Goal: Task Accomplishment & Management: Use online tool/utility

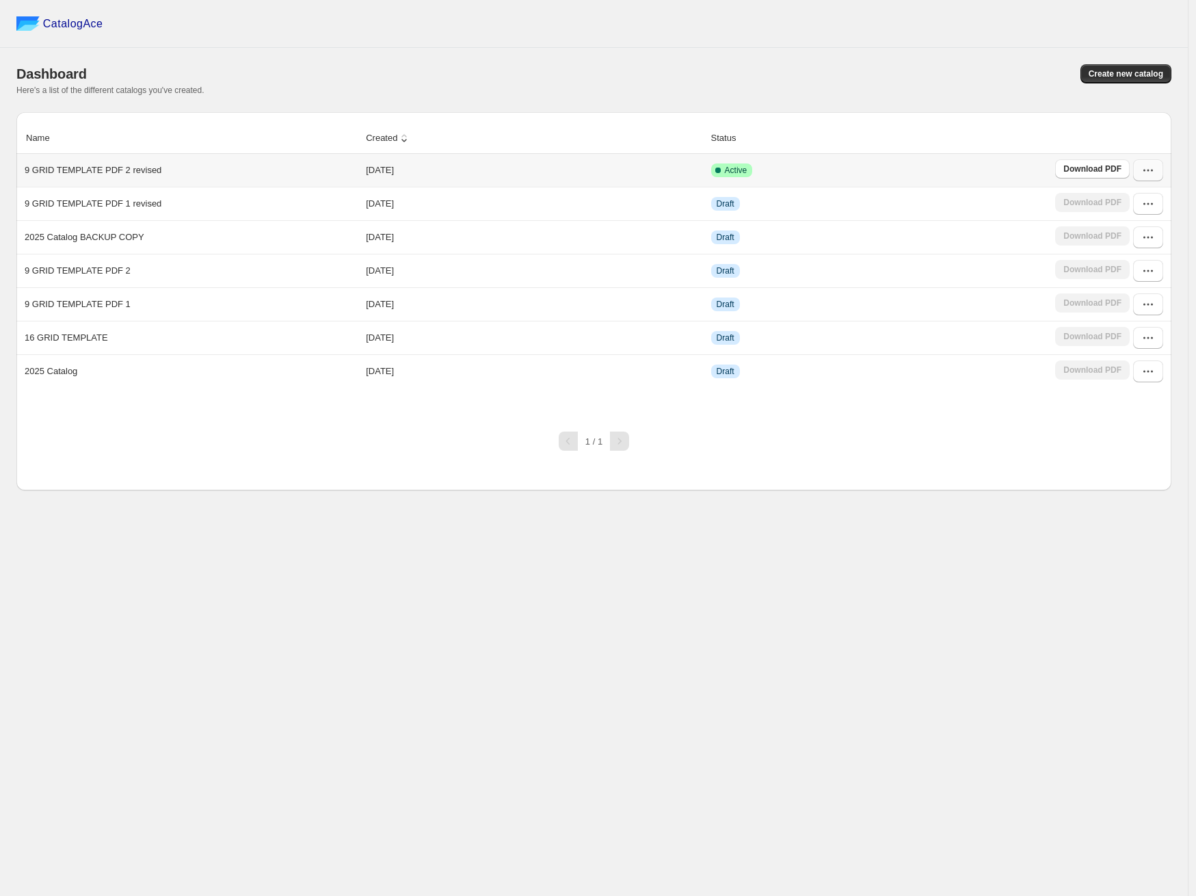
click at [1146, 172] on icon "button" at bounding box center [1148, 170] width 14 height 14
click at [1136, 265] on span "Edit" at bounding box center [1142, 270] width 70 height 14
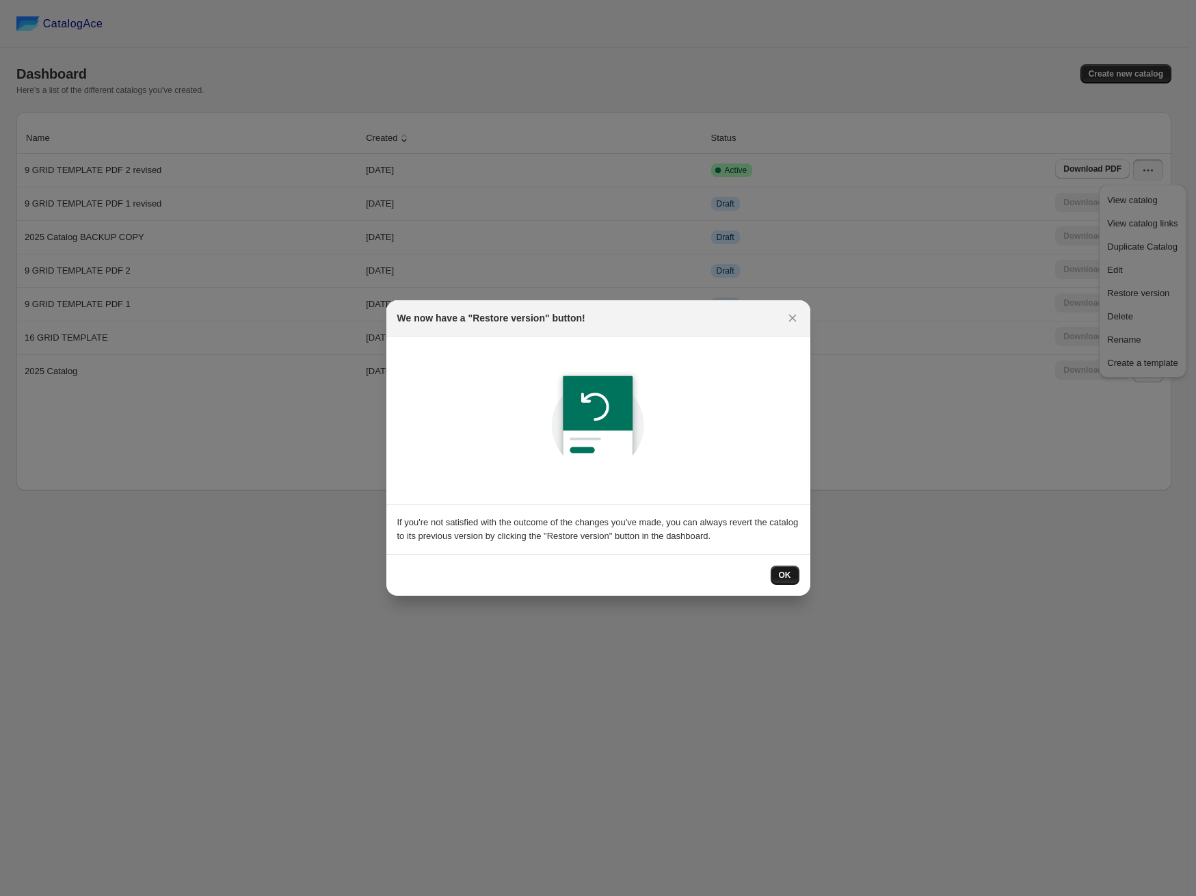
click at [776, 574] on button "OK" at bounding box center [785, 574] width 29 height 19
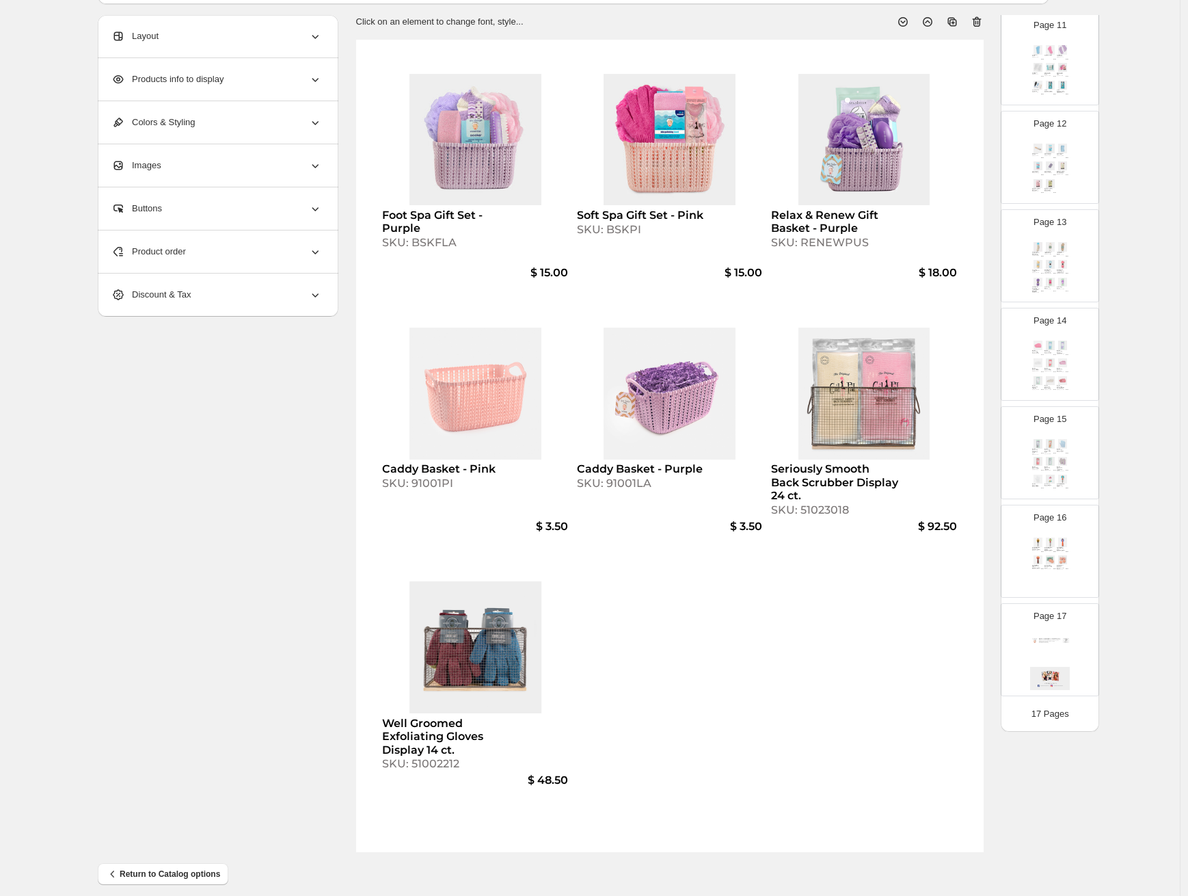
scroll to position [95, 0]
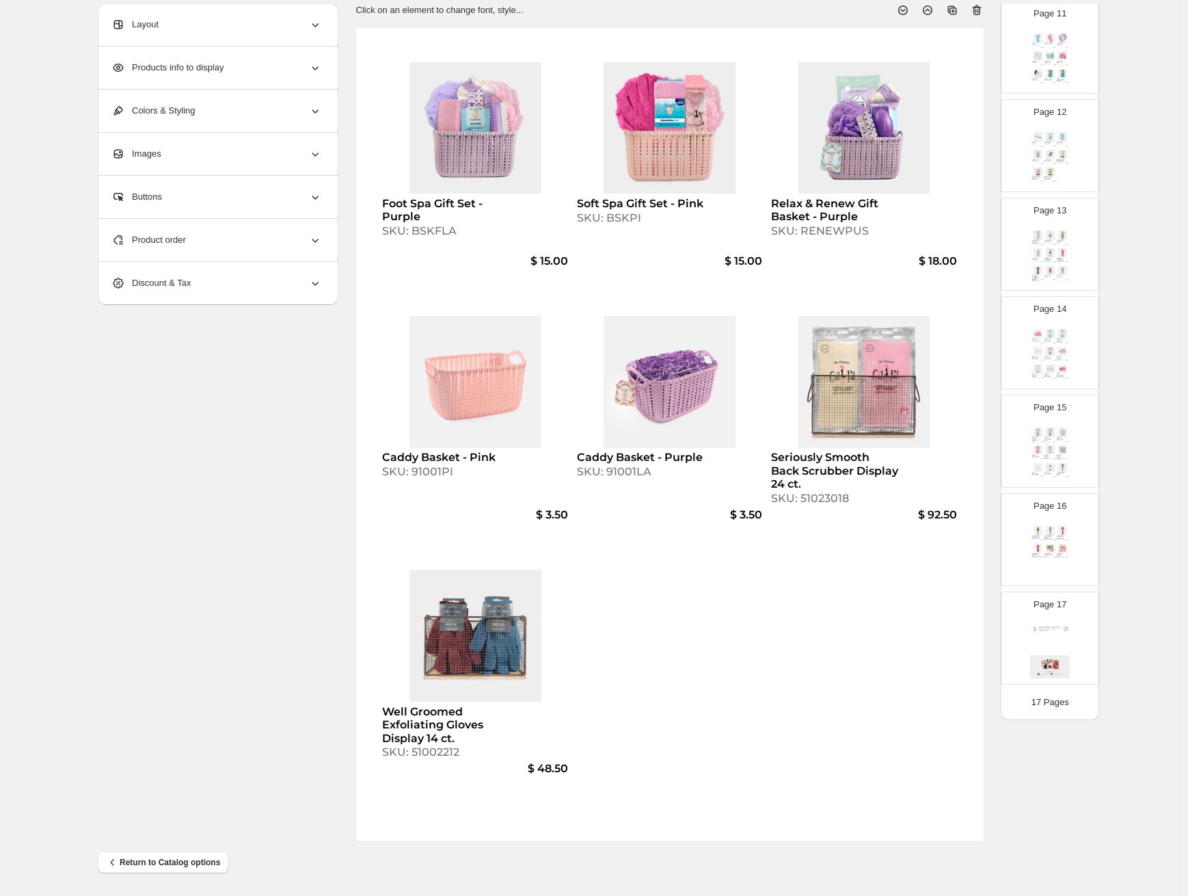
click at [1062, 508] on p "Page 16" at bounding box center [1050, 506] width 33 height 14
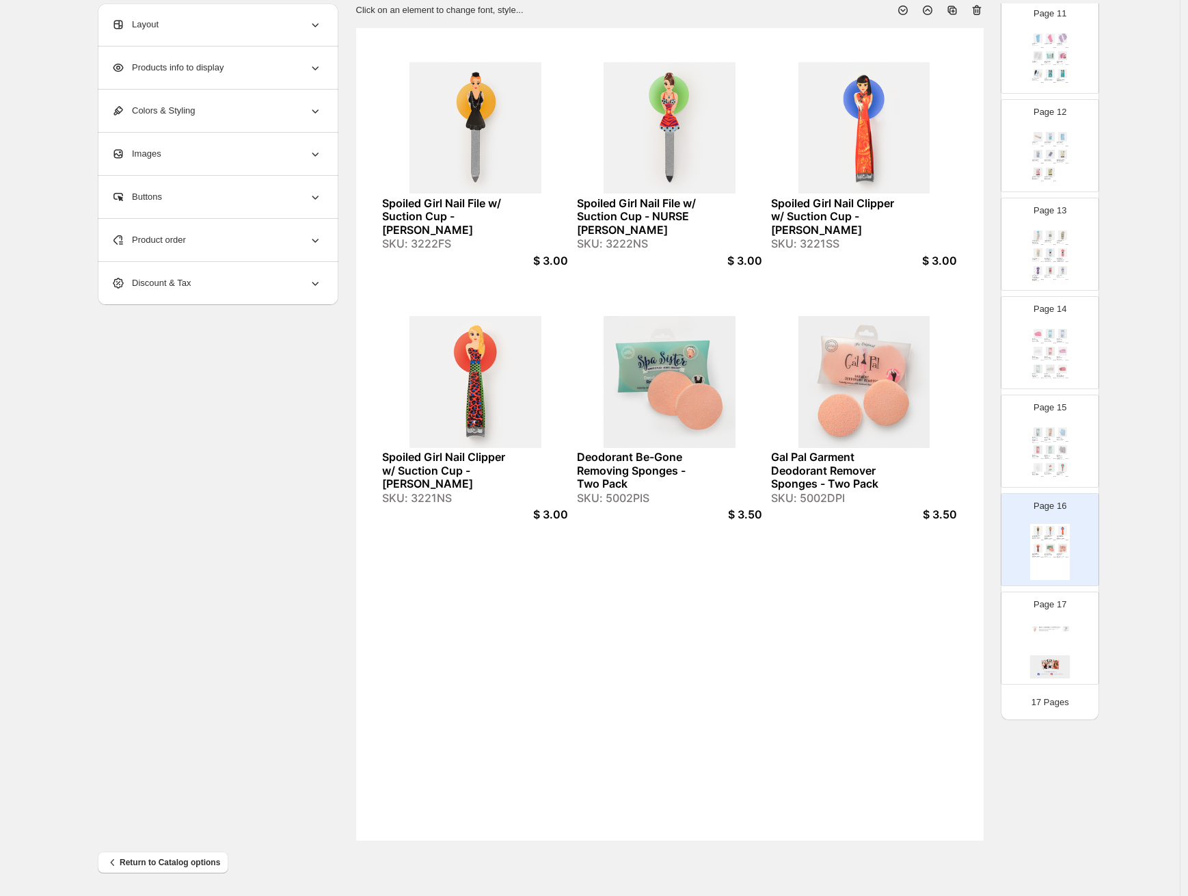
click at [1058, 461] on div "Moisture Enhancing Socks - LAVENDER PLAID SKU: 850131PLB $ 2.50 Moisture Enhanc…" at bounding box center [1050, 453] width 40 height 56
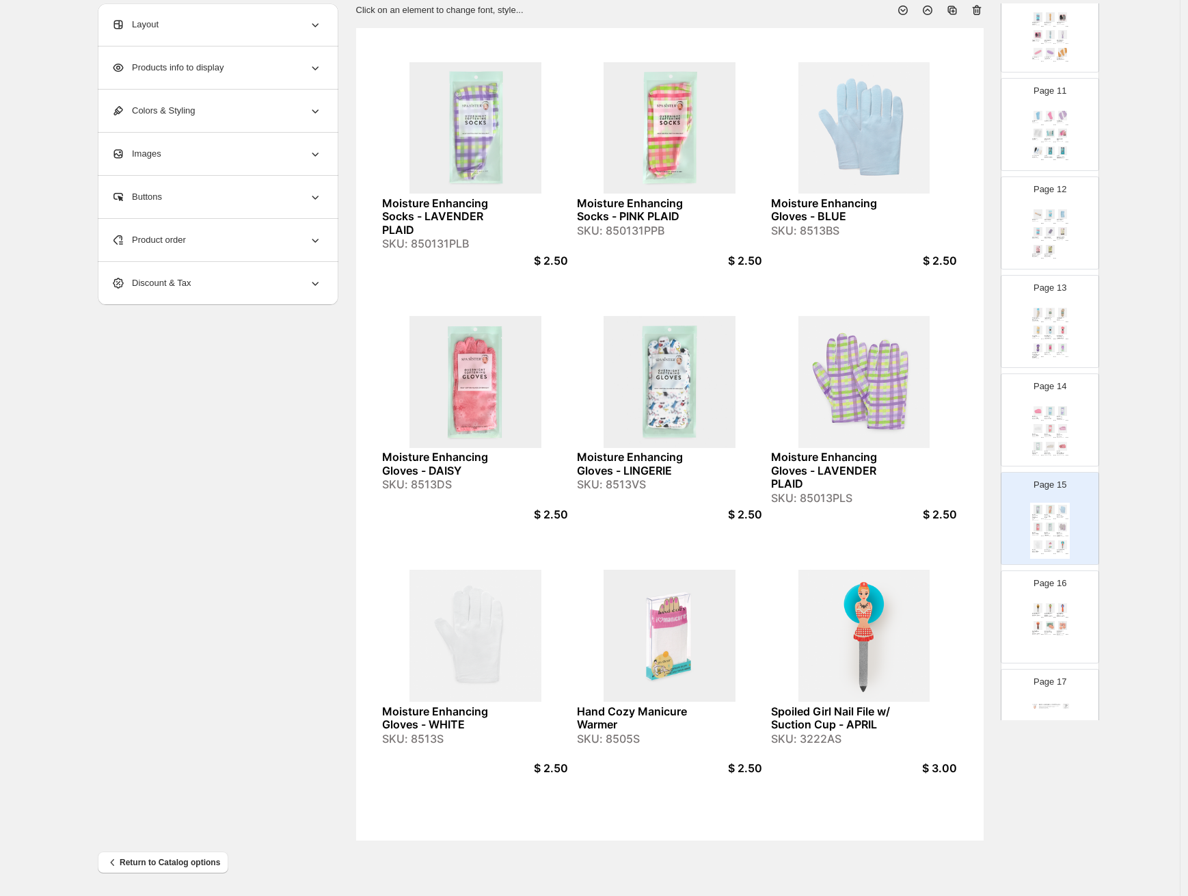
scroll to position [933, 0]
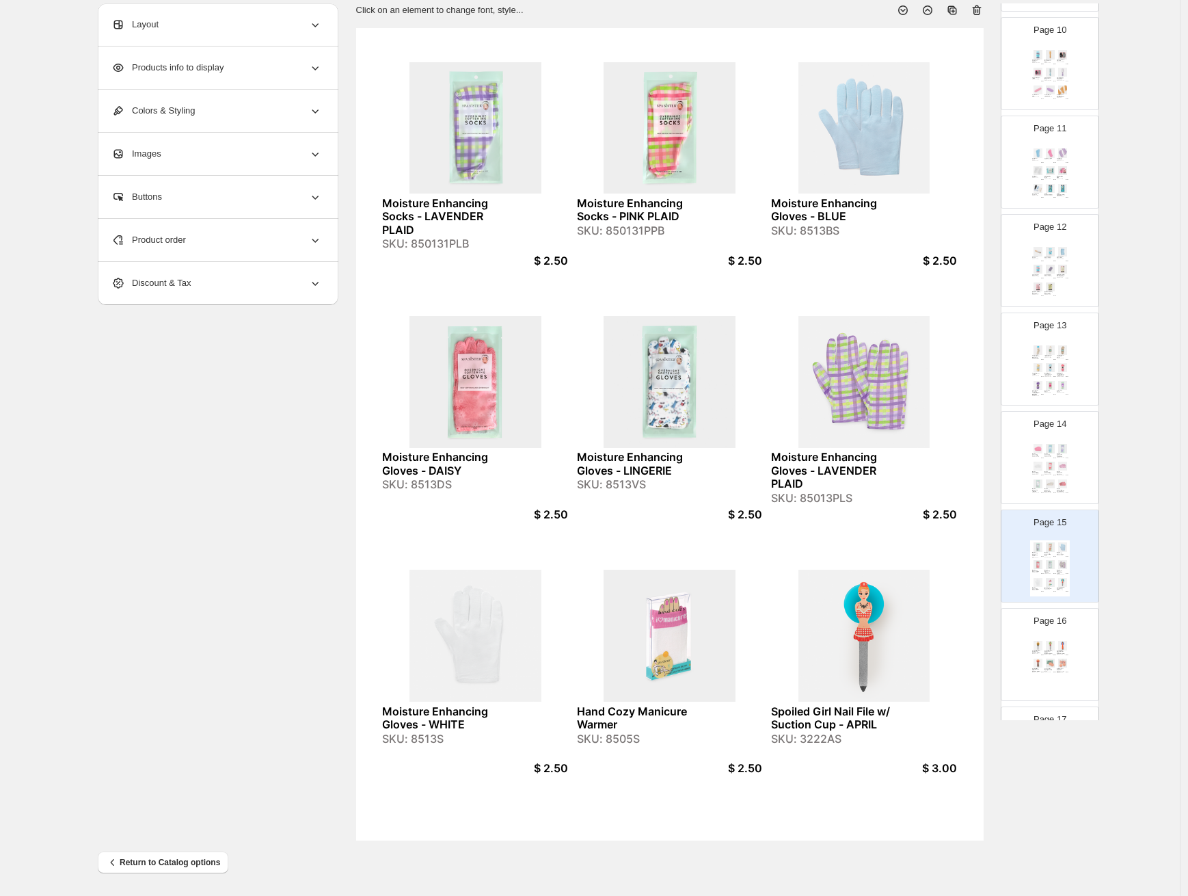
click at [1049, 366] on img at bounding box center [1051, 367] width 12 height 9
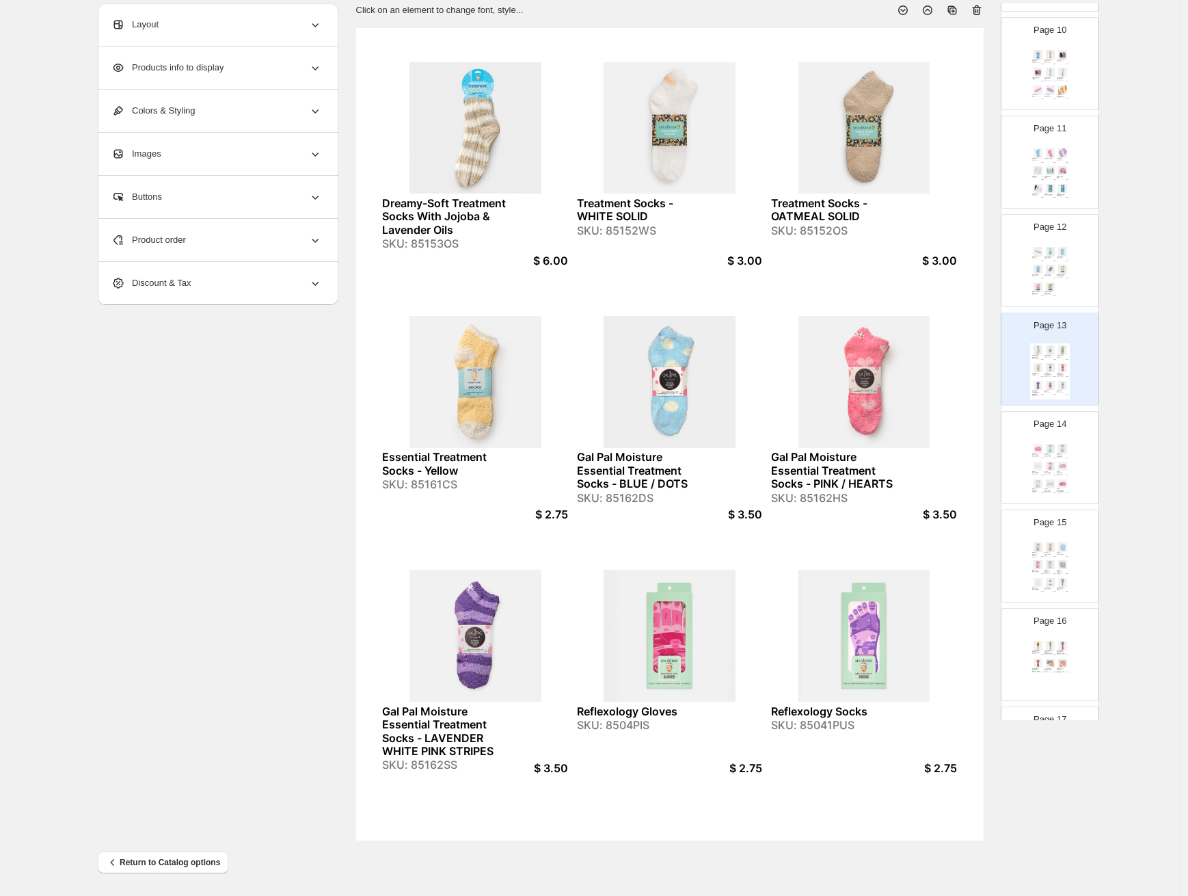
click at [1036, 270] on img at bounding box center [1038, 269] width 12 height 9
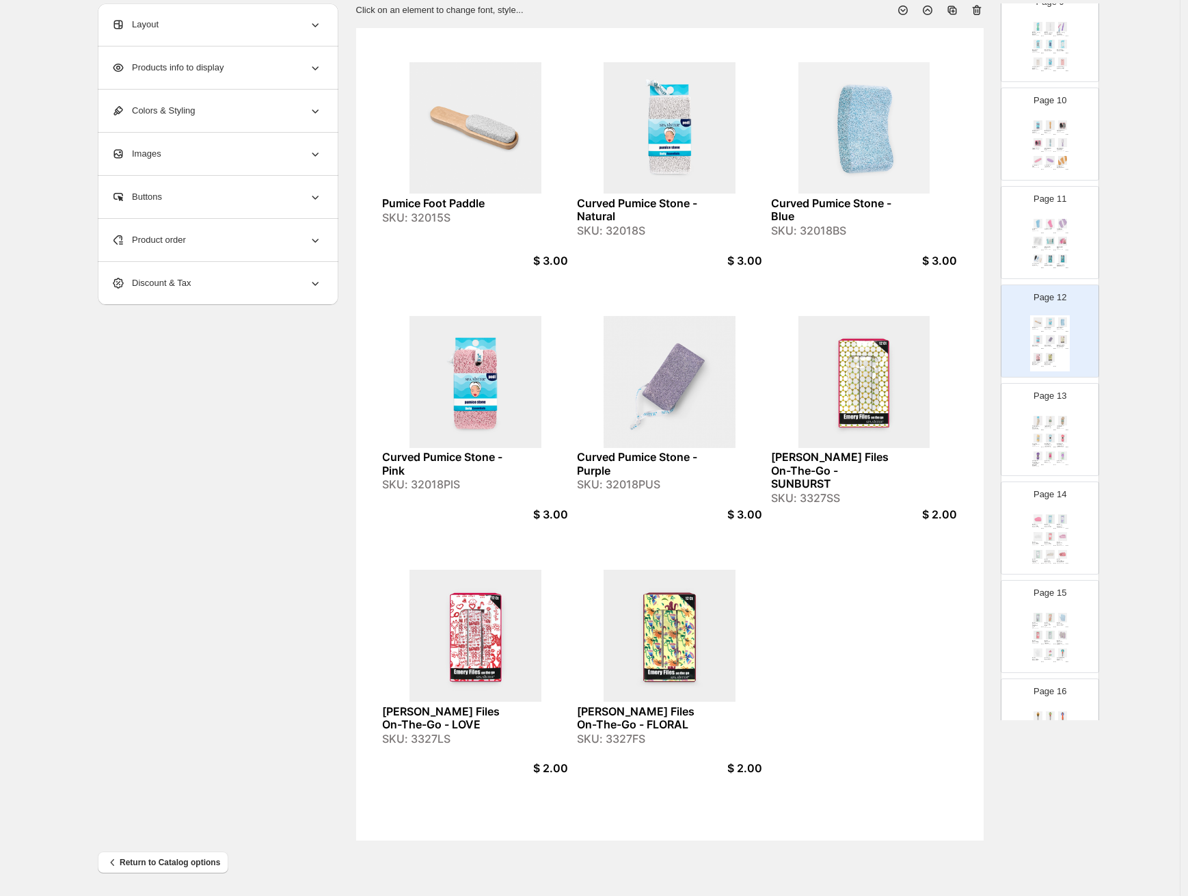
scroll to position [850, 0]
click at [1045, 209] on p "Page 11" at bounding box center [1050, 211] width 33 height 14
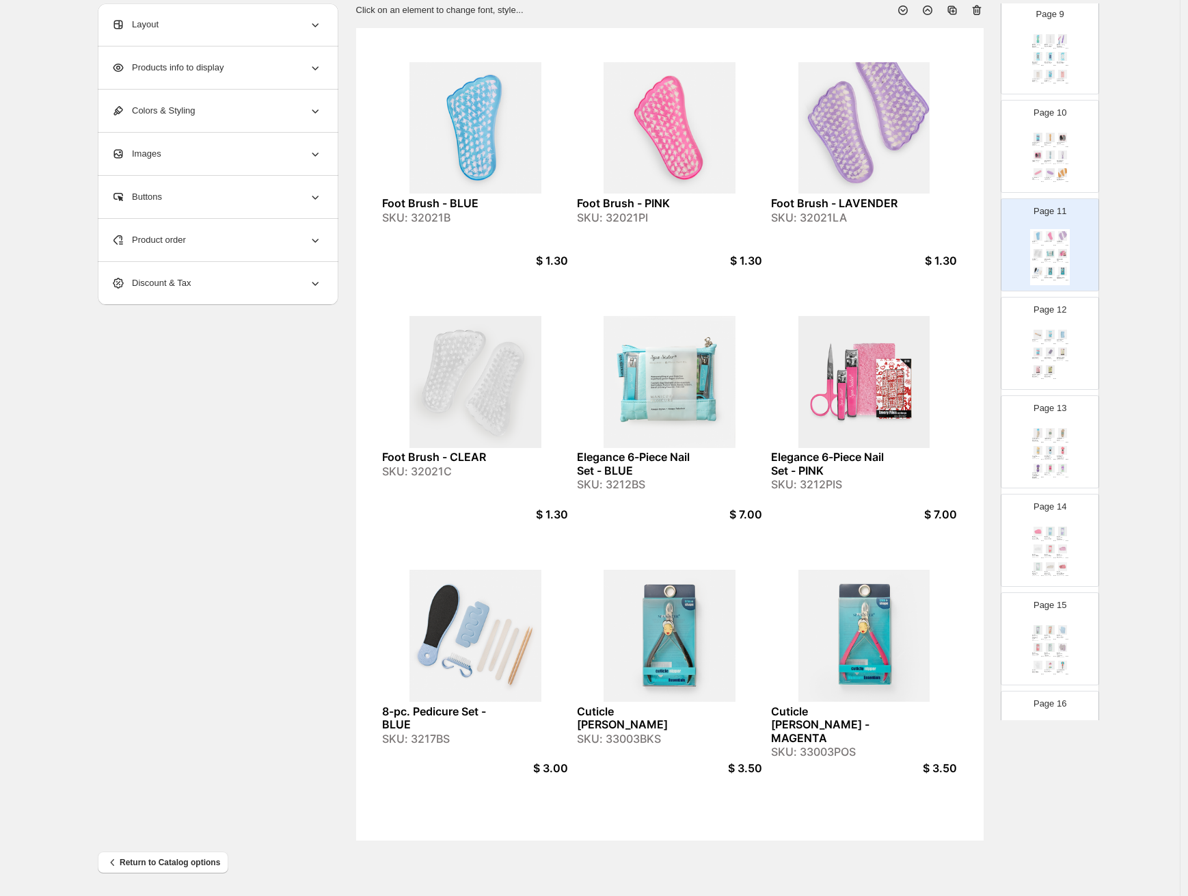
click at [1041, 157] on img at bounding box center [1038, 154] width 12 height 9
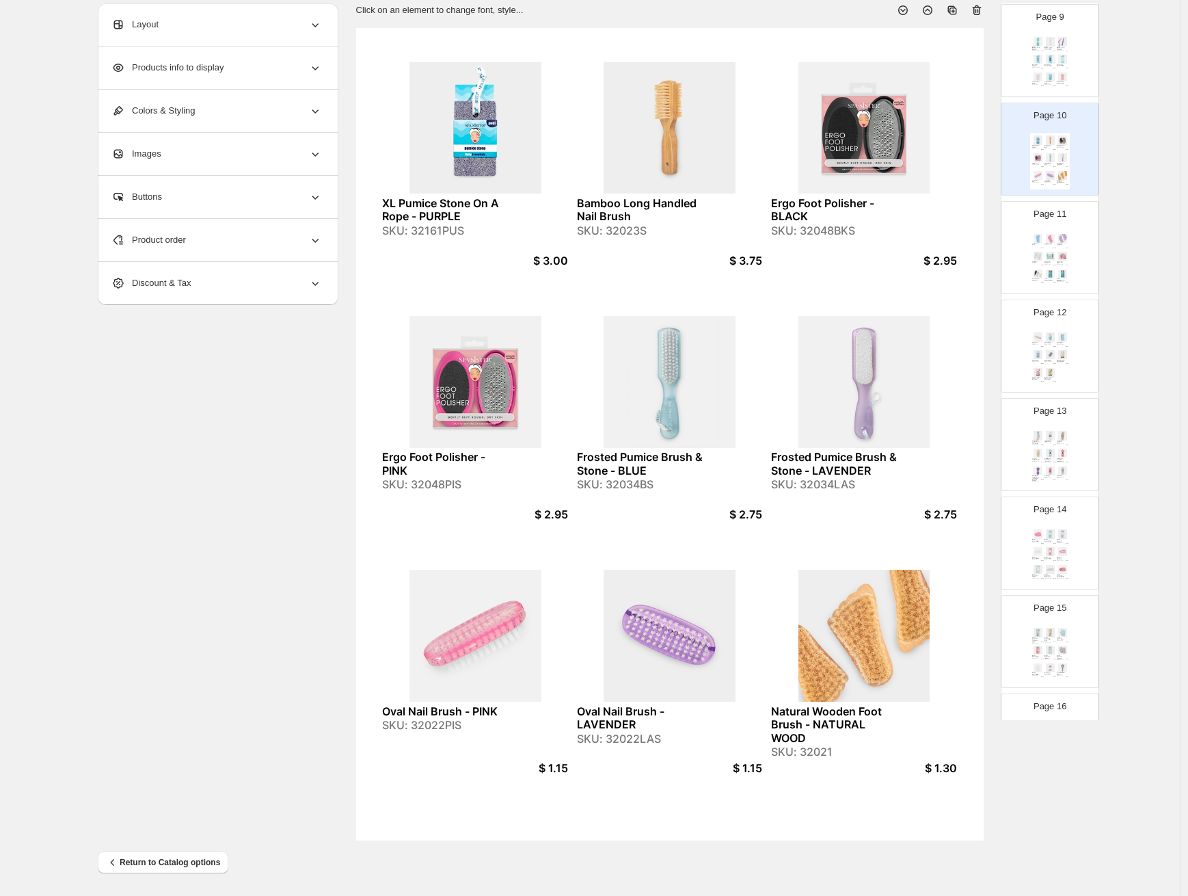
scroll to position [844, 0]
click at [1040, 68] on div "Glass Pumice Sponge - CHARCOAL SKU: 32049CHS" at bounding box center [1038, 68] width 12 height 3
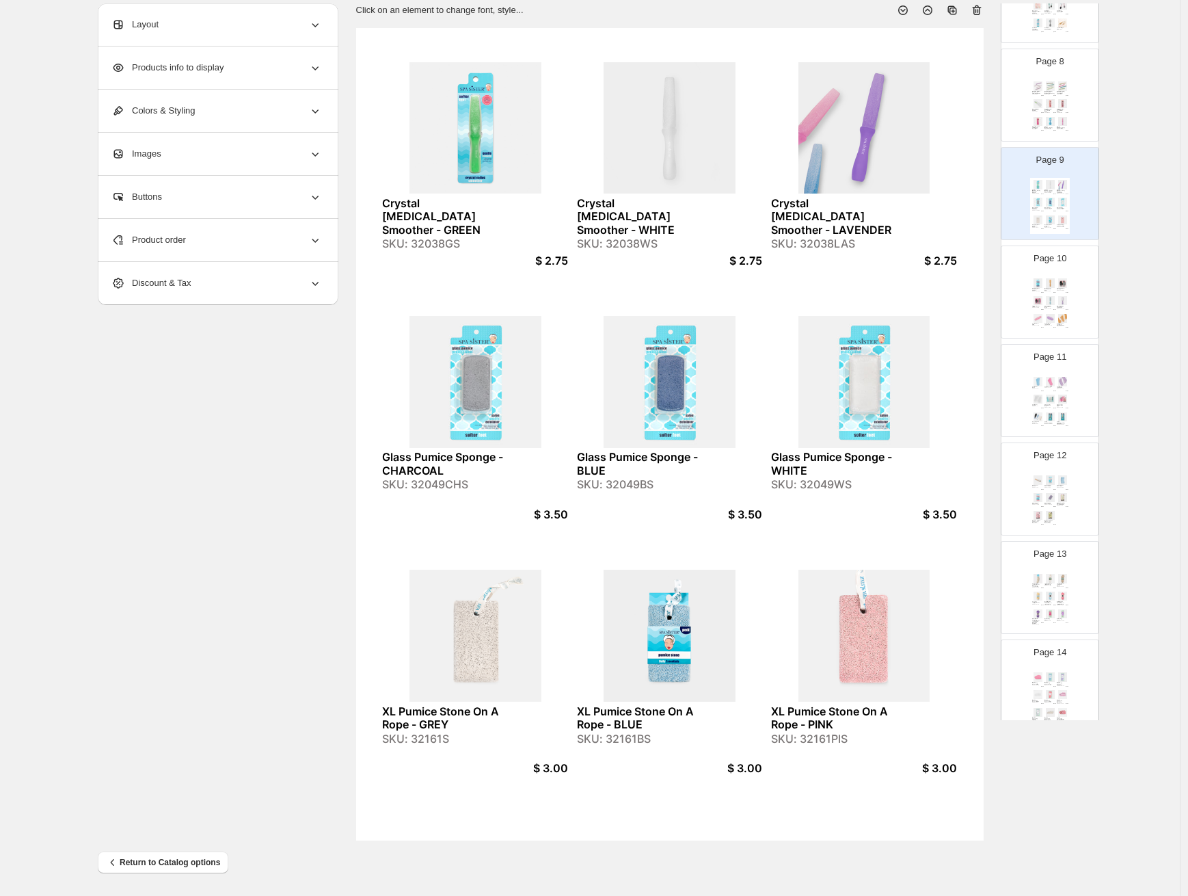
scroll to position [650, 0]
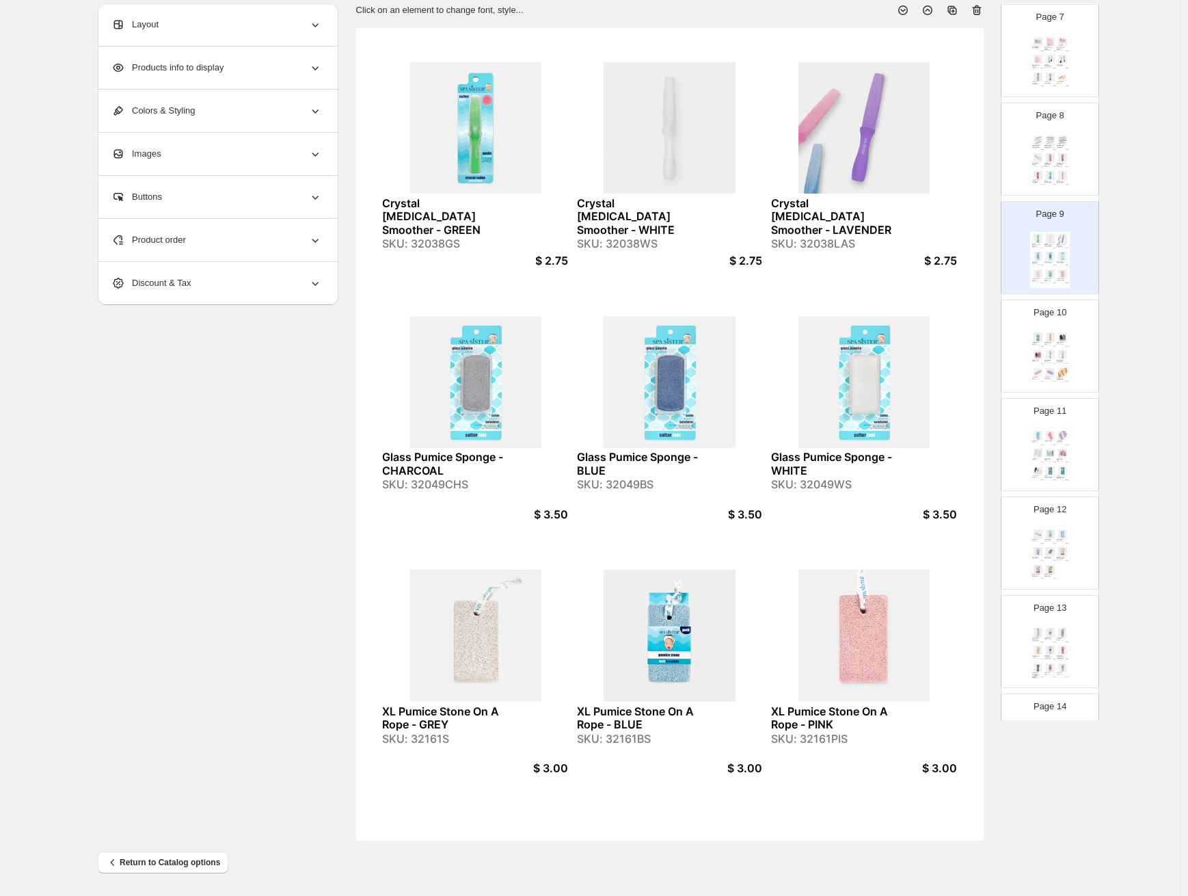
click at [1060, 148] on div "Emery Boards - Set of 4 - CONTEMPORARY SKU: 32198S $ 3.00 Emery Boards - Set of…" at bounding box center [1050, 161] width 40 height 56
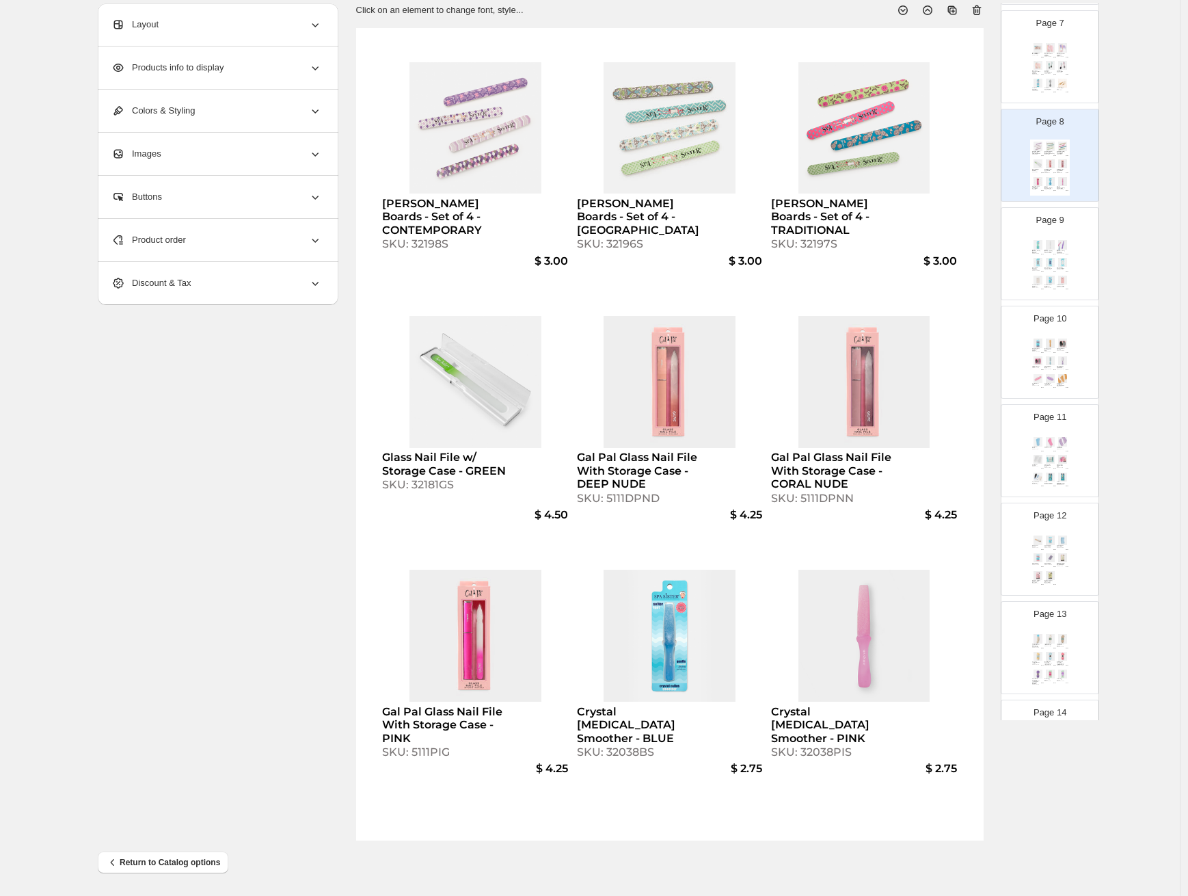
scroll to position [586, 0]
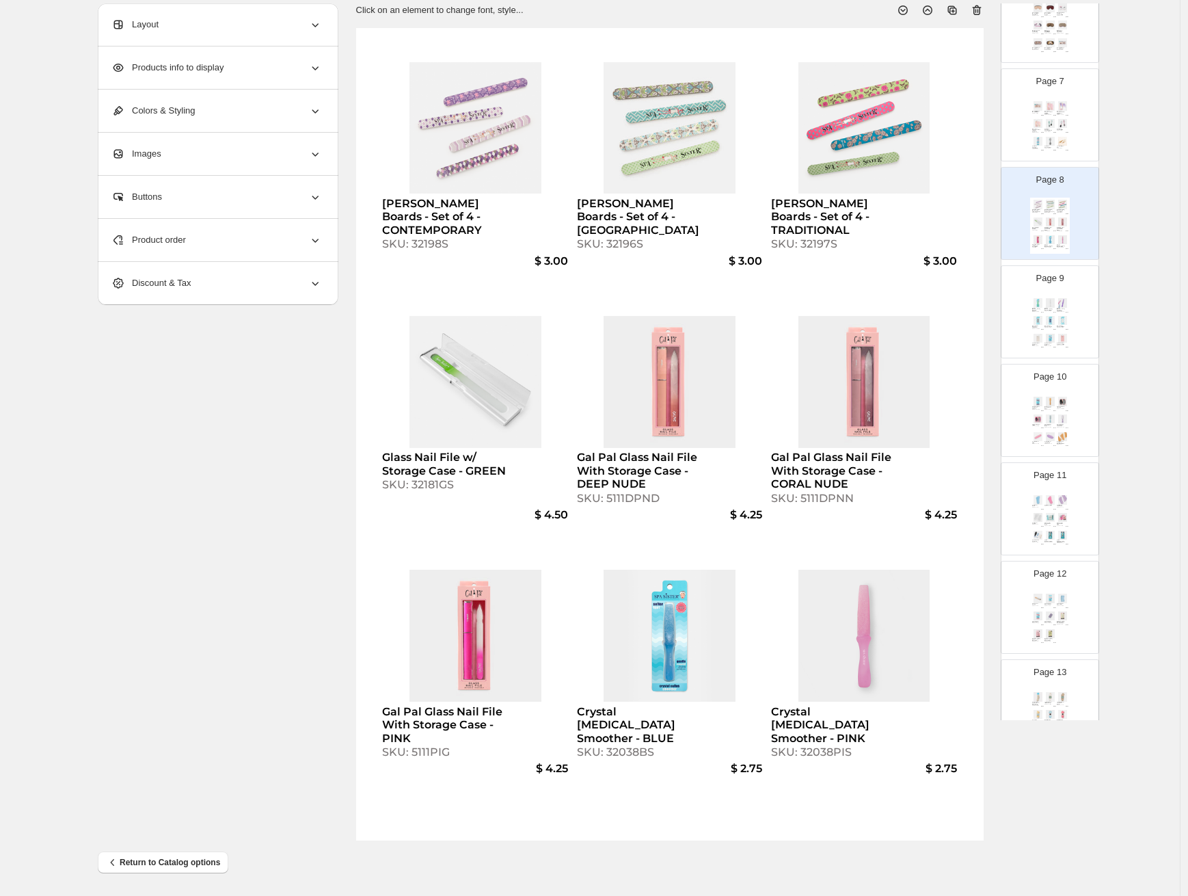
click at [1059, 126] on img at bounding box center [1063, 123] width 12 height 9
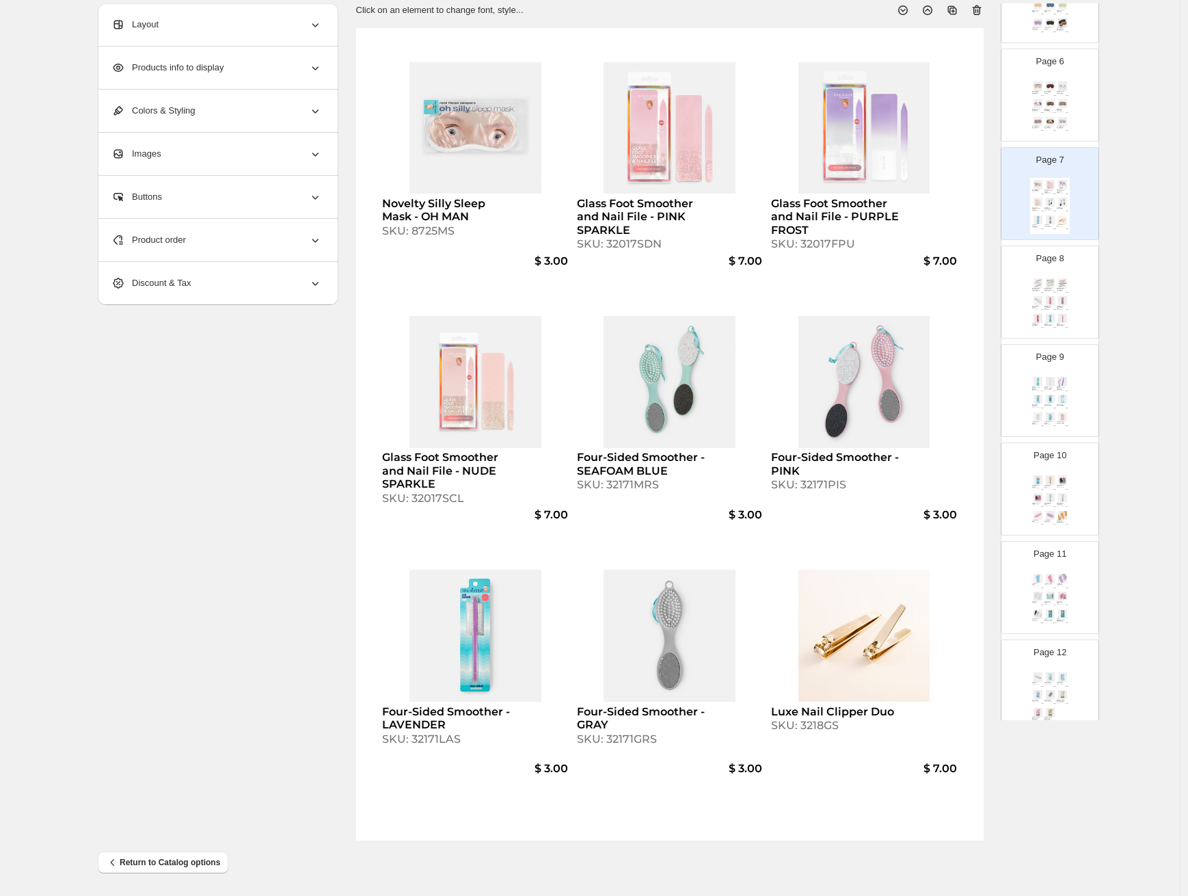
click at [1032, 85] on img at bounding box center [1038, 85] width 12 height 9
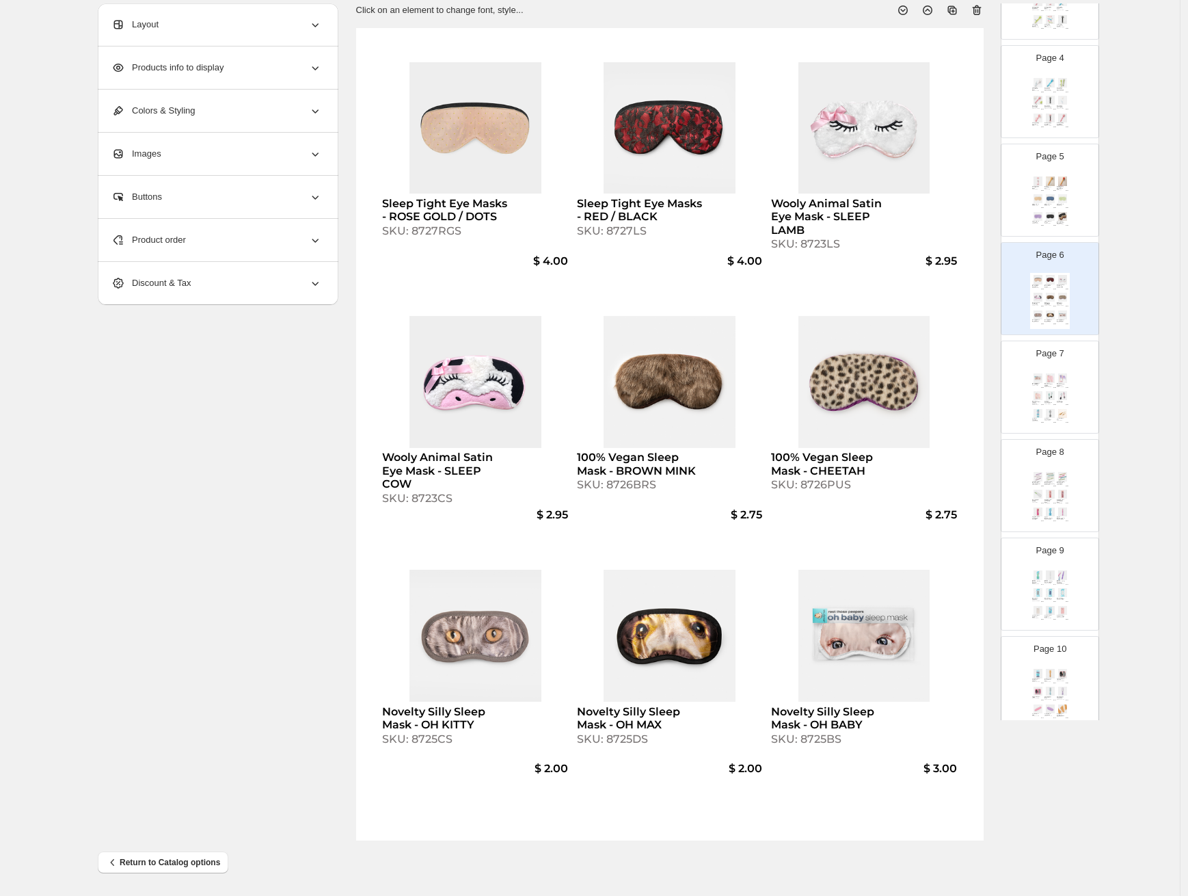
scroll to position [310, 0]
click at [1061, 200] on img at bounding box center [1063, 202] width 12 height 9
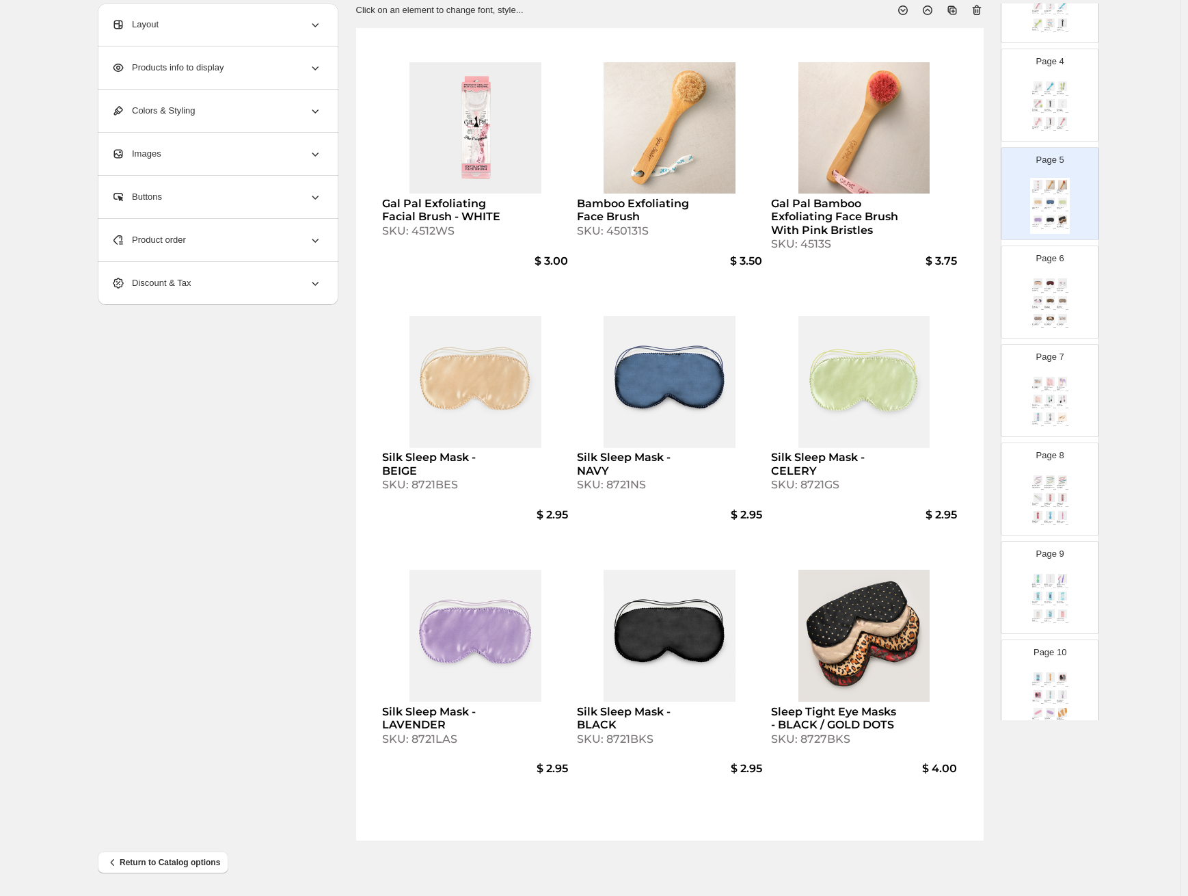
click at [1039, 98] on div "Soft Exfoliating Face Brush - WHITE SKU: 45012WS $ 3.00 Boxed Soft Complexion B…" at bounding box center [1050, 107] width 40 height 56
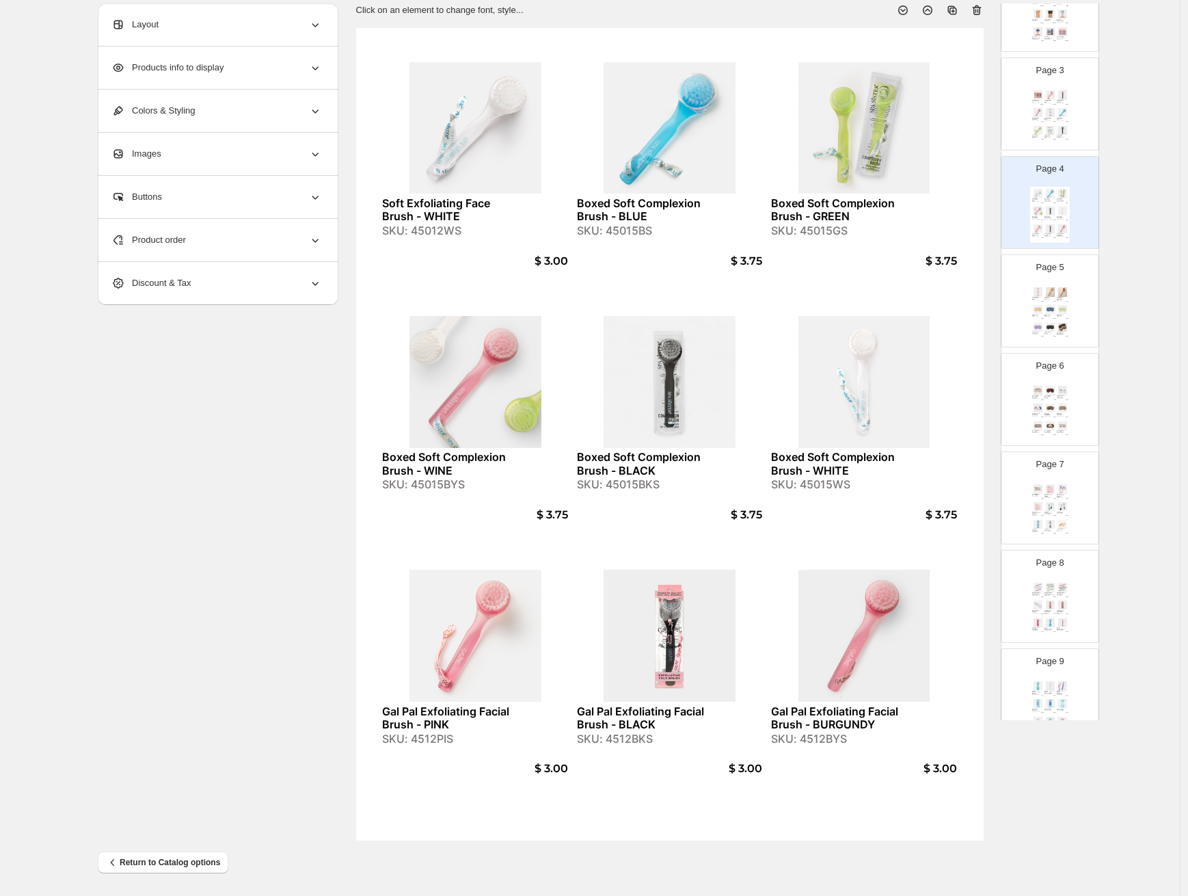
scroll to position [55, 0]
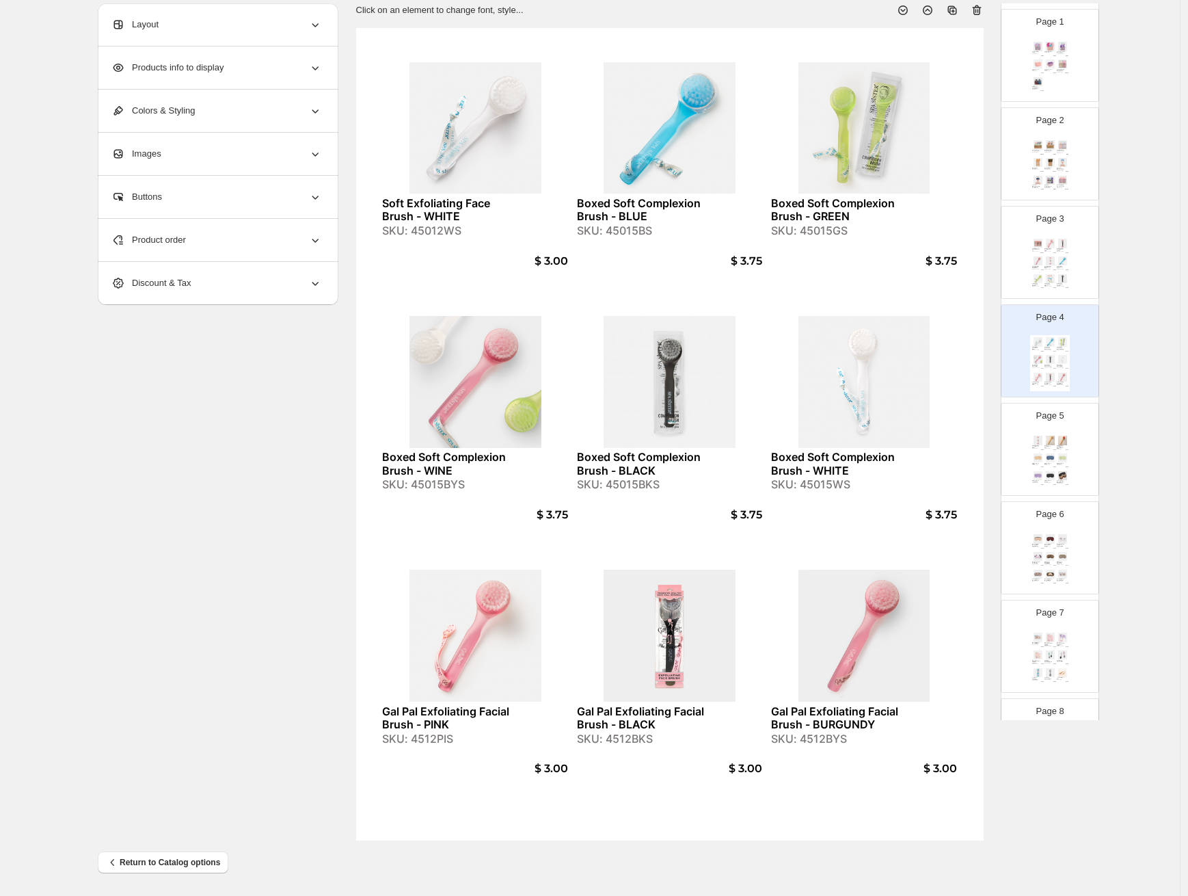
click at [1045, 251] on div "SKU: 4512PIS" at bounding box center [1049, 251] width 8 height 1
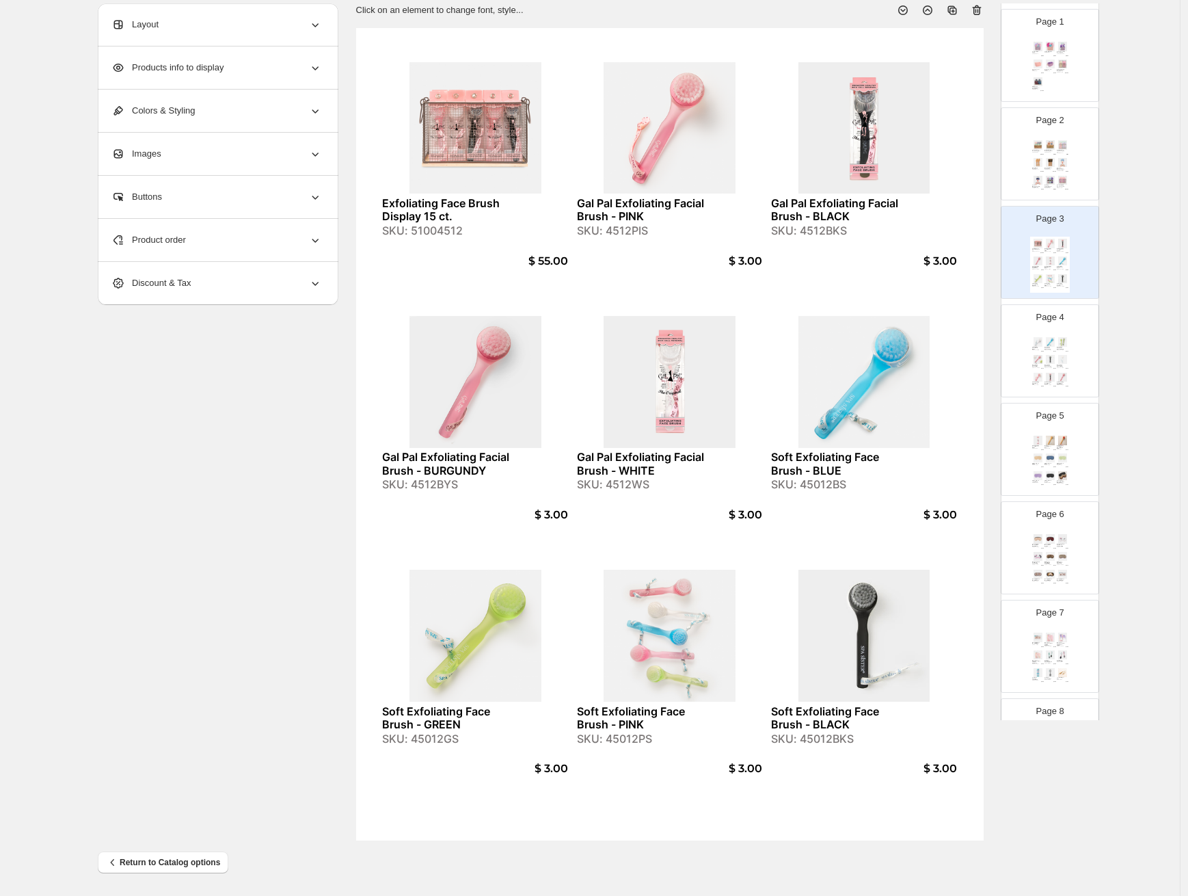
click at [269, 246] on div "Product order" at bounding box center [216, 240] width 211 height 42
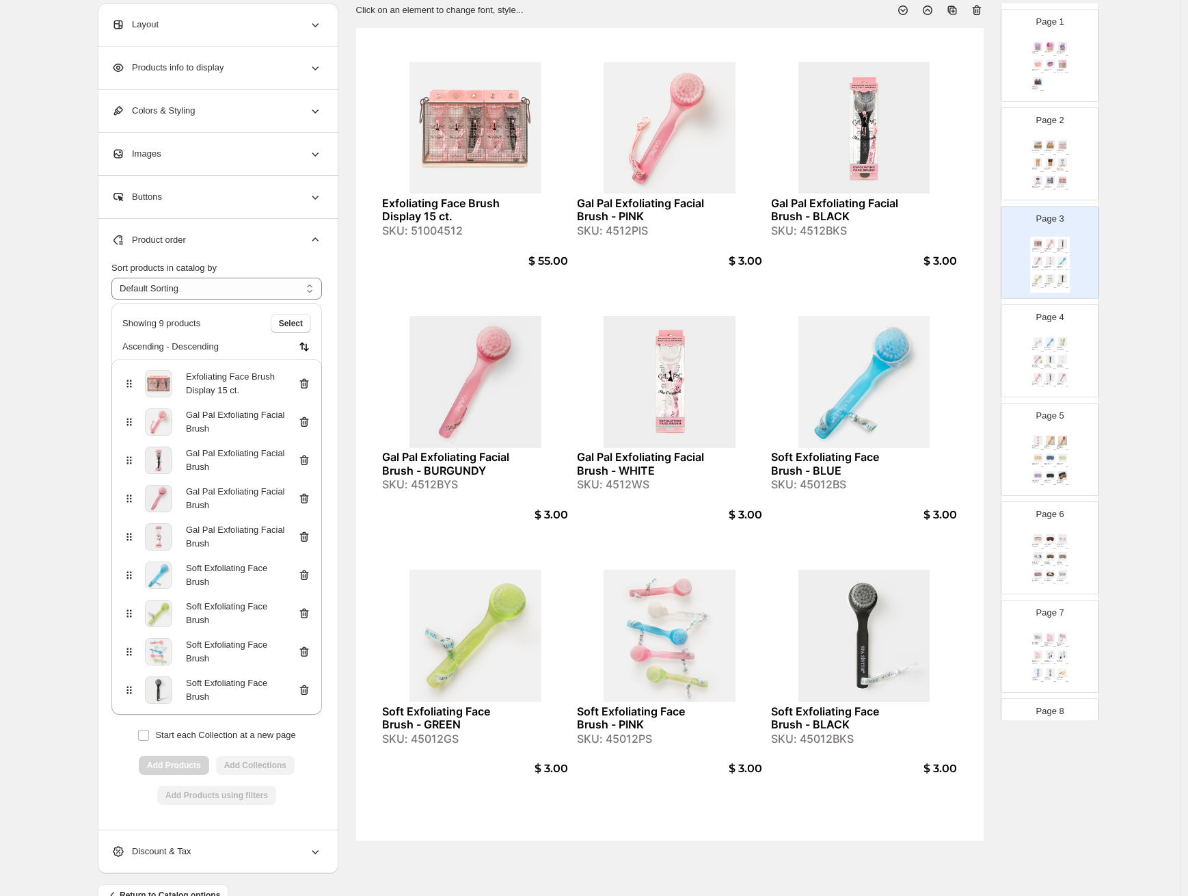
click at [311, 388] on icon at bounding box center [304, 384] width 14 height 14
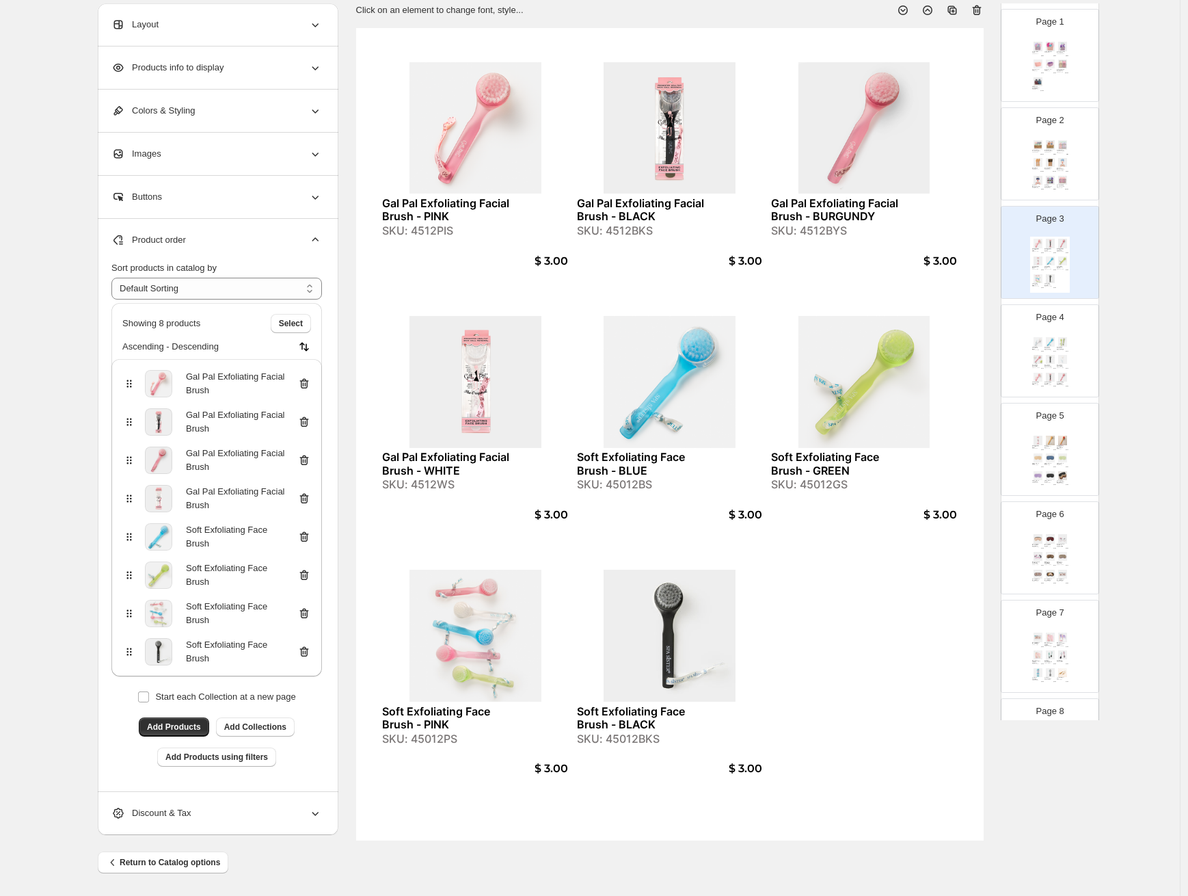
click at [1040, 147] on img at bounding box center [1038, 144] width 12 height 9
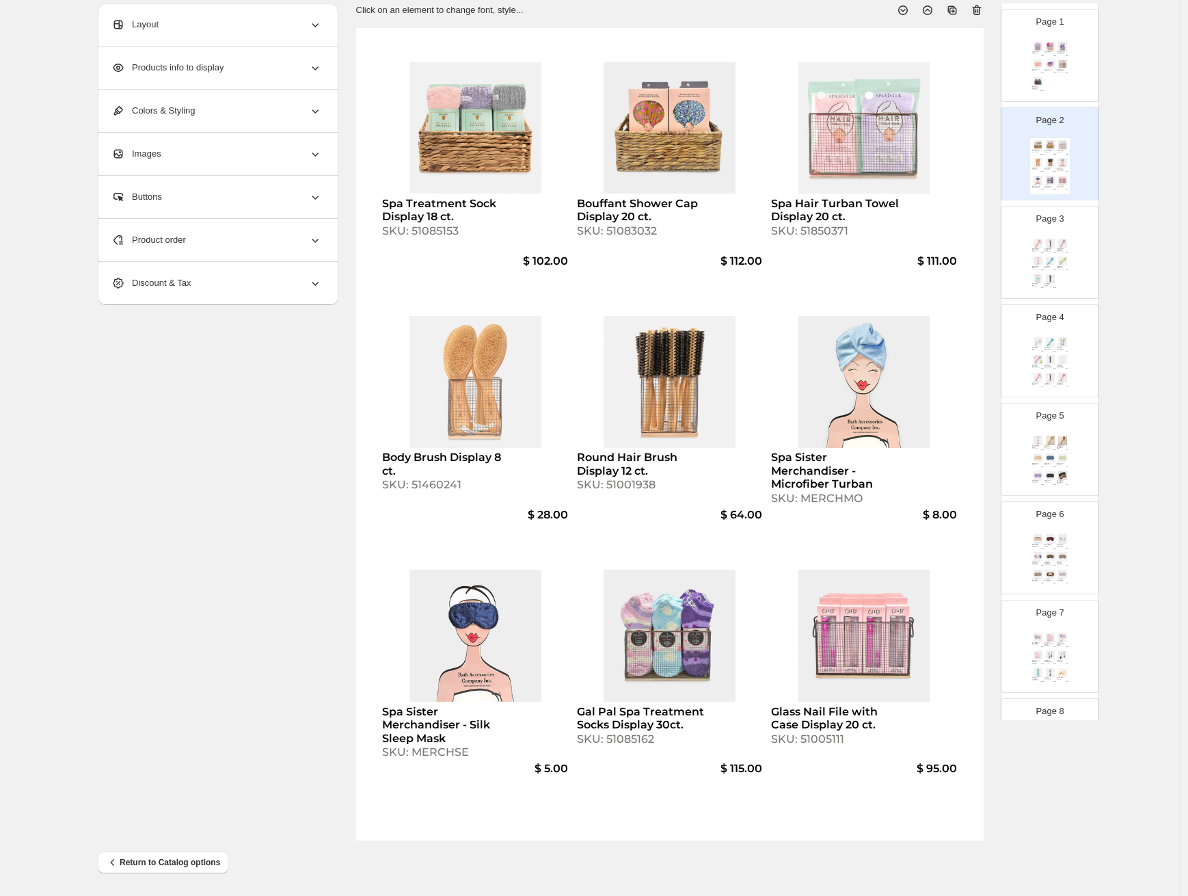
click at [1057, 81] on div "Foot Spa Gift Set - Purple SKU: BSKFLA $ 15.00 Soft Spa Gift Set - Pink SKU: BS…" at bounding box center [1050, 68] width 40 height 56
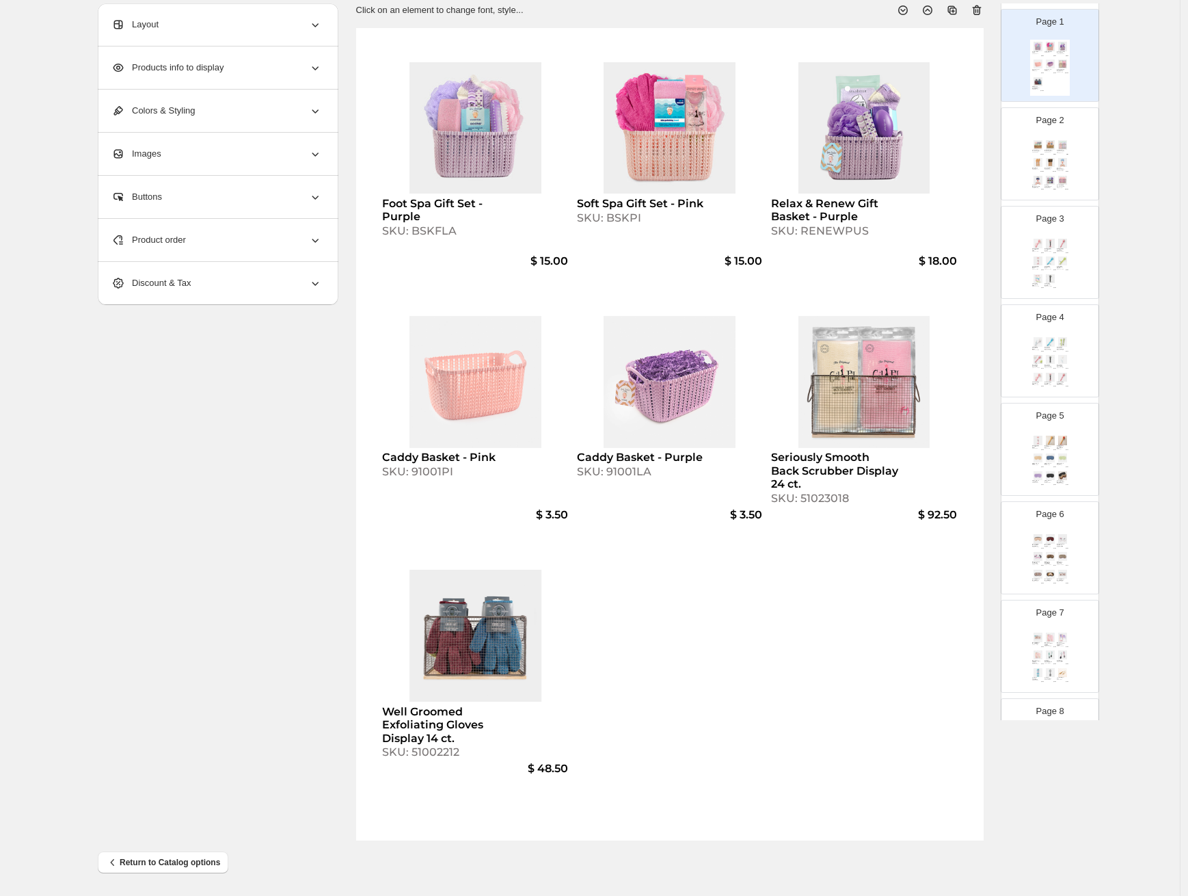
click at [1064, 167] on div "Spa Treatment Sock Display 18 ct. SKU: 51085153 $ 102.00 Bouffant Shower Cap Di…" at bounding box center [1050, 166] width 40 height 56
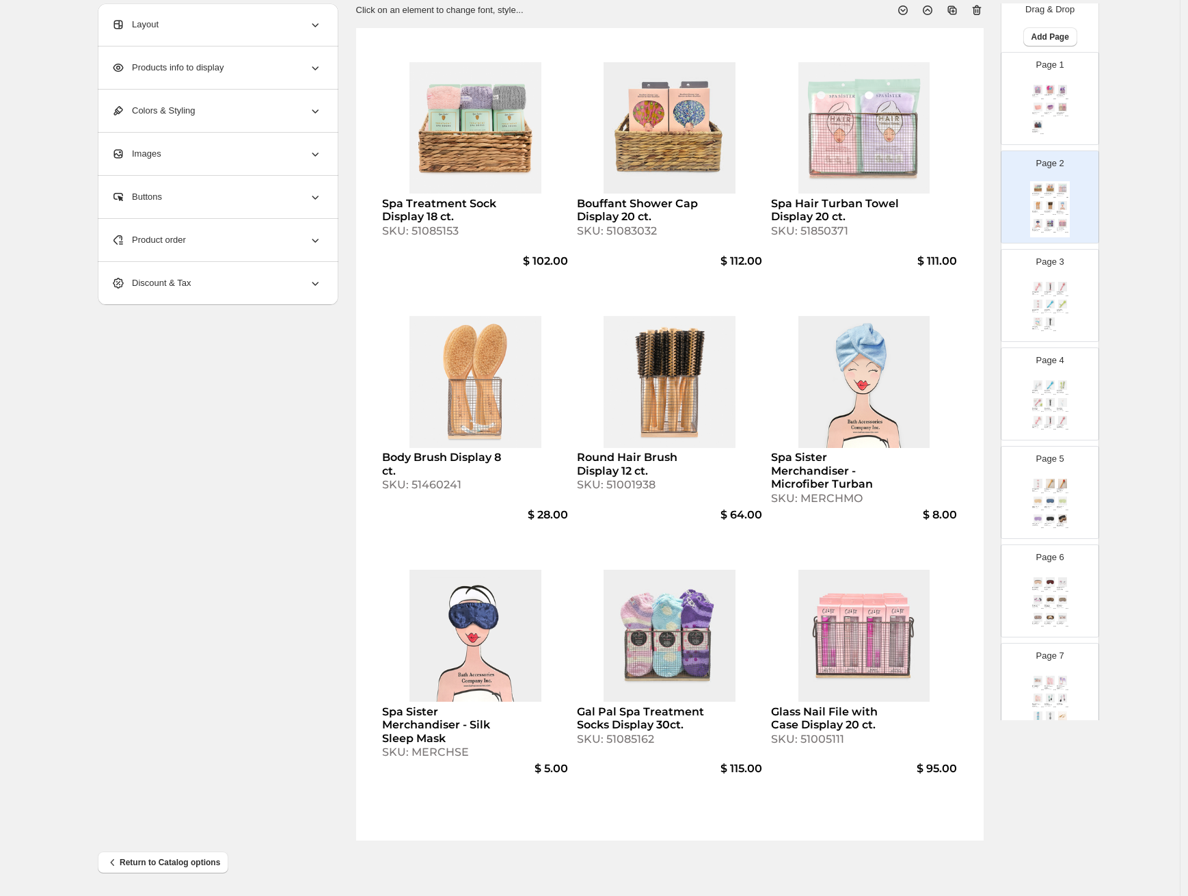
scroll to position [0, 0]
click at [1062, 92] on div "Page 1 Foot Spa Gift Set - Purple SKU: BSKFLA $ 15.00 Soft Spa Gift Set - Pink …" at bounding box center [1045, 105] width 86 height 92
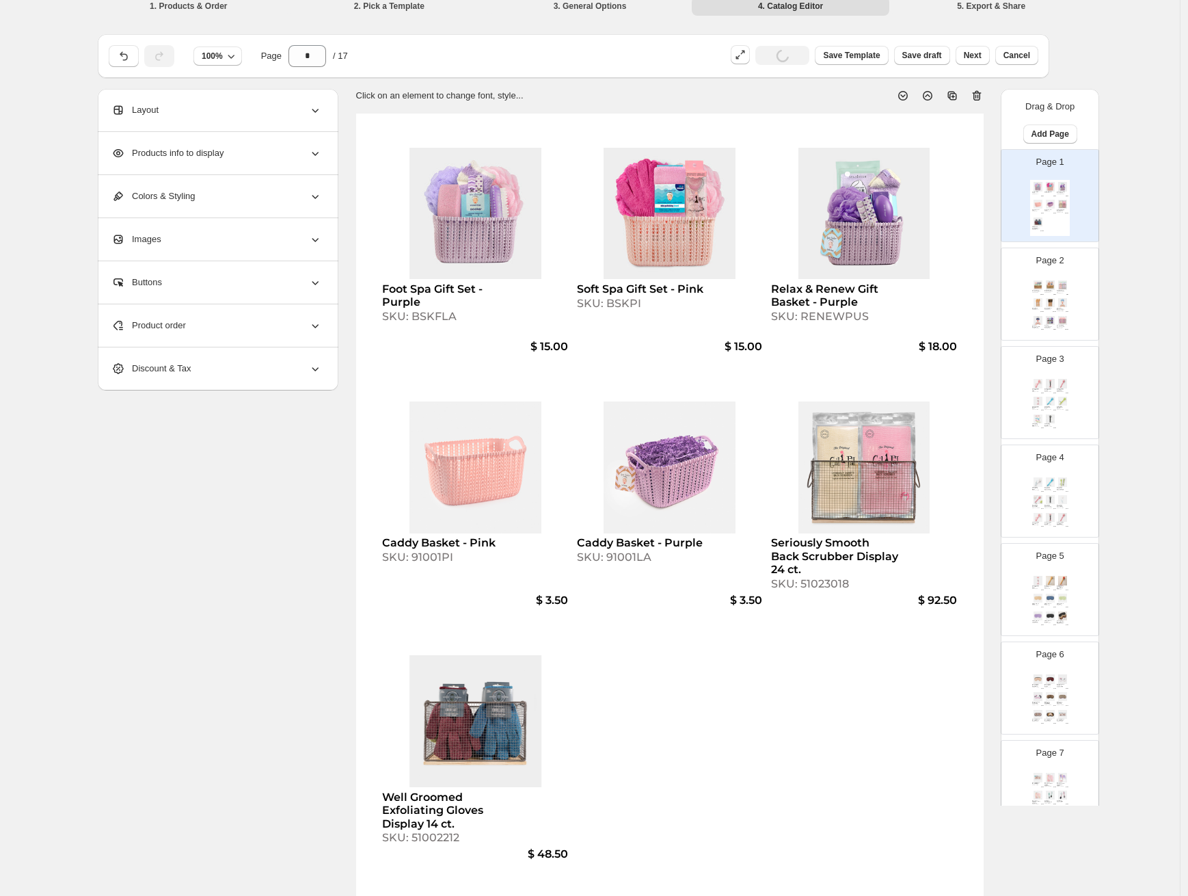
scroll to position [7, 0]
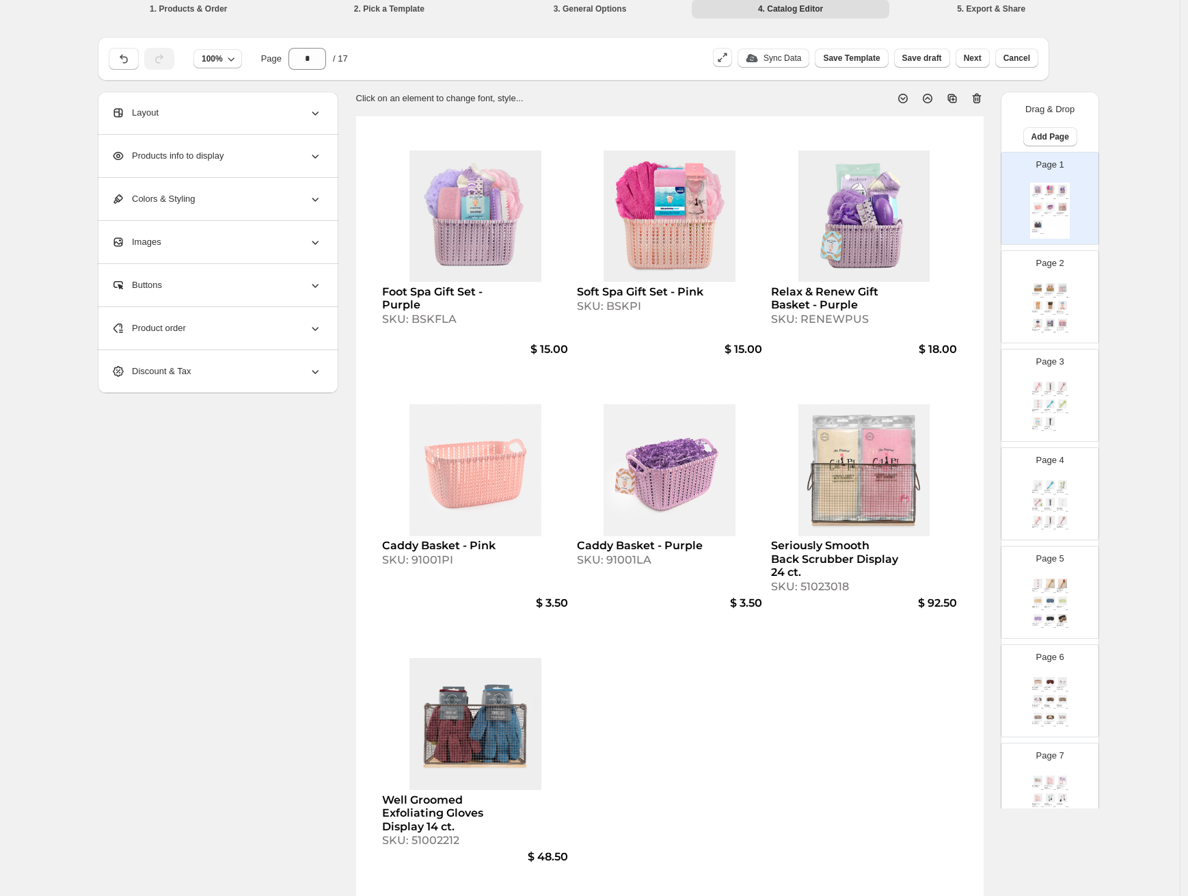
click at [1041, 204] on img at bounding box center [1038, 206] width 12 height 9
click at [976, 98] on icon at bounding box center [975, 99] width 1 height 4
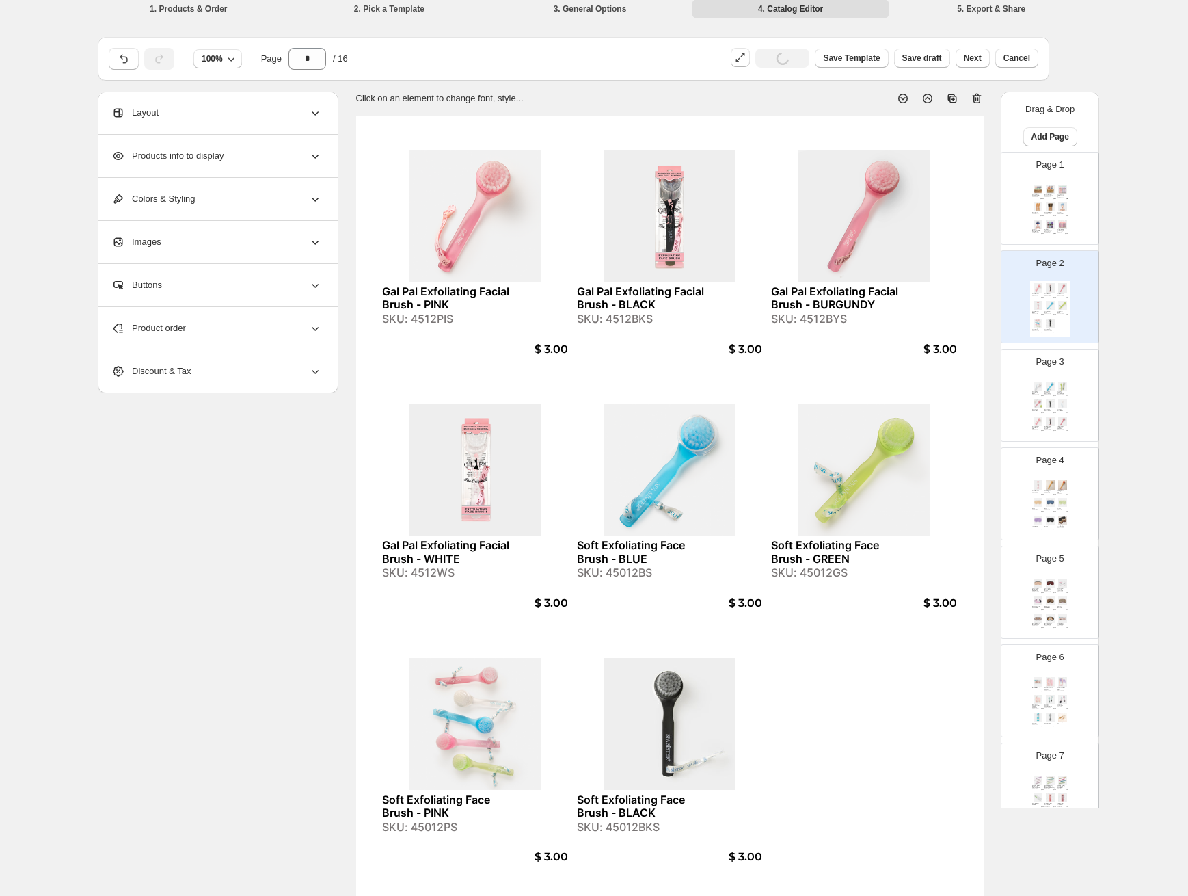
click at [1046, 204] on img at bounding box center [1051, 206] width 12 height 9
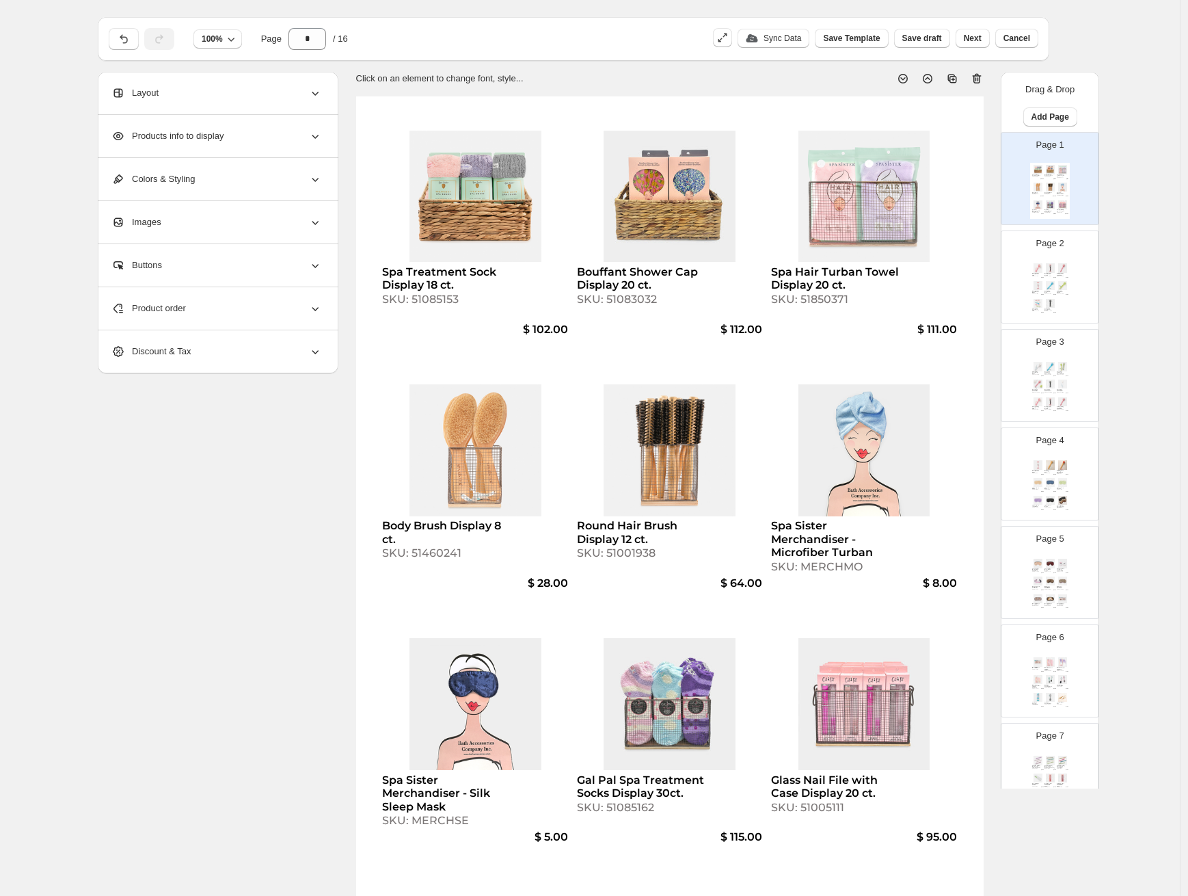
scroll to position [29, 0]
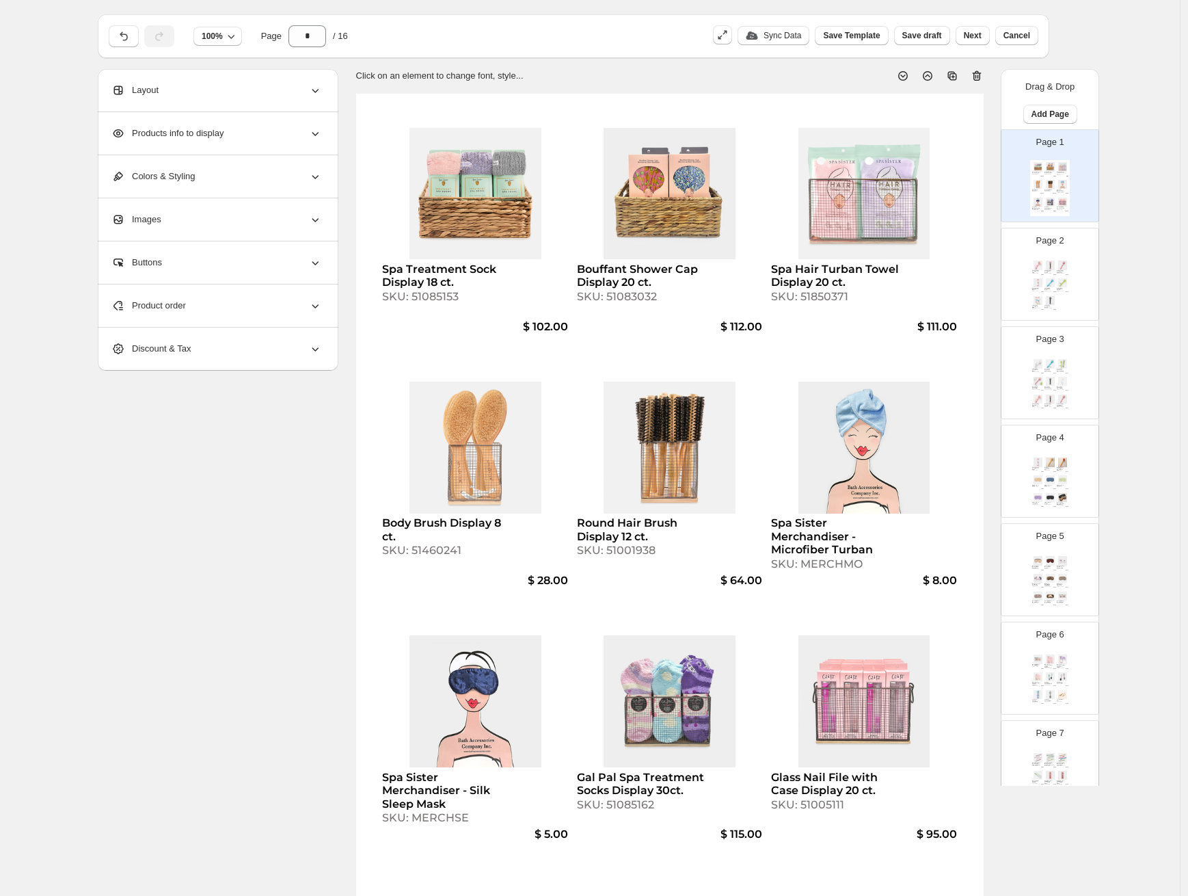
click at [1041, 174] on div "Spa Treatment Sock Display 18 ct. SKU: 51085153 $ 102.00 Bouffant Shower Cap Di…" at bounding box center [1050, 188] width 40 height 56
click at [978, 76] on icon at bounding box center [977, 76] width 14 height 14
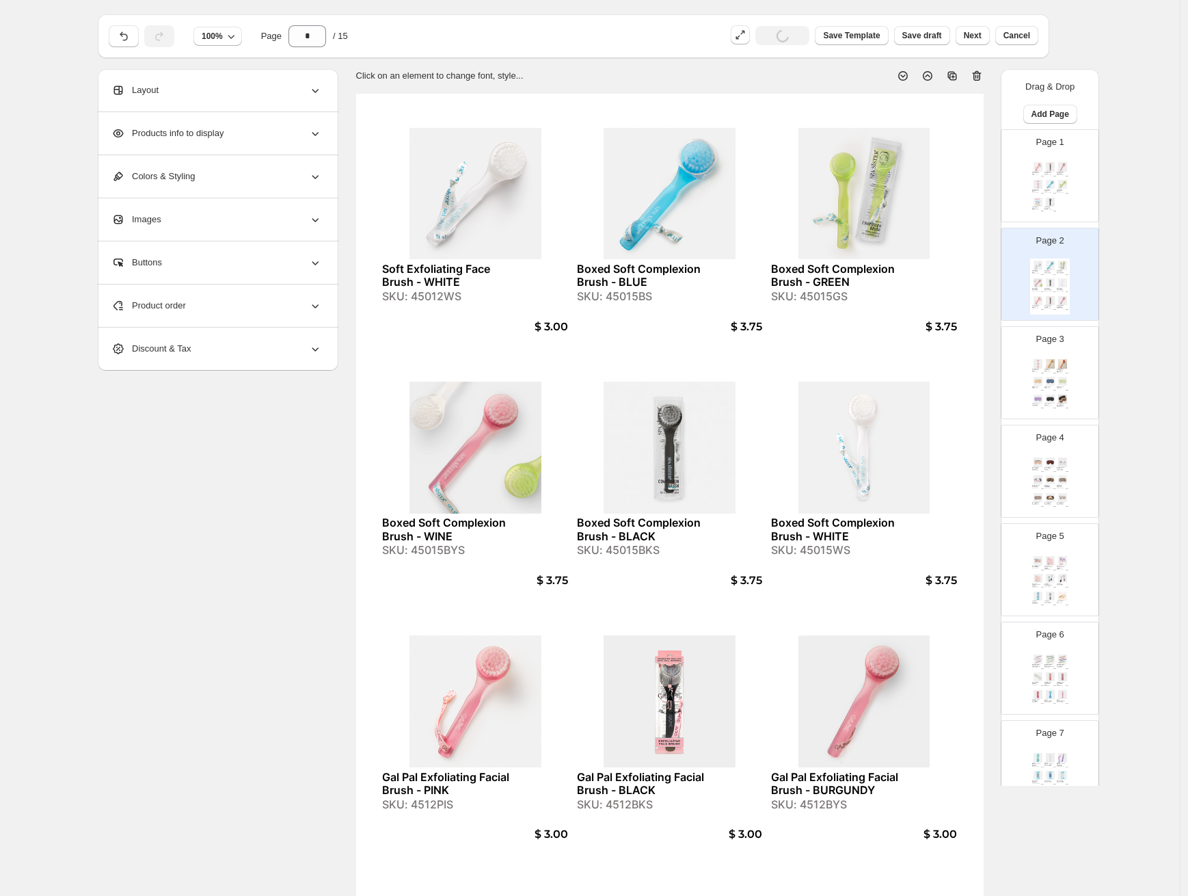
click at [1044, 176] on div "Gal Pal Exfoliating Facial Brush - PINK SKU: 4512PIS $ 3.00 Gal Pal Exfoliating…" at bounding box center [1050, 188] width 40 height 56
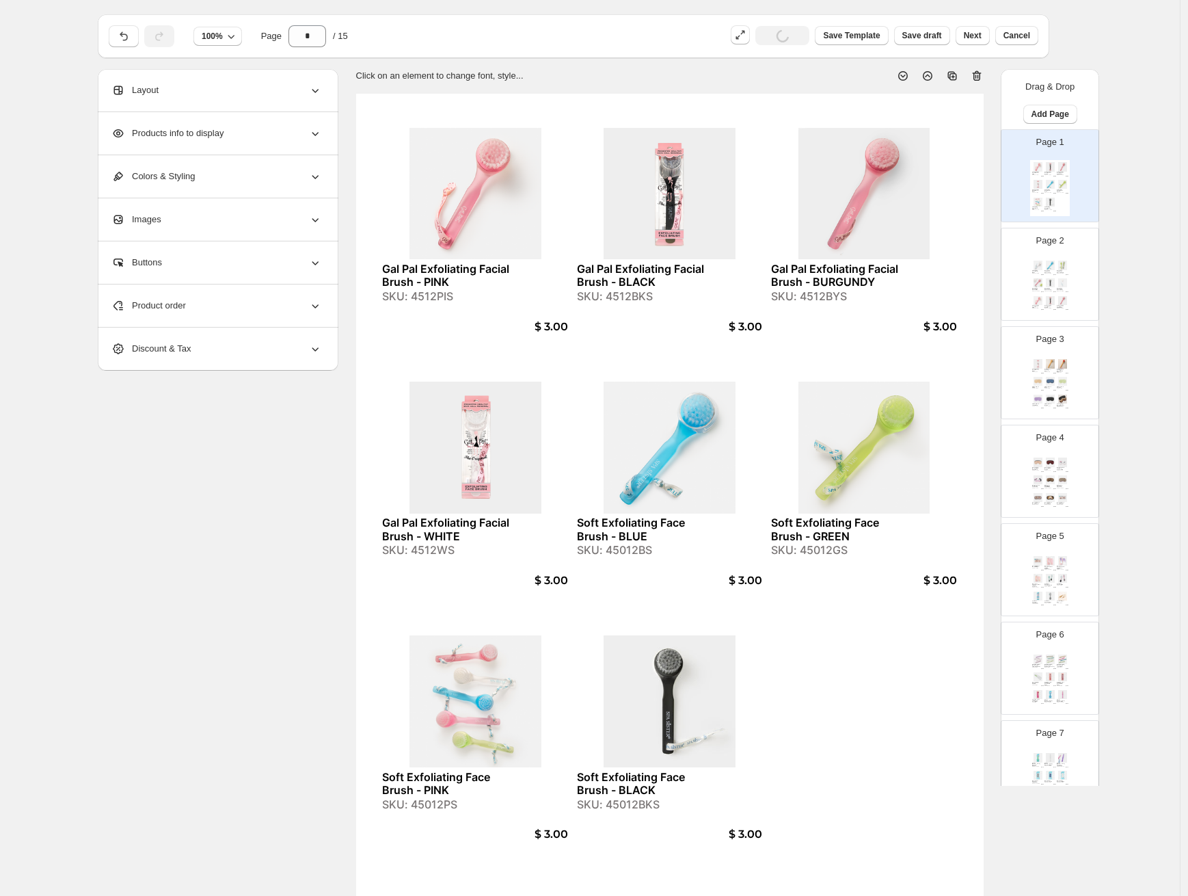
click at [1062, 279] on img at bounding box center [1063, 282] width 12 height 9
type input "*"
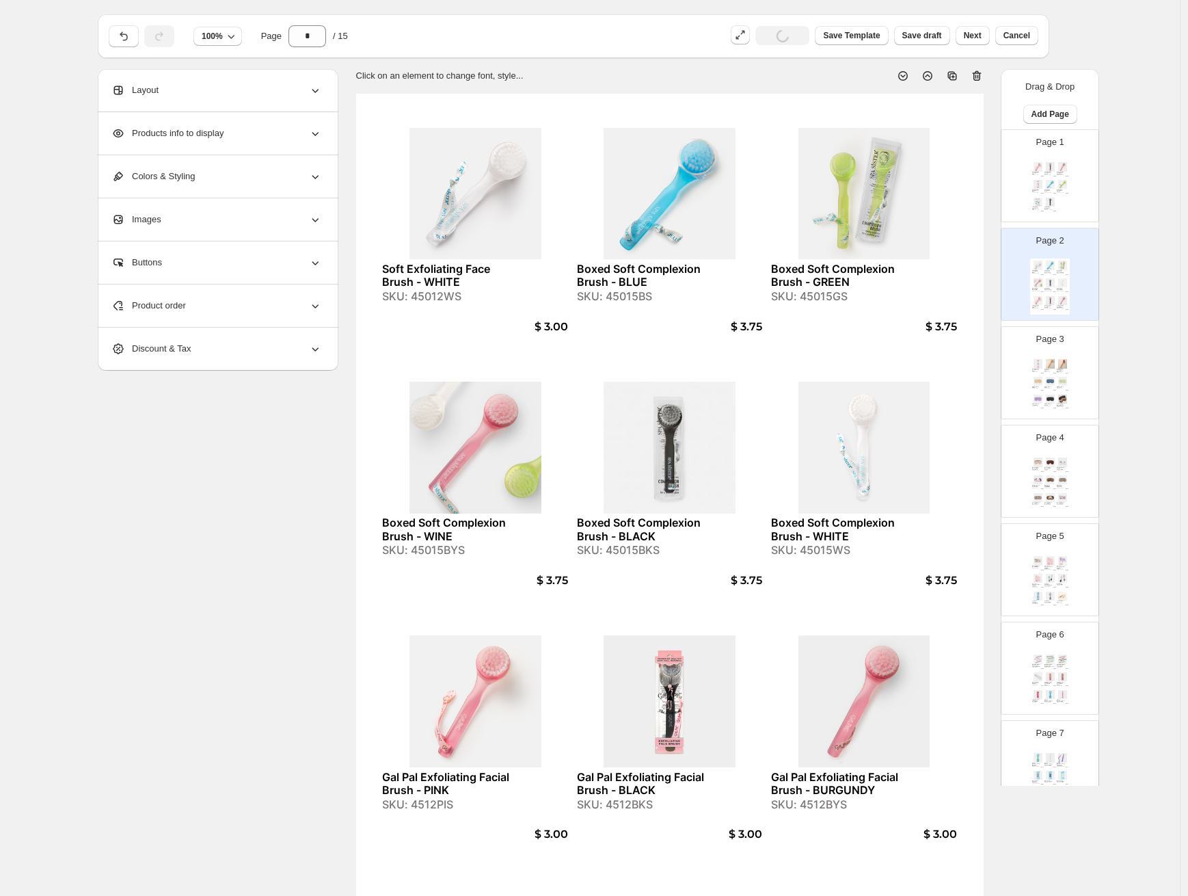
drag, startPoint x: 976, startPoint y: 38, endPoint x: 937, endPoint y: 18, distance: 43.7
click at [939, 16] on div "100% Page * / 15 Sync Data Save Template Save draft Next Cancel" at bounding box center [568, 30] width 941 height 33
click at [927, 31] on span "Save draft" at bounding box center [922, 35] width 40 height 11
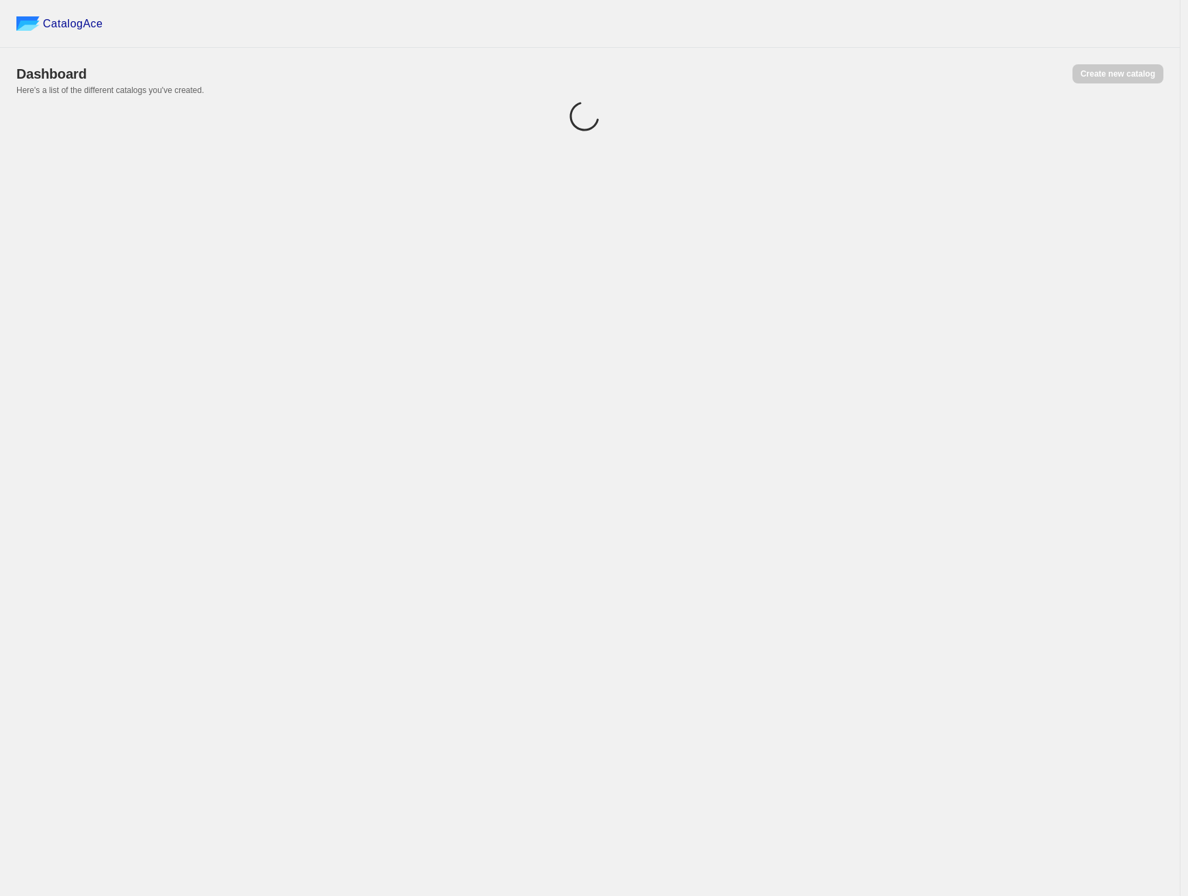
scroll to position [0, 0]
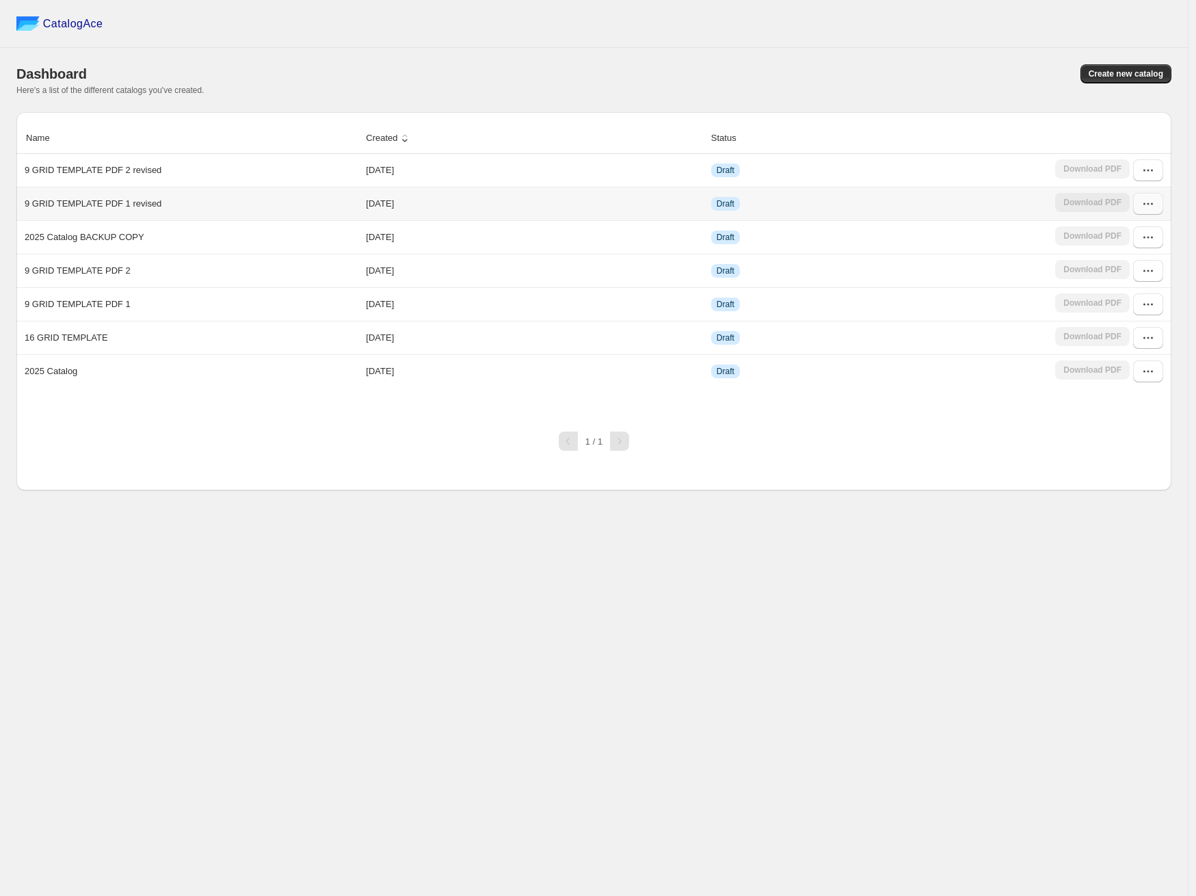
click at [1149, 201] on icon "button" at bounding box center [1148, 204] width 14 height 14
click at [1116, 305] on span "Edit" at bounding box center [1114, 303] width 15 height 10
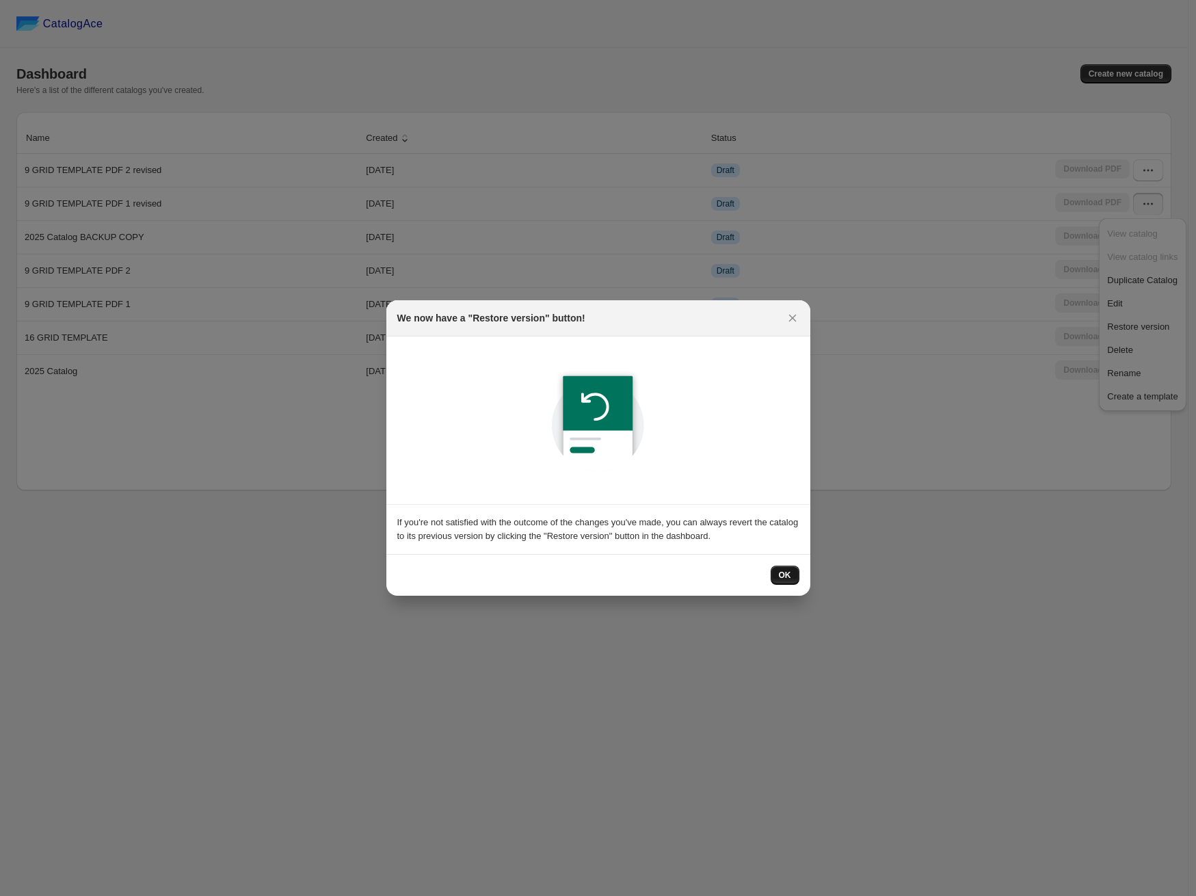
click at [781, 578] on span "OK" at bounding box center [785, 575] width 12 height 11
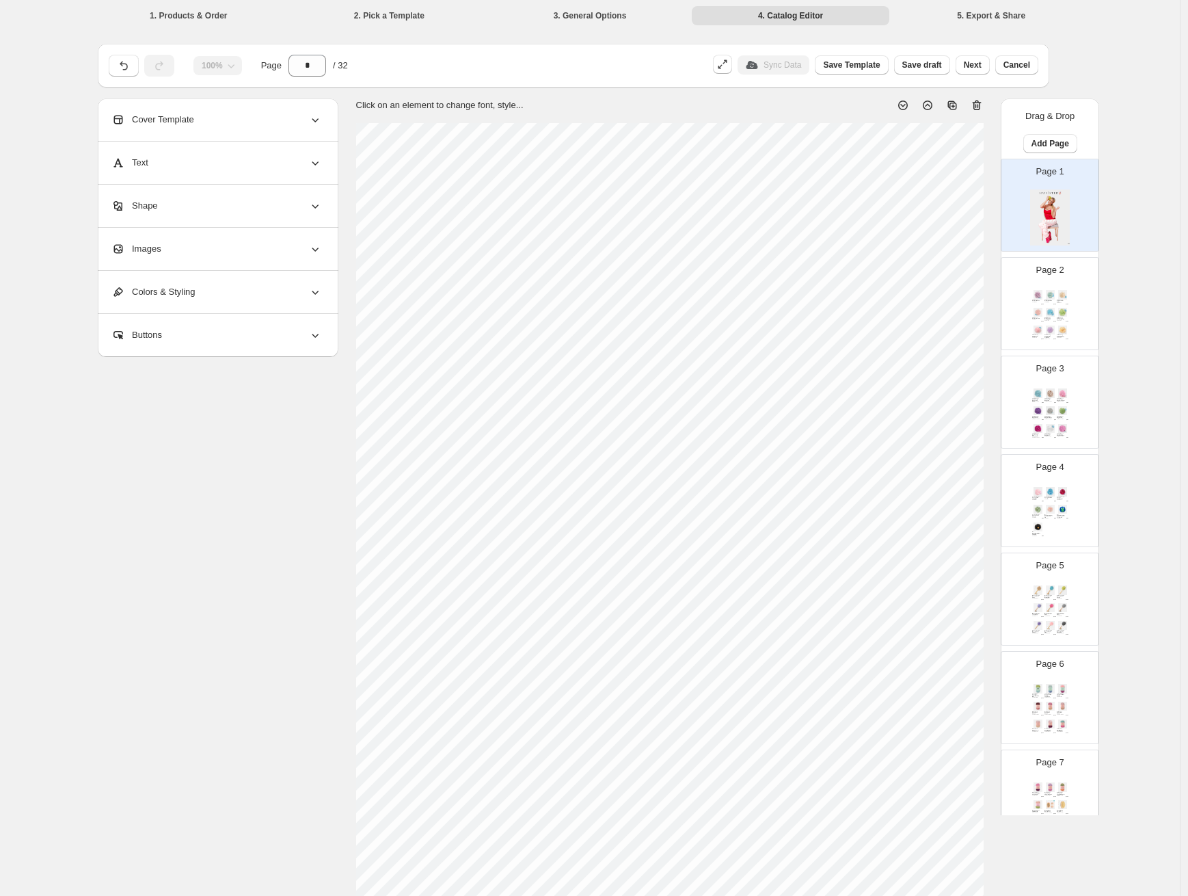
scroll to position [465, 0]
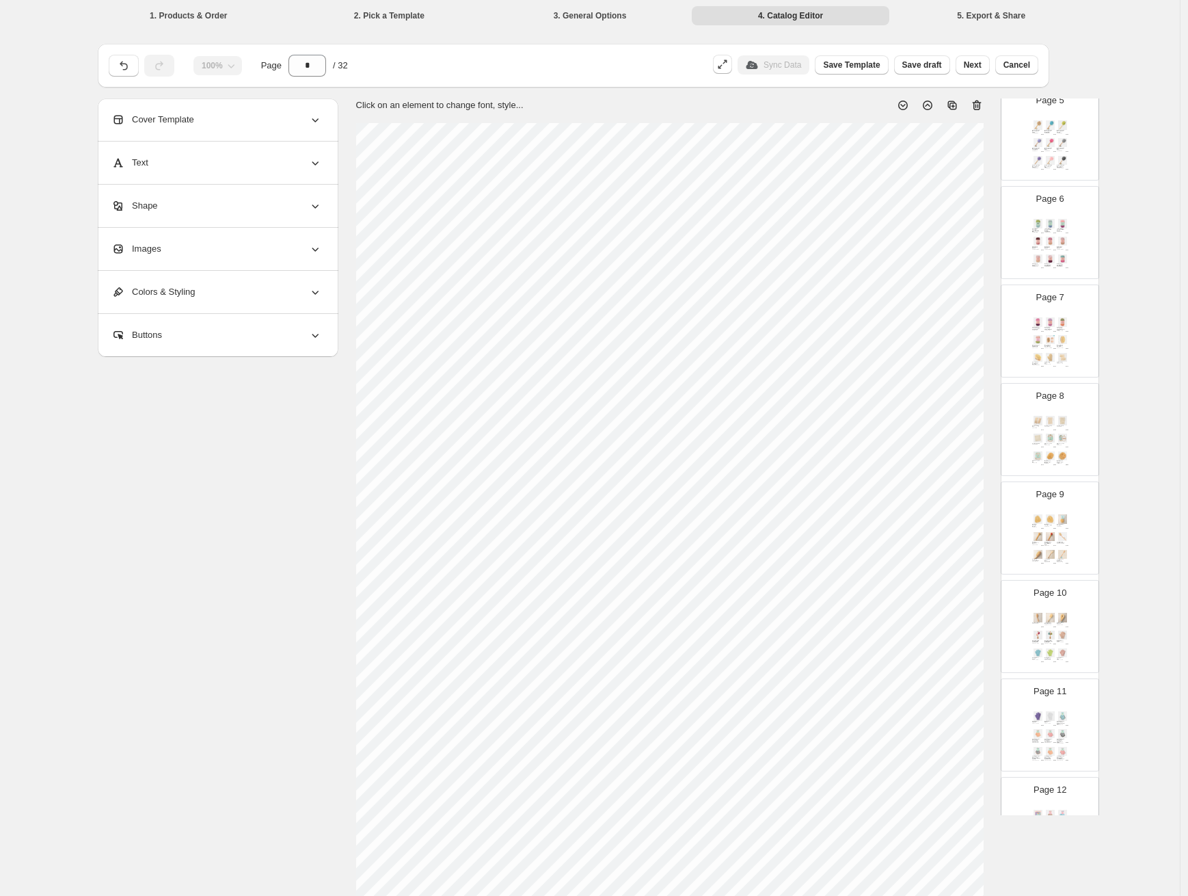
click at [1036, 442] on img at bounding box center [1038, 437] width 12 height 9
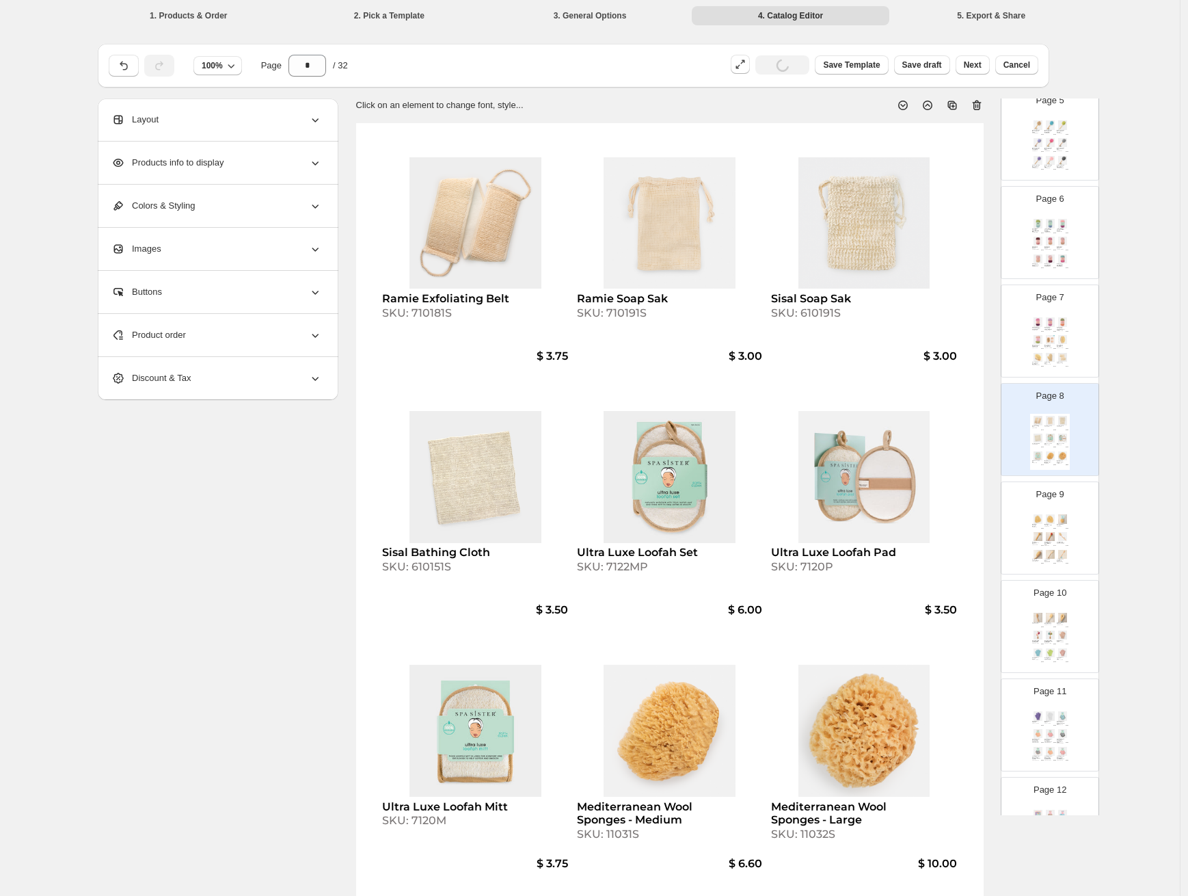
click at [1039, 336] on img at bounding box center [1038, 339] width 12 height 9
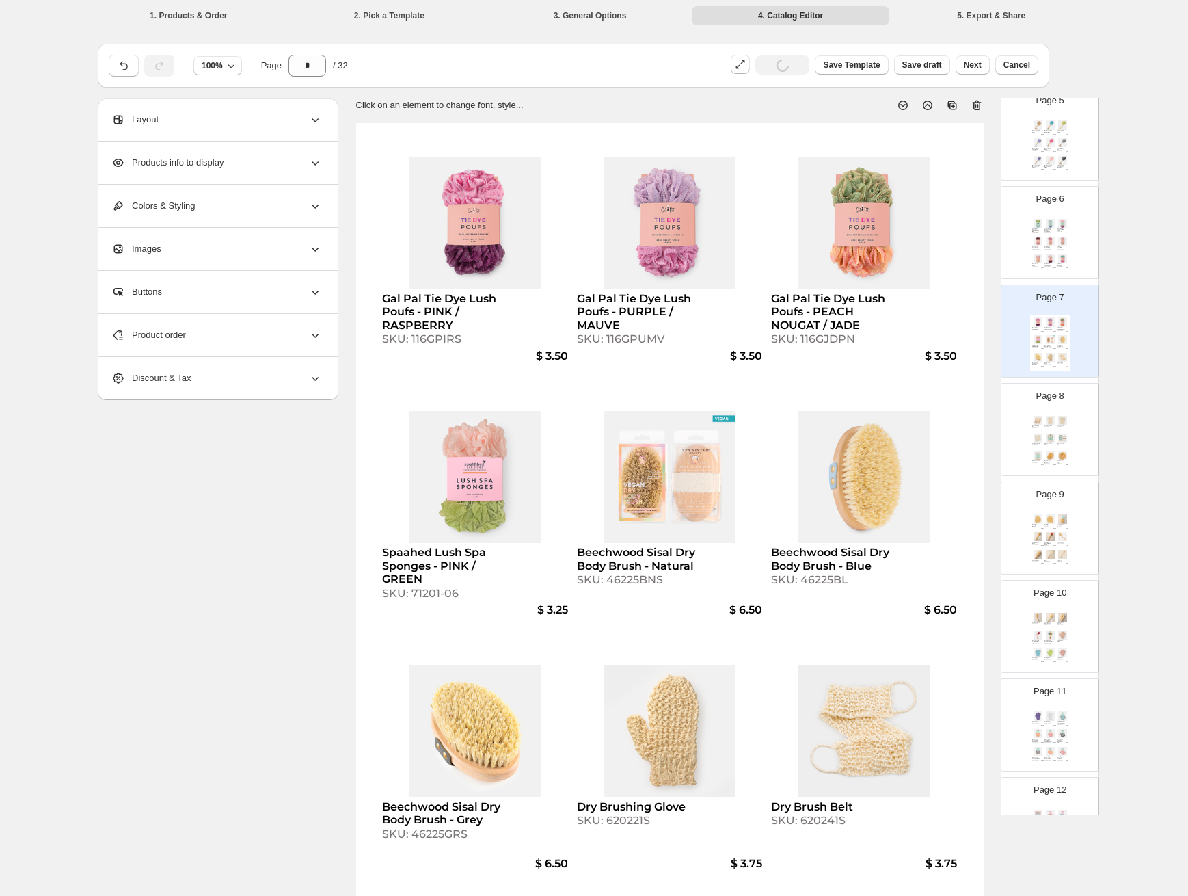
click at [1062, 532] on img at bounding box center [1063, 536] width 12 height 9
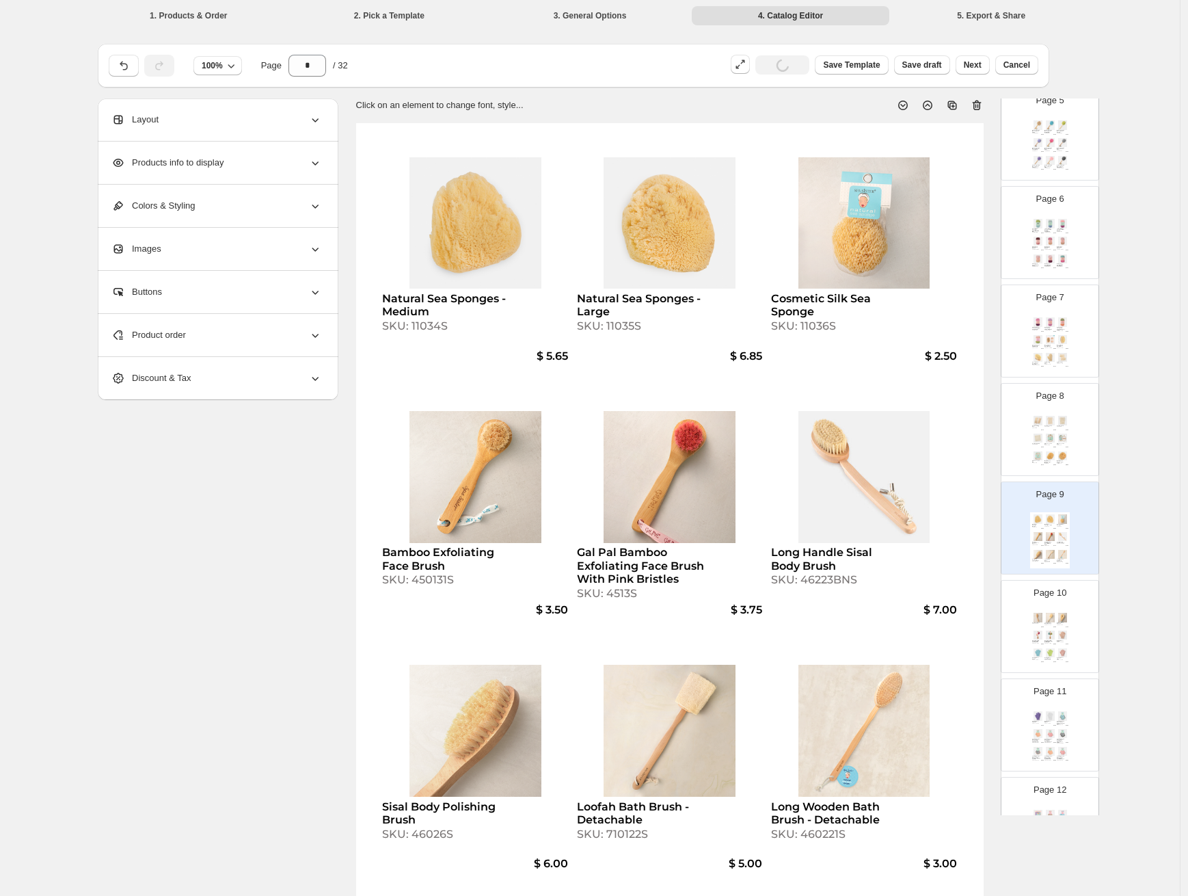
click at [1061, 640] on div "Bathing Gloves - BEIGE" at bounding box center [1061, 641] width 8 height 2
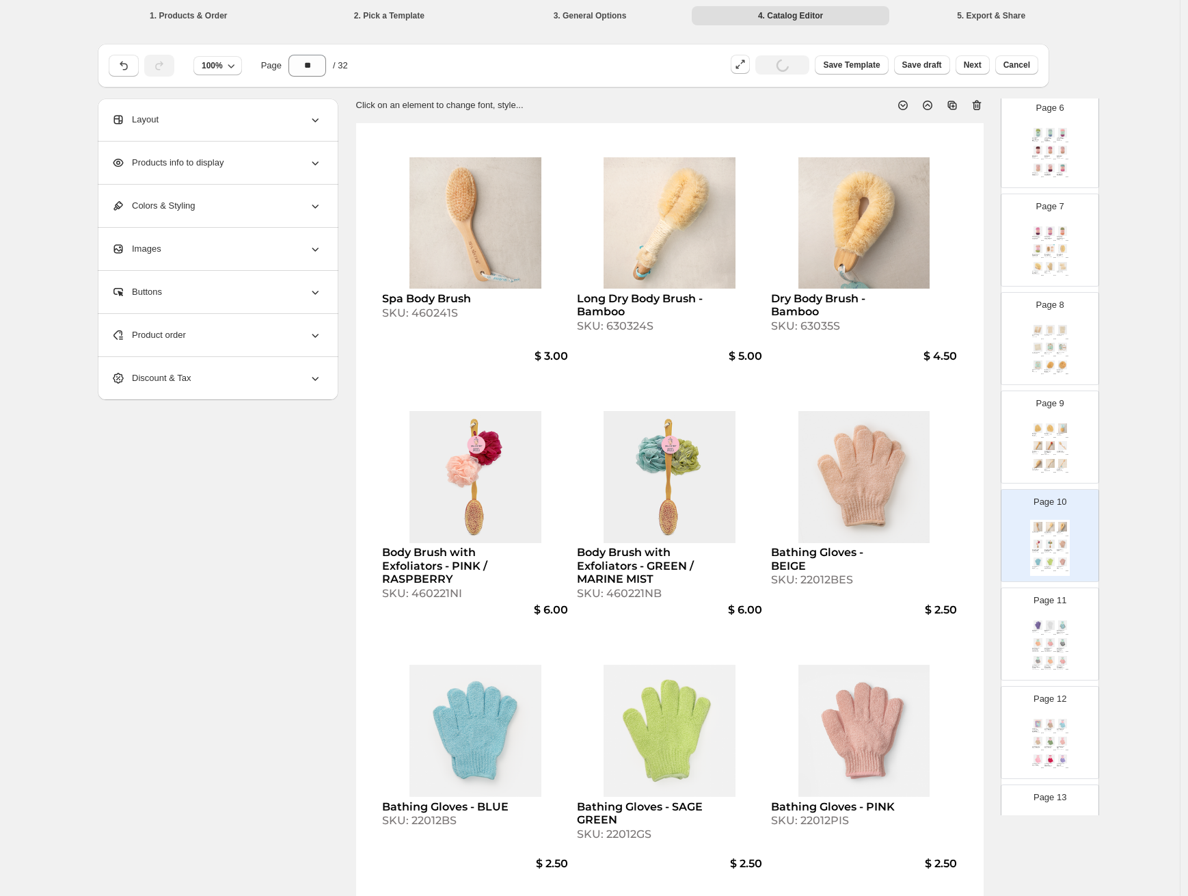
click at [1061, 640] on img at bounding box center [1063, 642] width 12 height 9
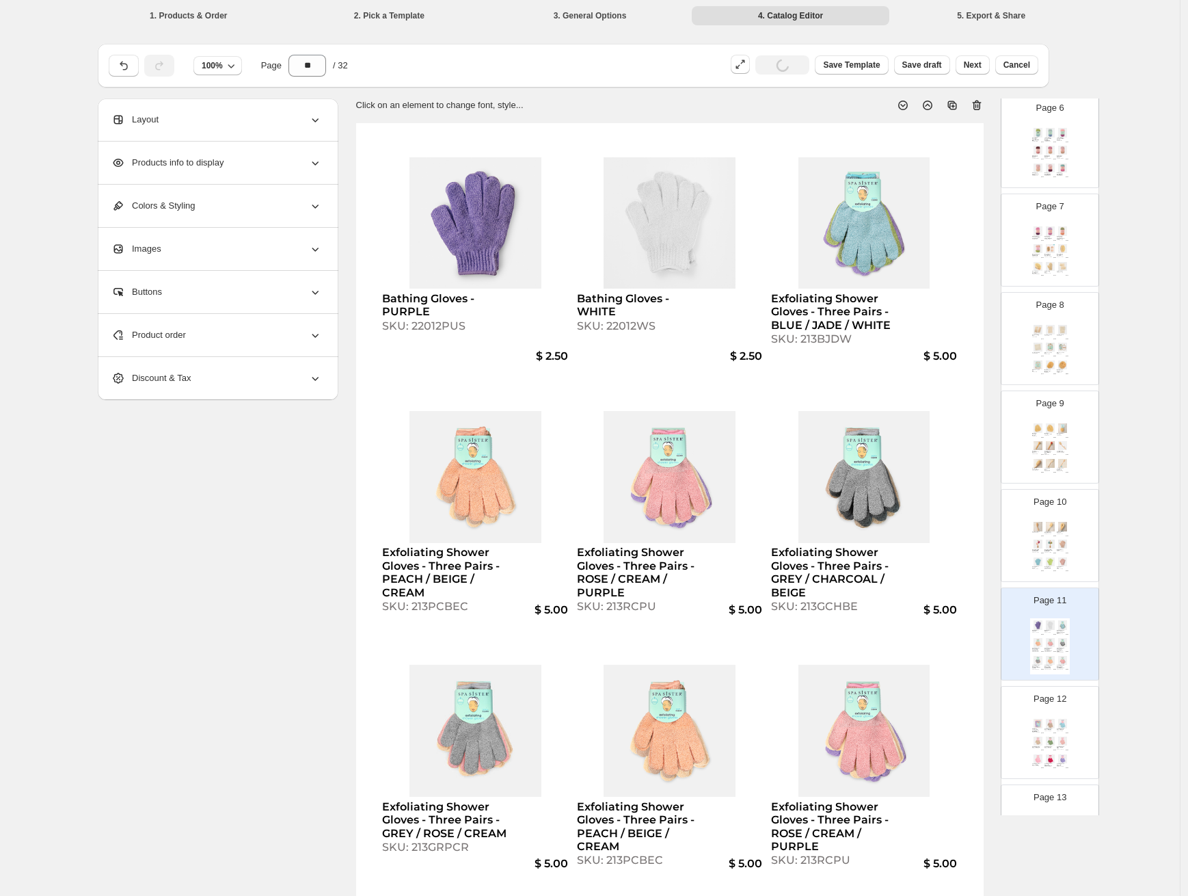
scroll to position [698, 0]
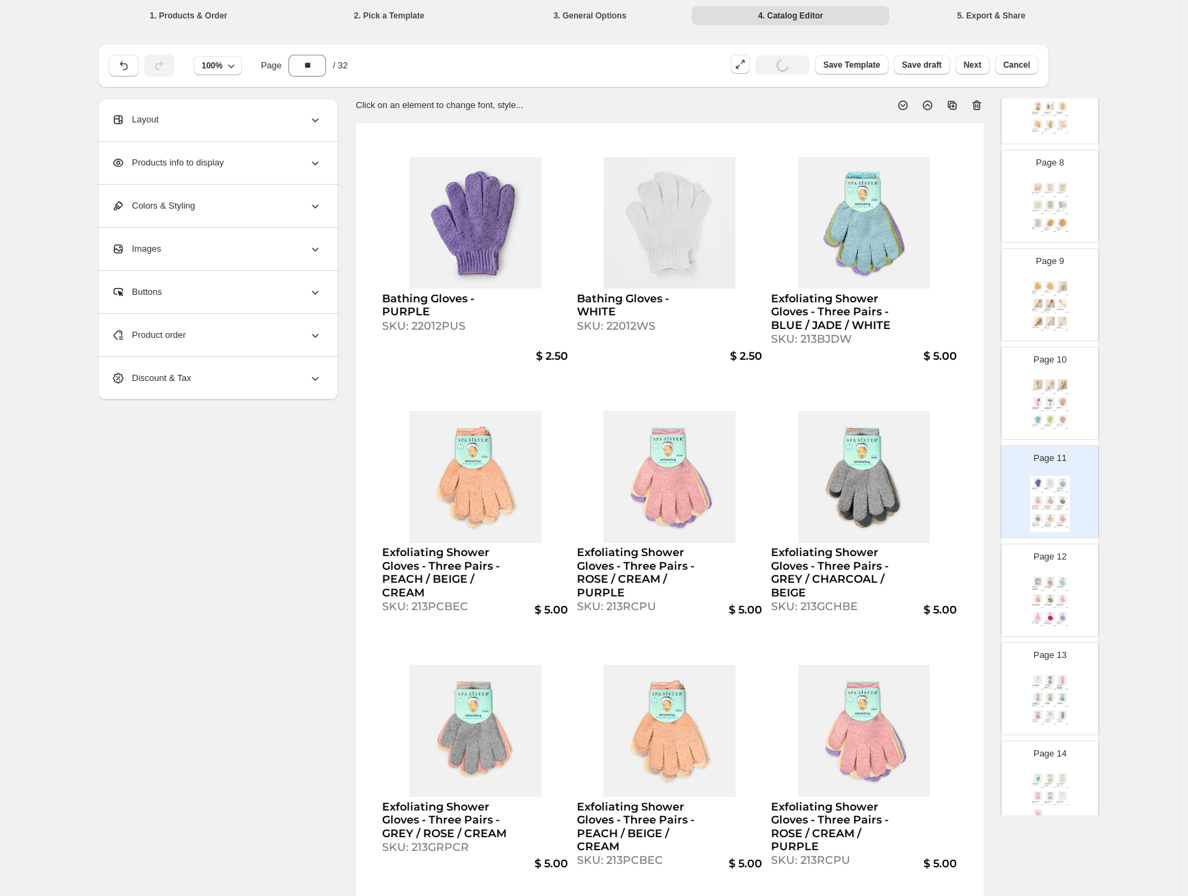
click at [1050, 597] on img at bounding box center [1051, 598] width 12 height 9
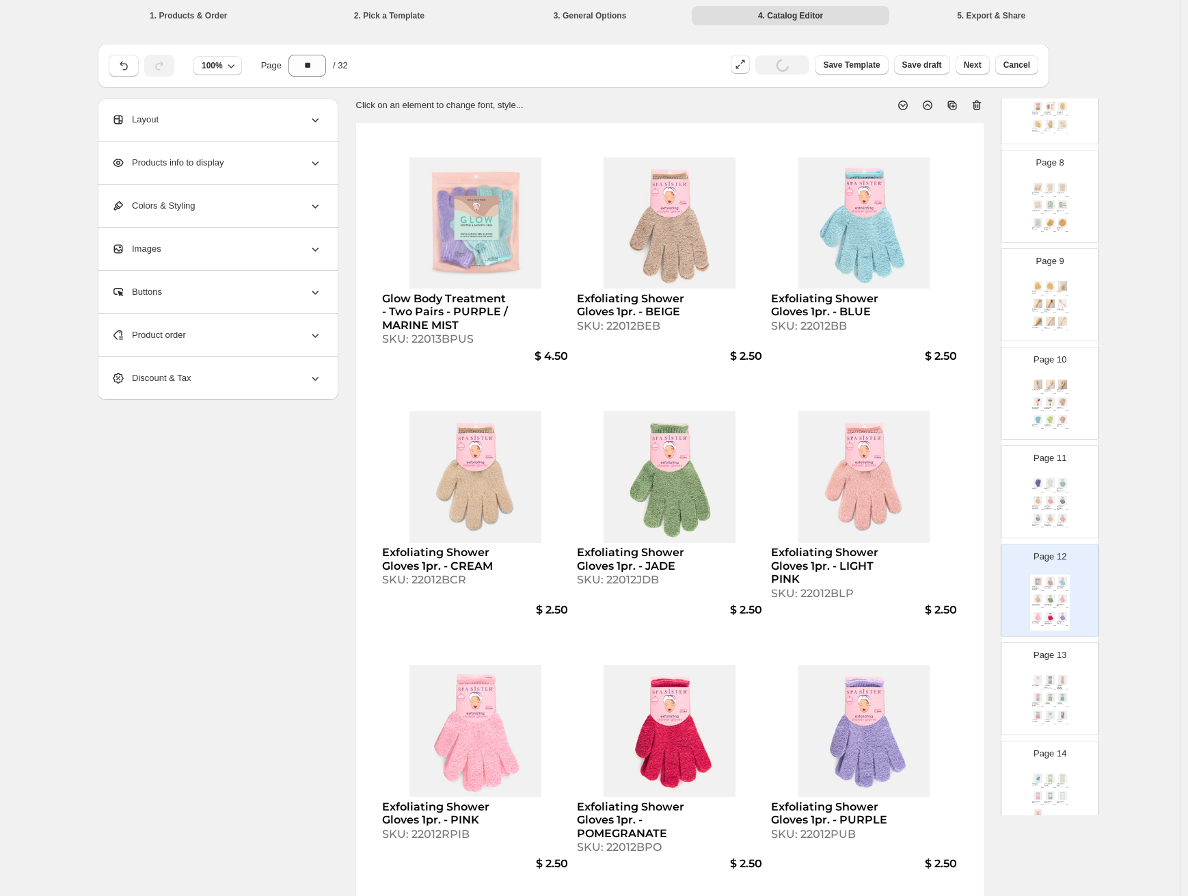
click at [1058, 679] on img at bounding box center [1063, 679] width 12 height 9
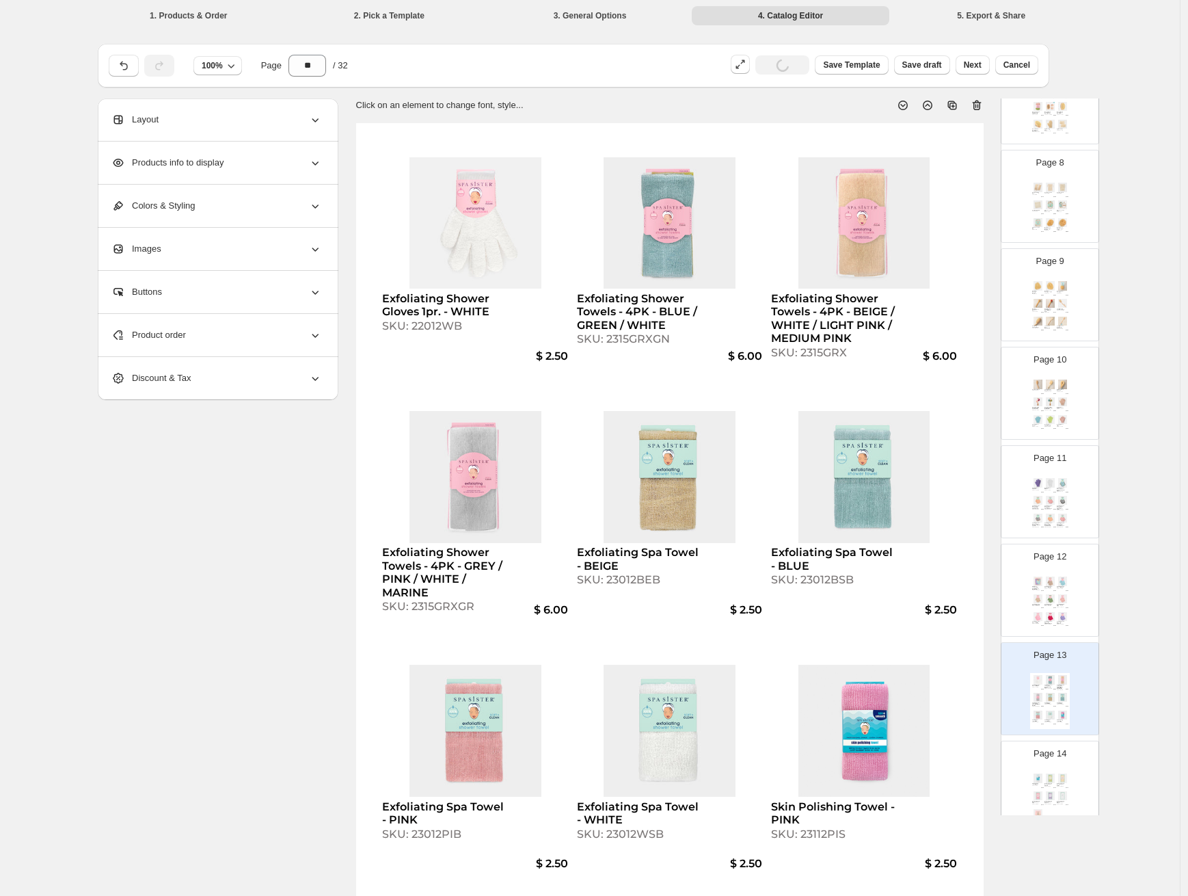
scroll to position [1114, 0]
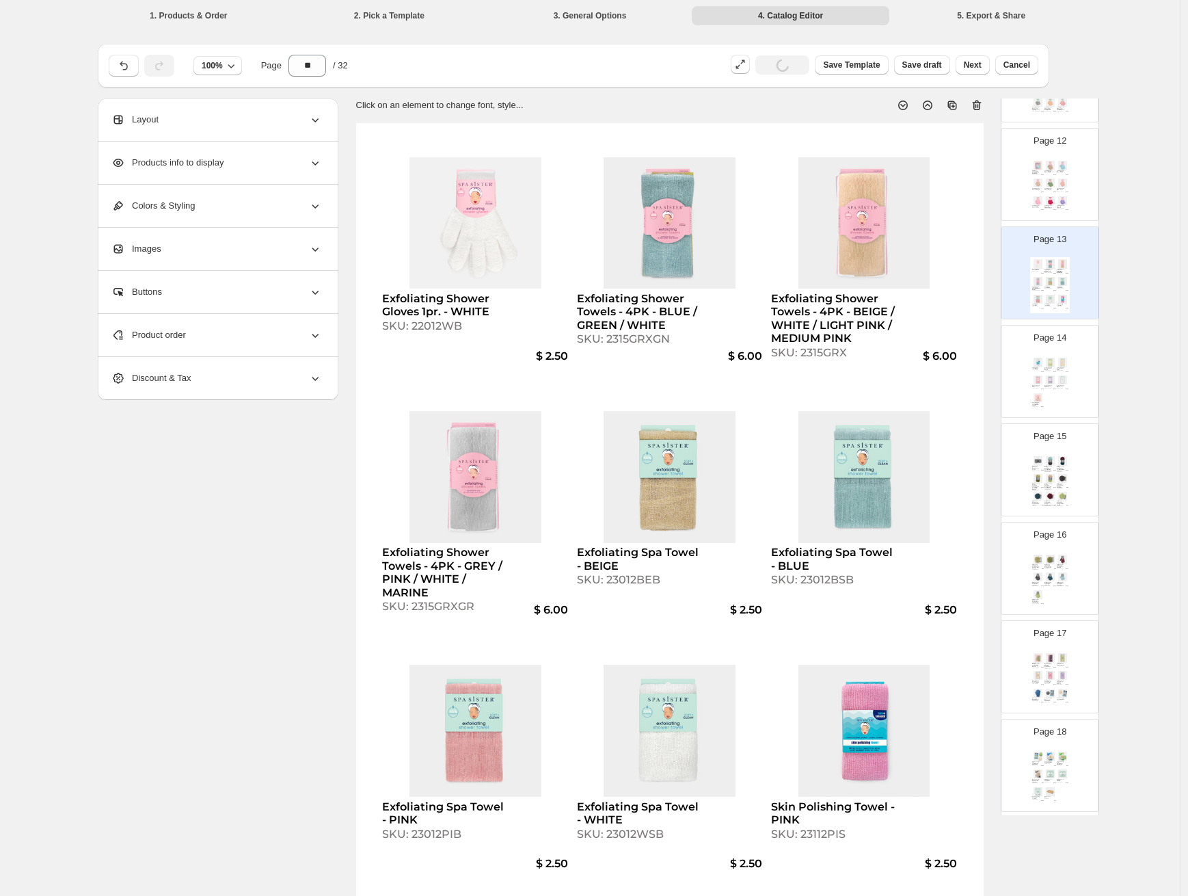
click at [1054, 418] on div "Page 15 Well Groomed Deodorant Remover Sponges - Two Pack SKU: 85002GW $ 3.00 W…" at bounding box center [1045, 464] width 86 height 92
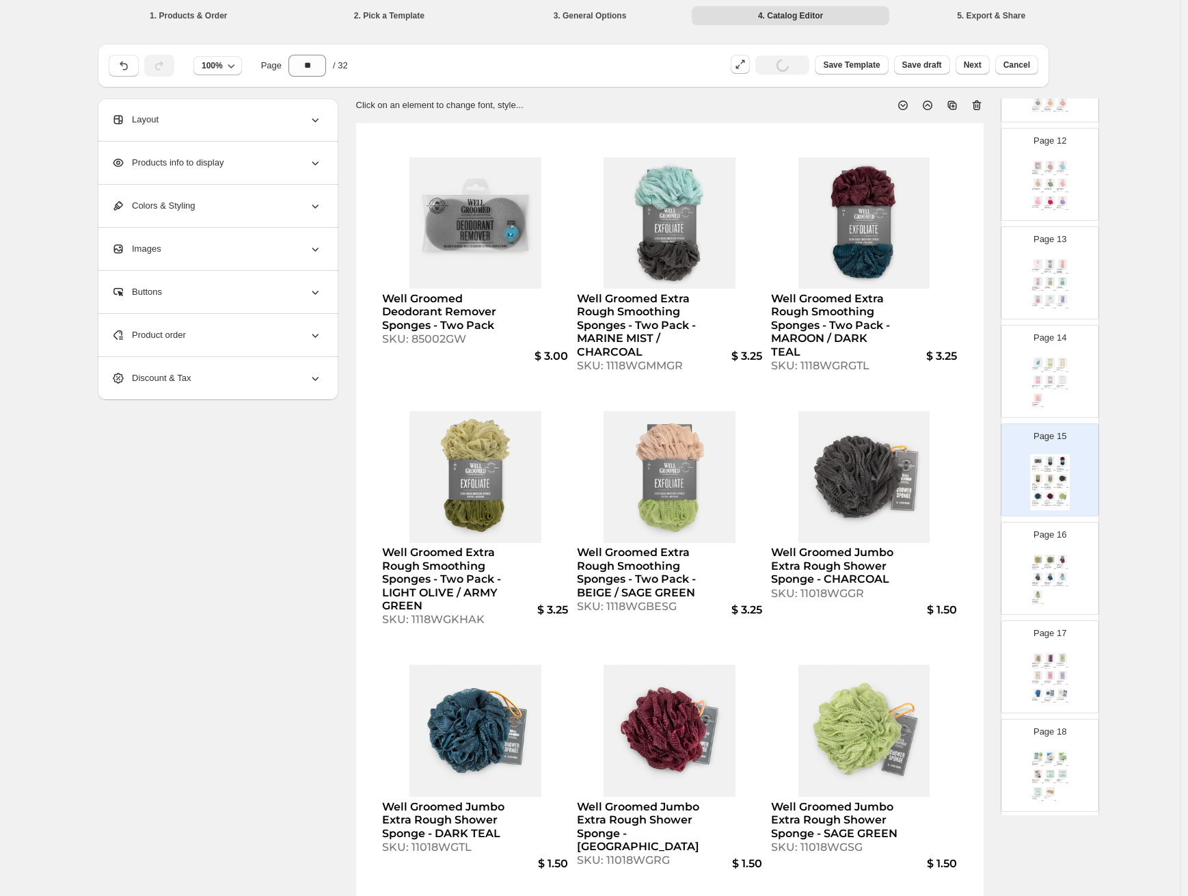
click at [1049, 507] on div "Well Groomed Deodorant Remover Sponges - Two Pack SKU: 85002GW $ 3.00 Well Groo…" at bounding box center [1050, 482] width 40 height 56
click at [1057, 560] on img at bounding box center [1063, 558] width 12 height 9
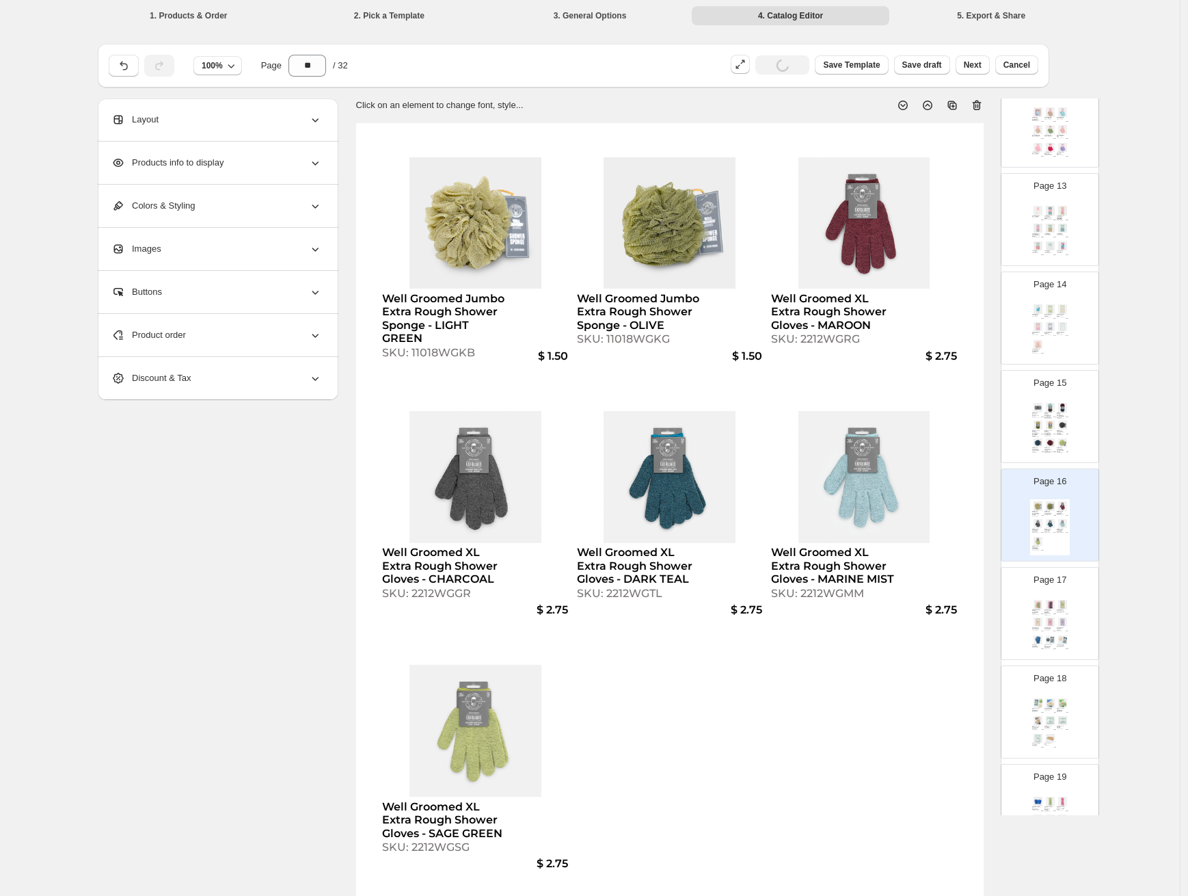
scroll to position [1227, 0]
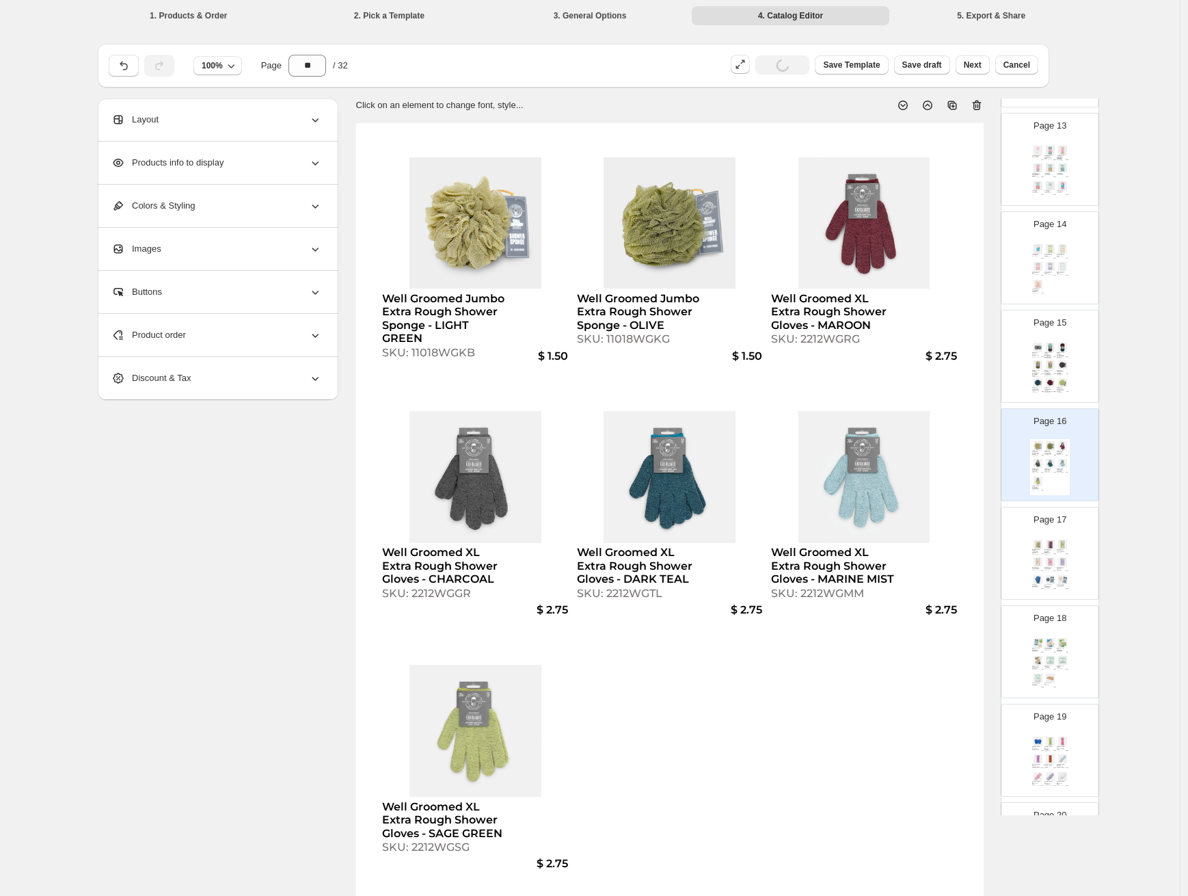
click at [1053, 559] on img at bounding box center [1051, 561] width 12 height 9
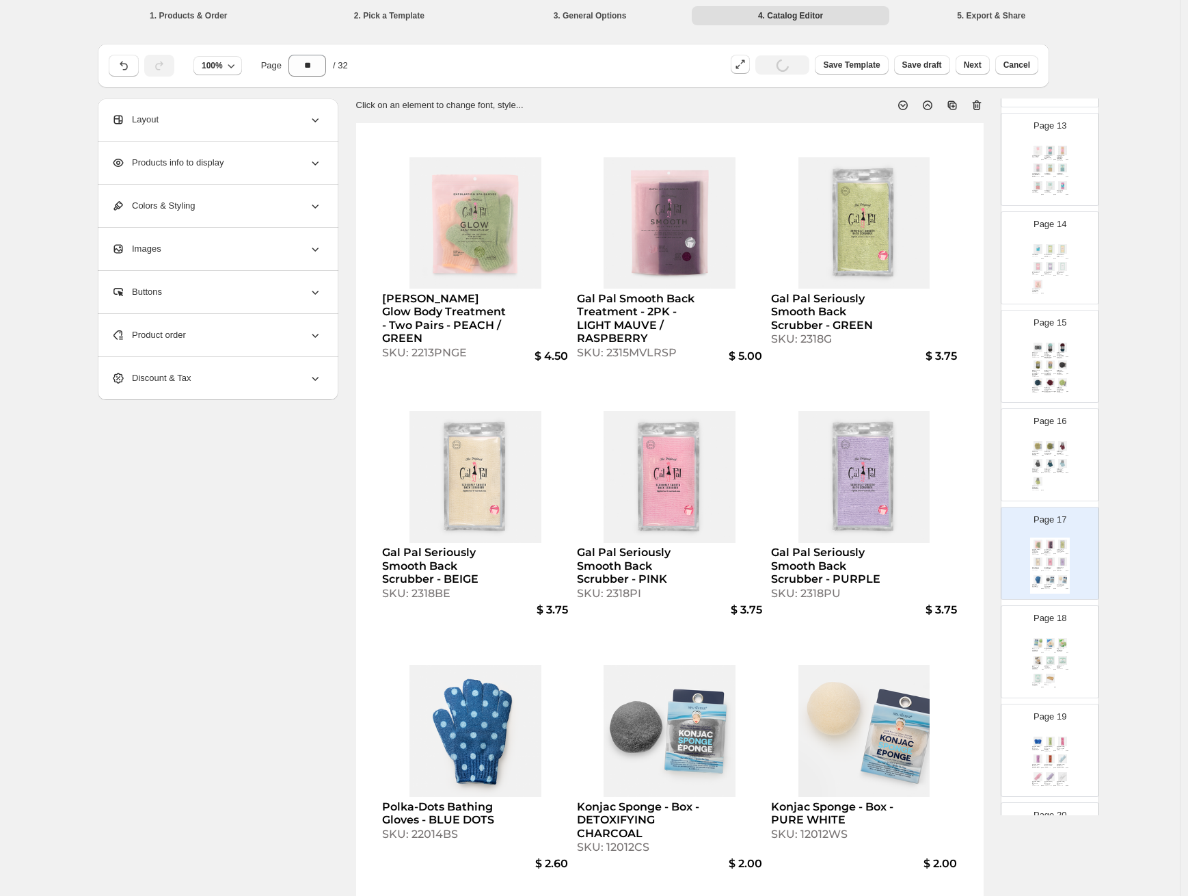
click at [1058, 649] on div "Konjac Sponge - Bag - ANTIOXIDANT GREEN TEA" at bounding box center [1061, 648] width 8 height 3
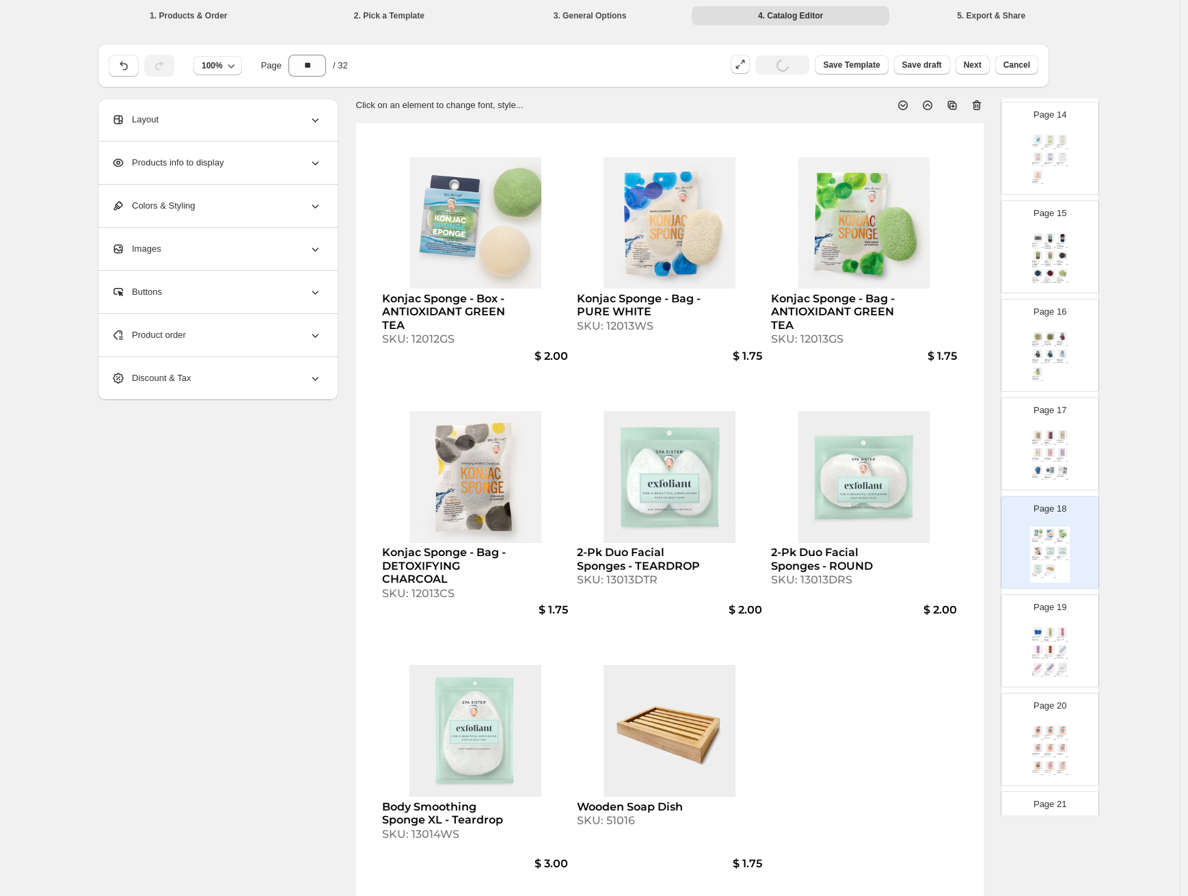
click at [1058, 648] on img at bounding box center [1063, 649] width 12 height 9
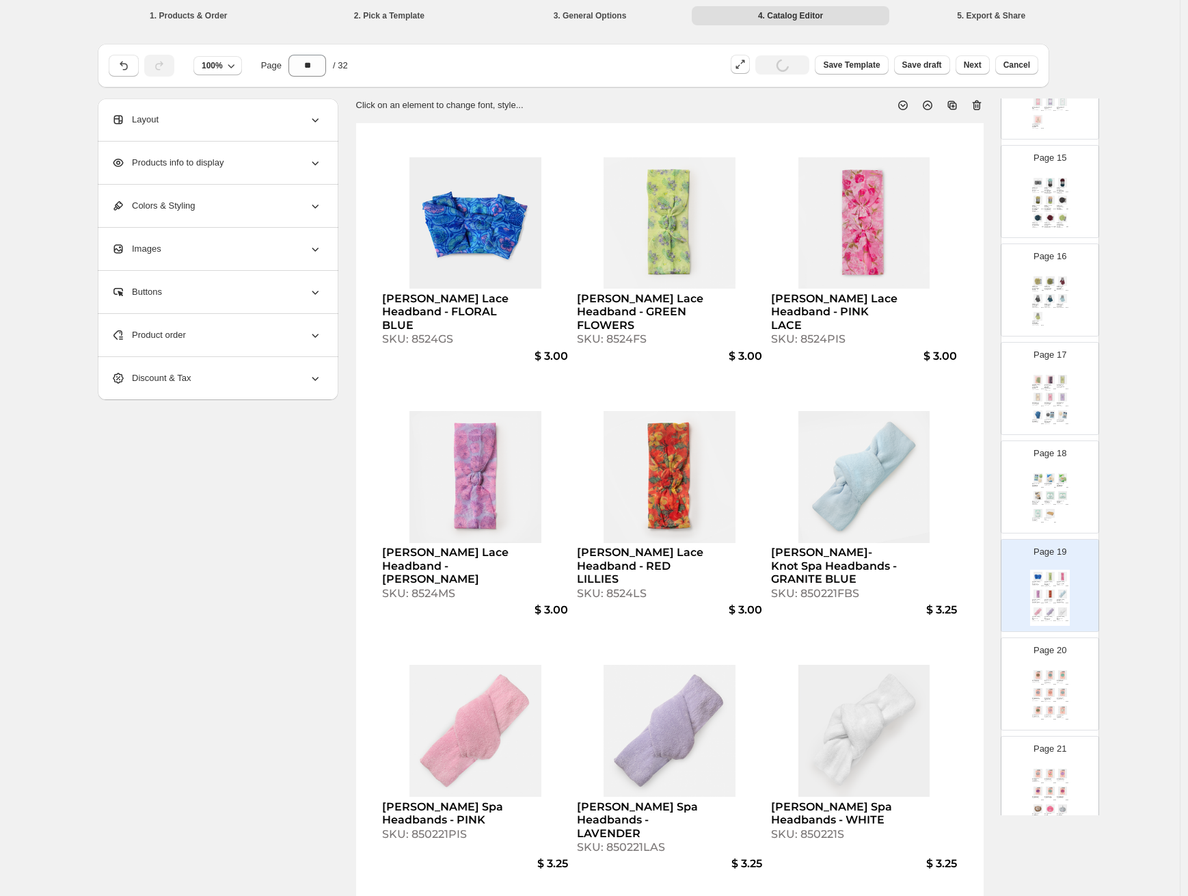
click at [1054, 682] on div "Bouffant Shower Cap - LEOPARD SKU: 83032ESS $ 5.00 Bouffant Shower Cap - ELEPHA…" at bounding box center [1050, 696] width 40 height 56
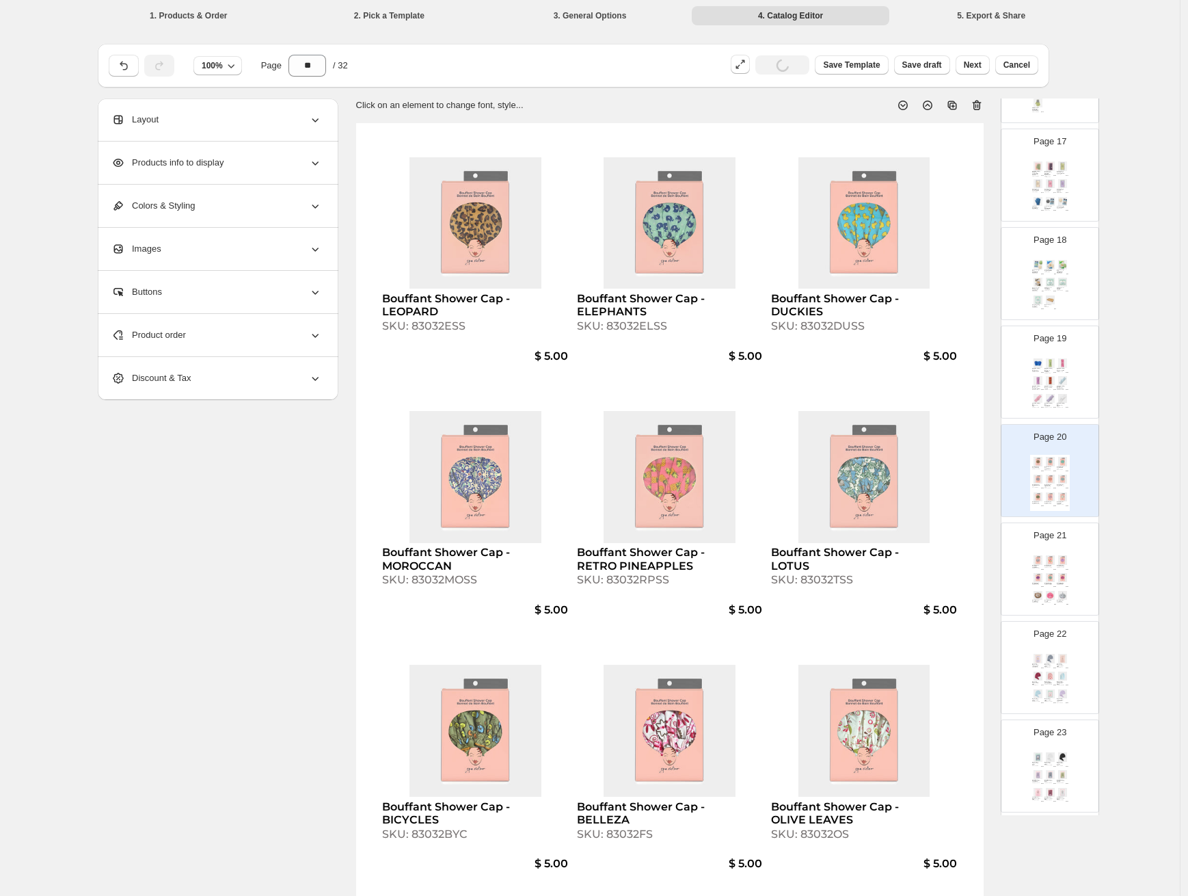
scroll to position [1618, 0]
click at [1050, 585] on img at bounding box center [1051, 582] width 12 height 9
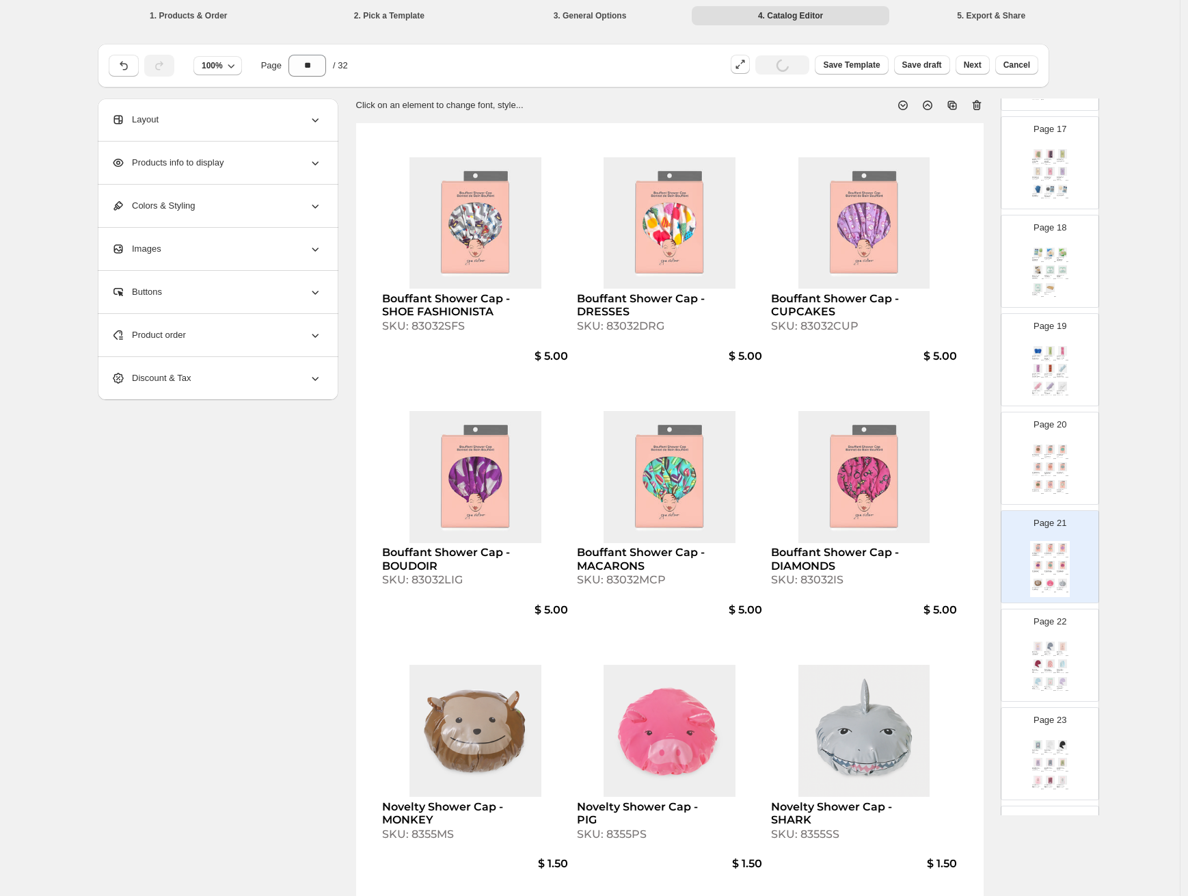
click at [1041, 759] on img at bounding box center [1038, 762] width 12 height 9
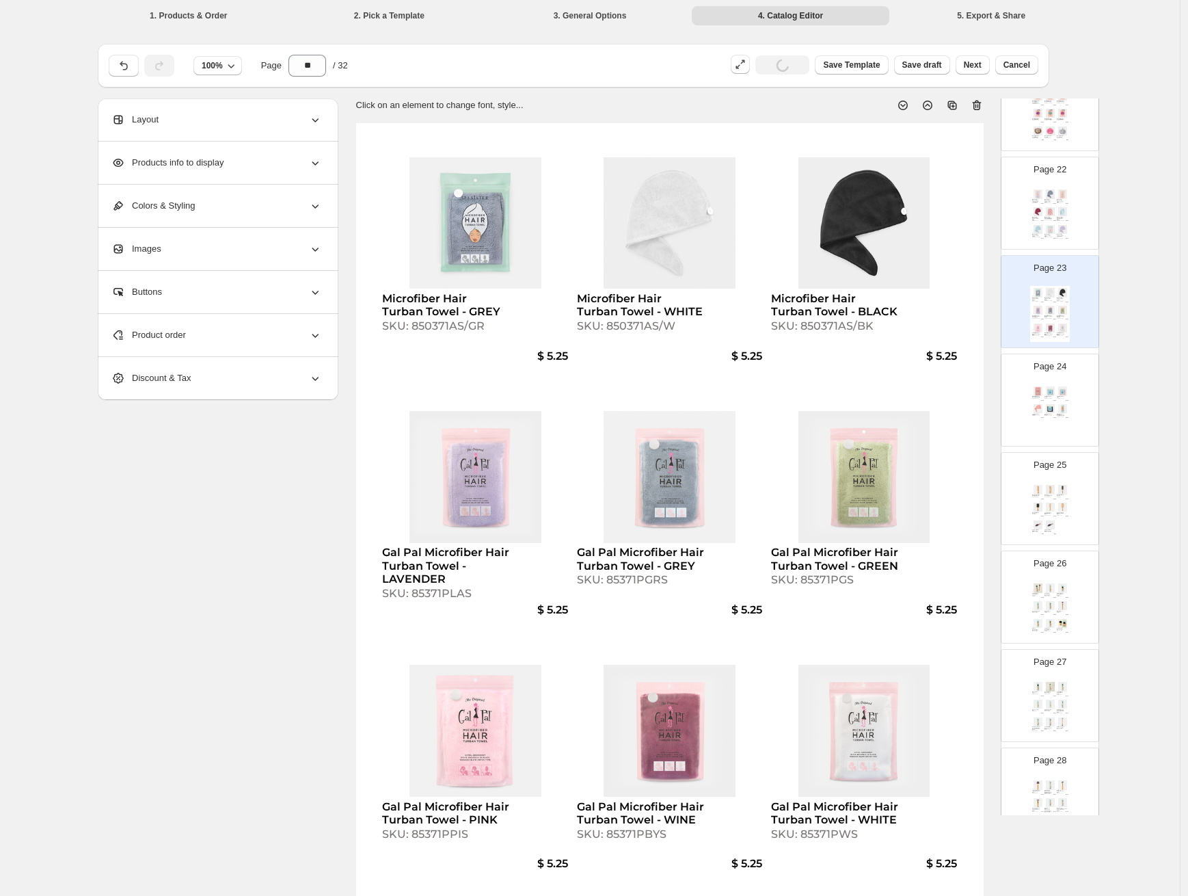
scroll to position [2156, 0]
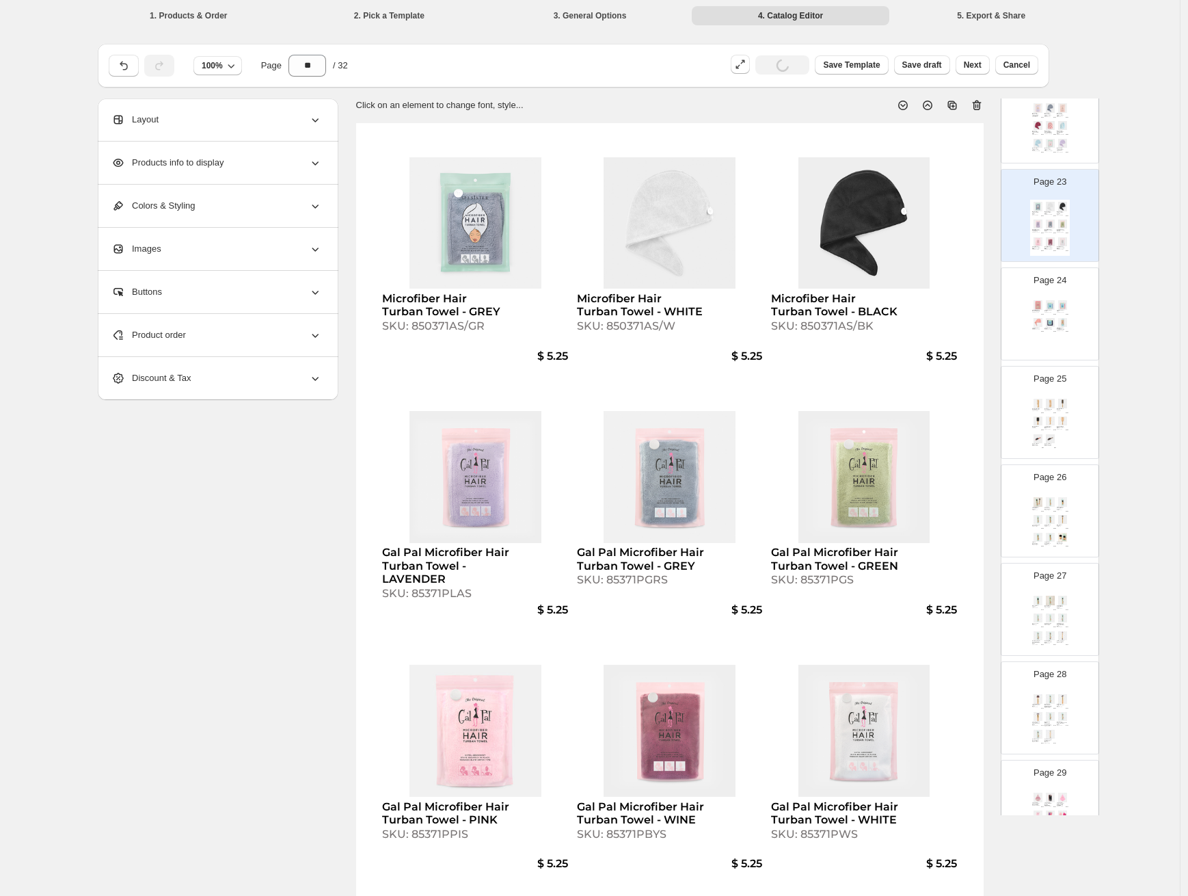
click at [1043, 433] on div "Bamboo Healthy Hair Styling Comb SKU: 470126S $ 2.00 Bamboo Detangling Comb SKU…" at bounding box center [1050, 425] width 40 height 56
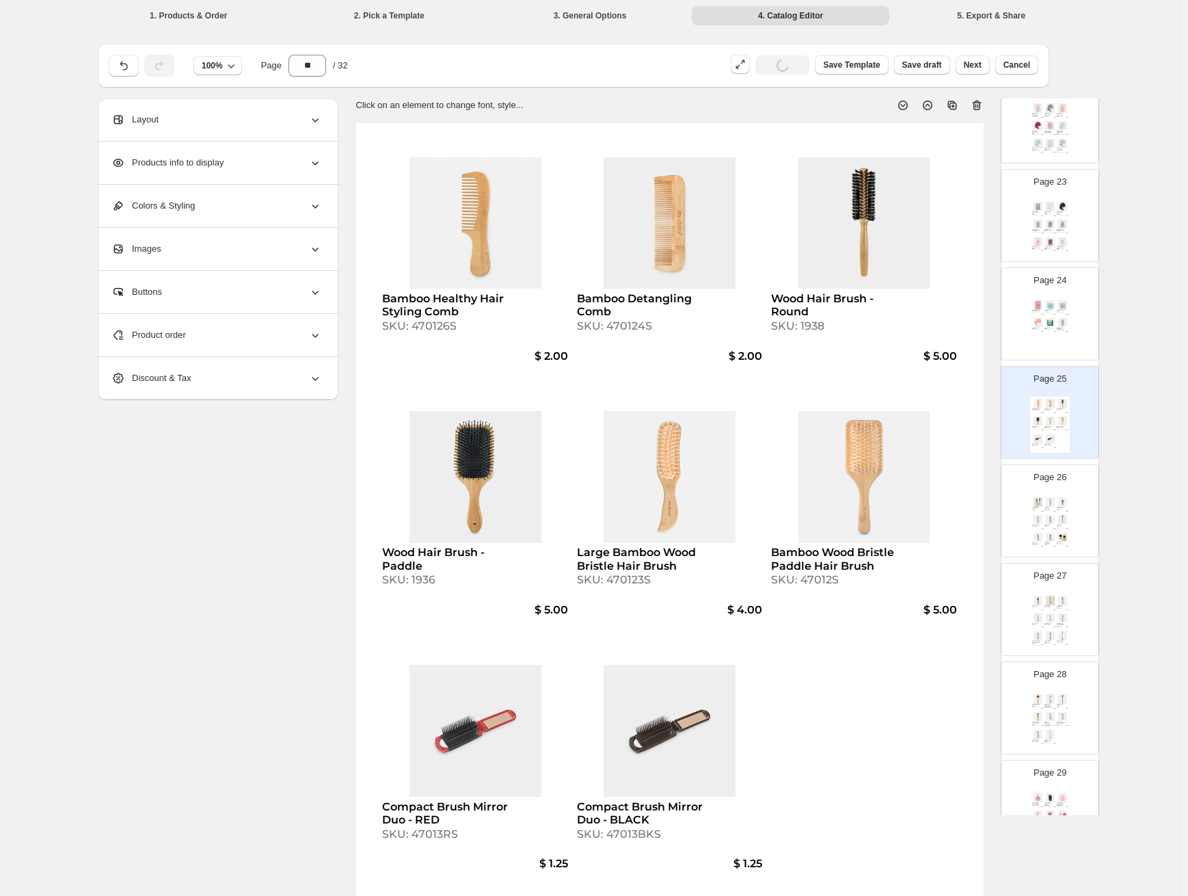
click at [1052, 321] on img at bounding box center [1051, 322] width 12 height 9
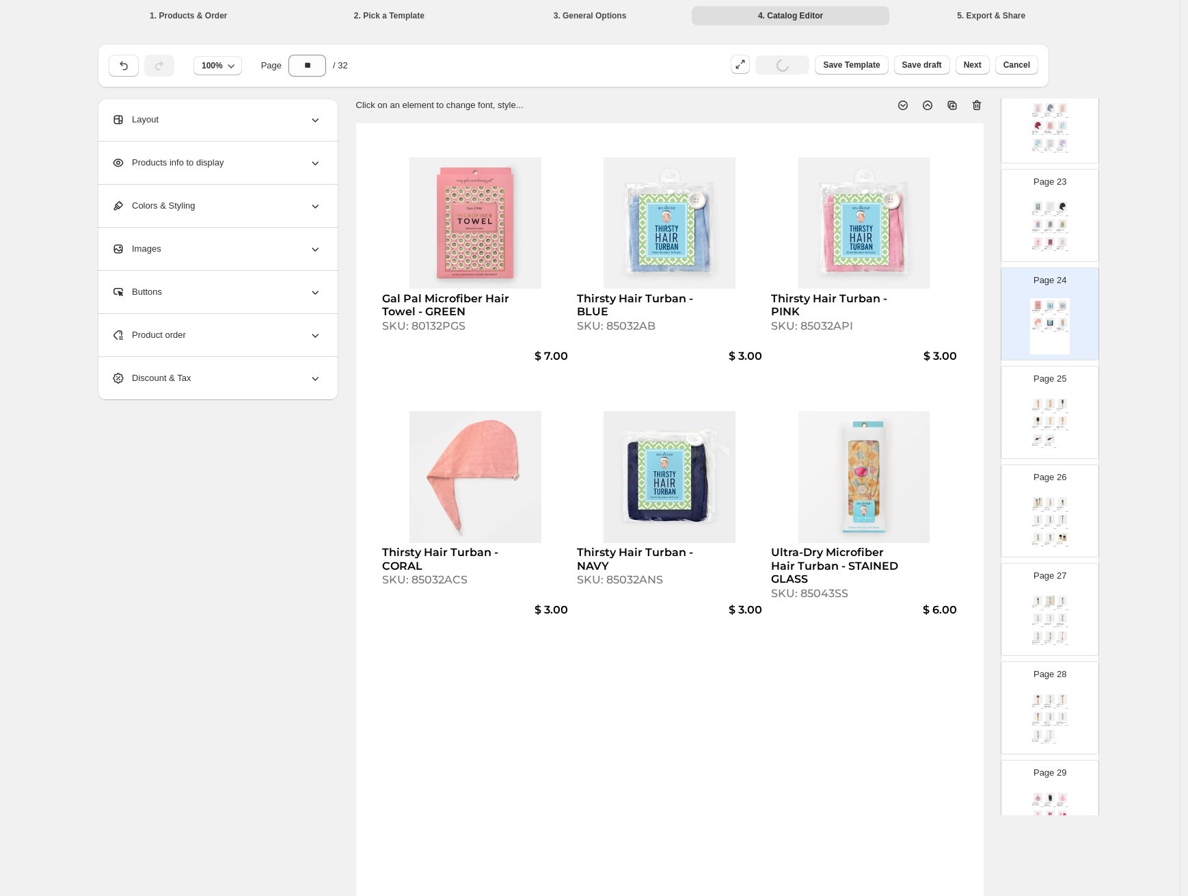
click at [1045, 399] on img at bounding box center [1051, 403] width 12 height 9
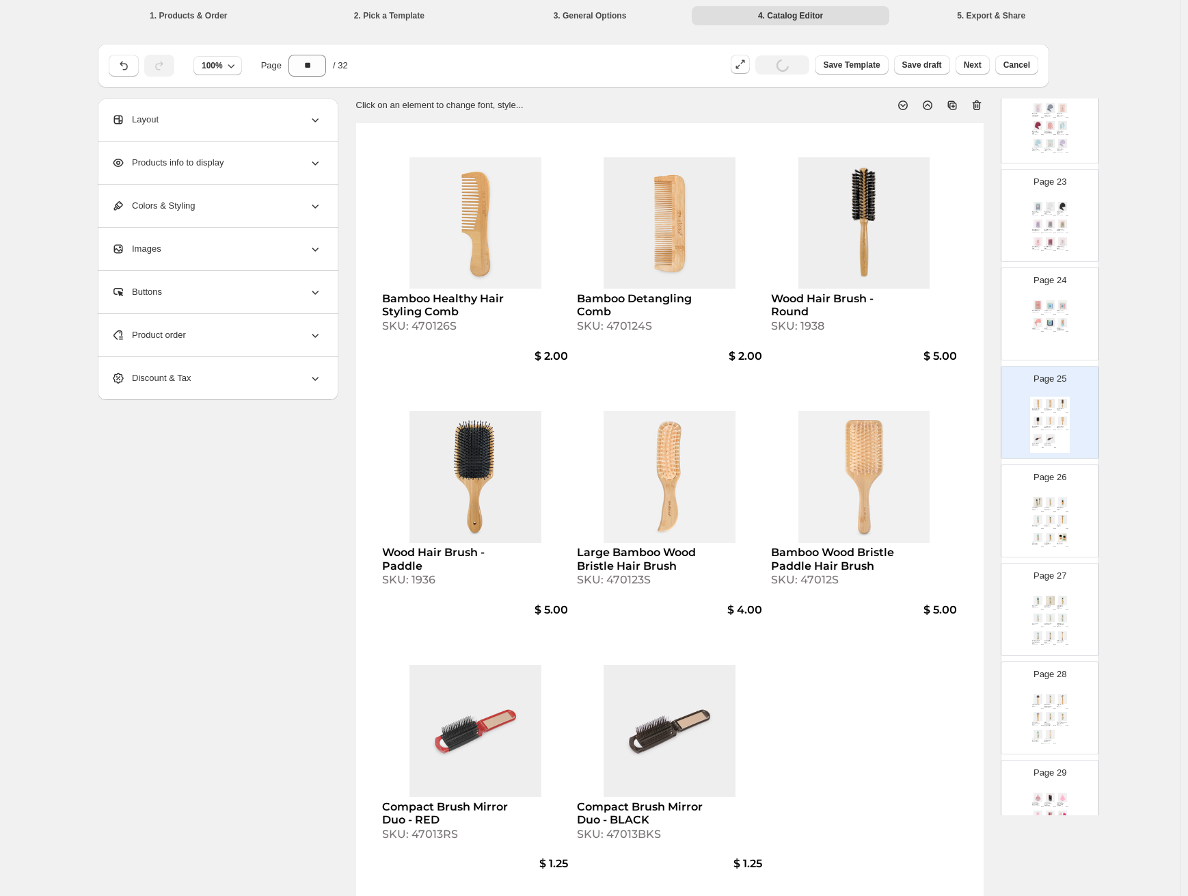
click at [978, 106] on icon at bounding box center [977, 105] width 14 height 14
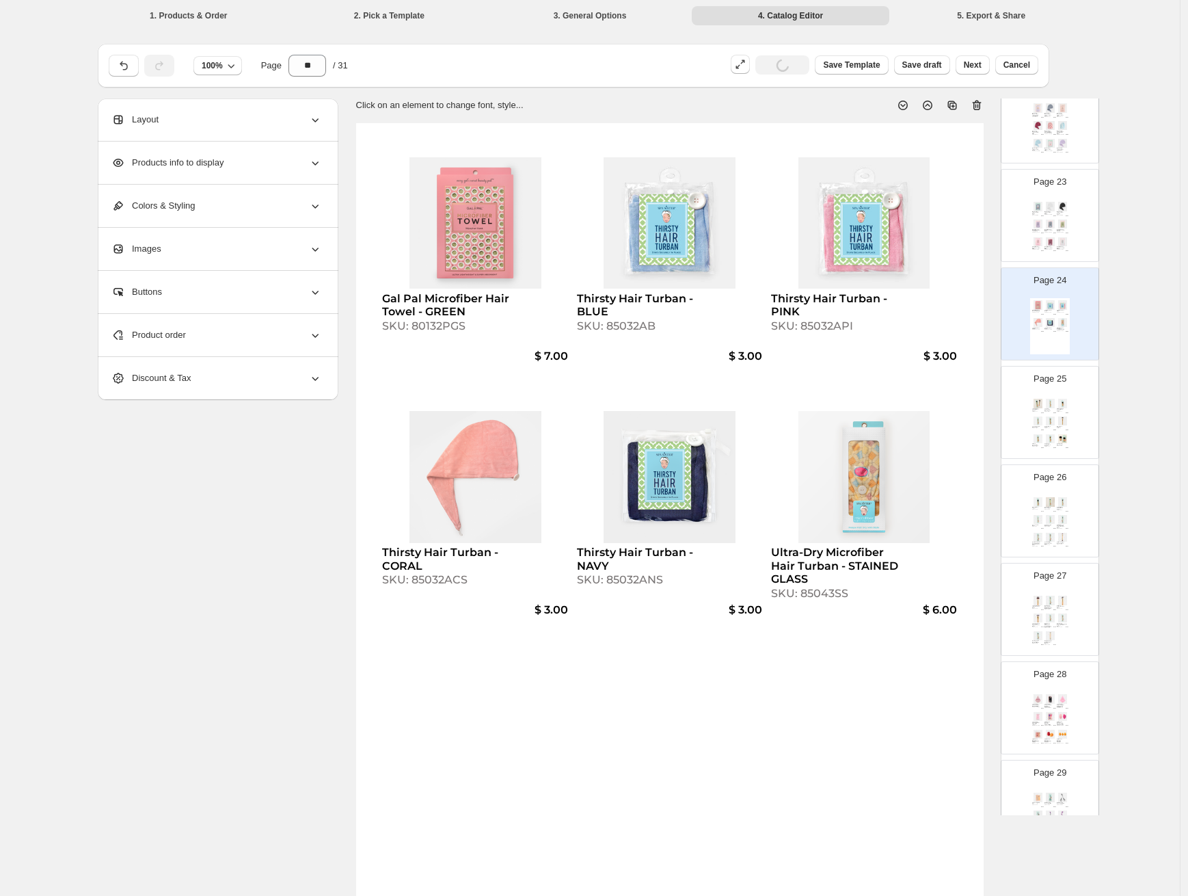
click at [1057, 423] on img at bounding box center [1063, 420] width 12 height 9
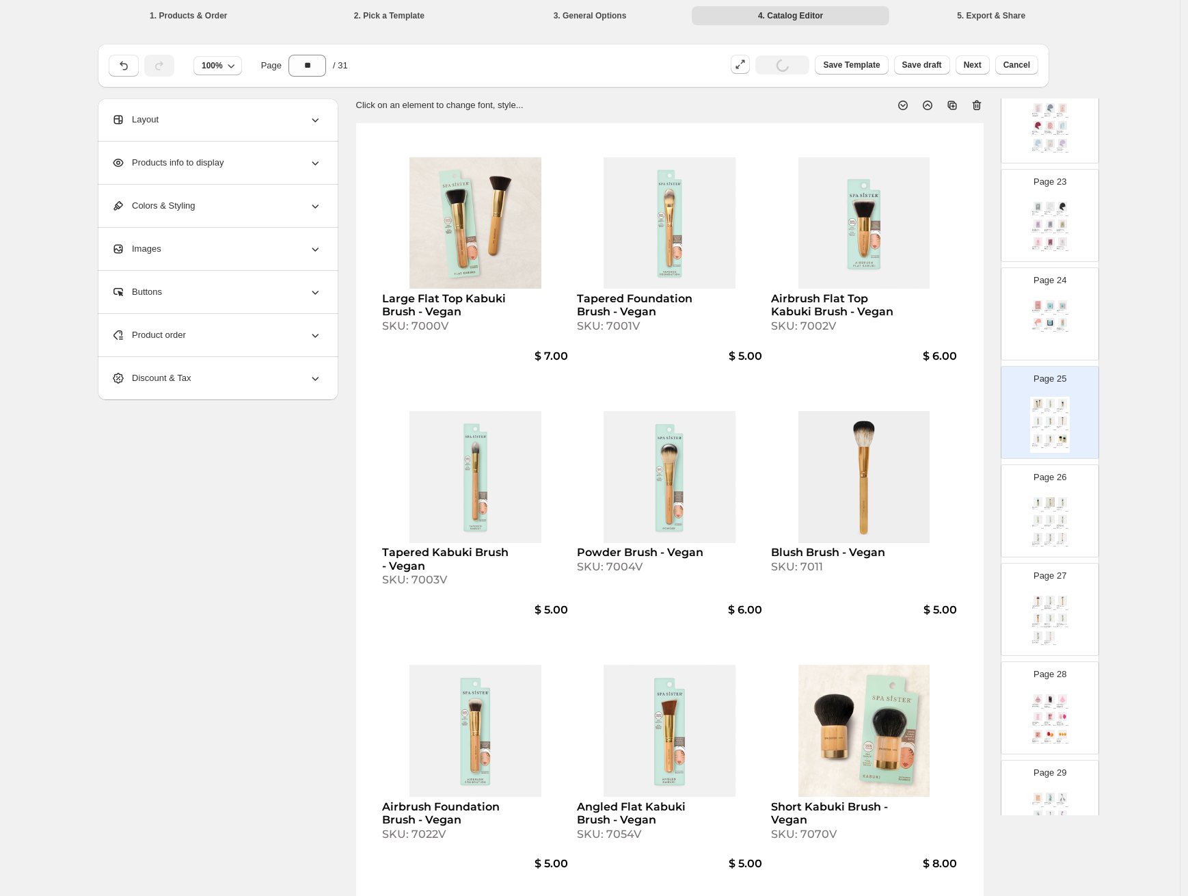
click at [1059, 232] on div "SKU: 85371PGS" at bounding box center [1061, 232] width 8 height 1
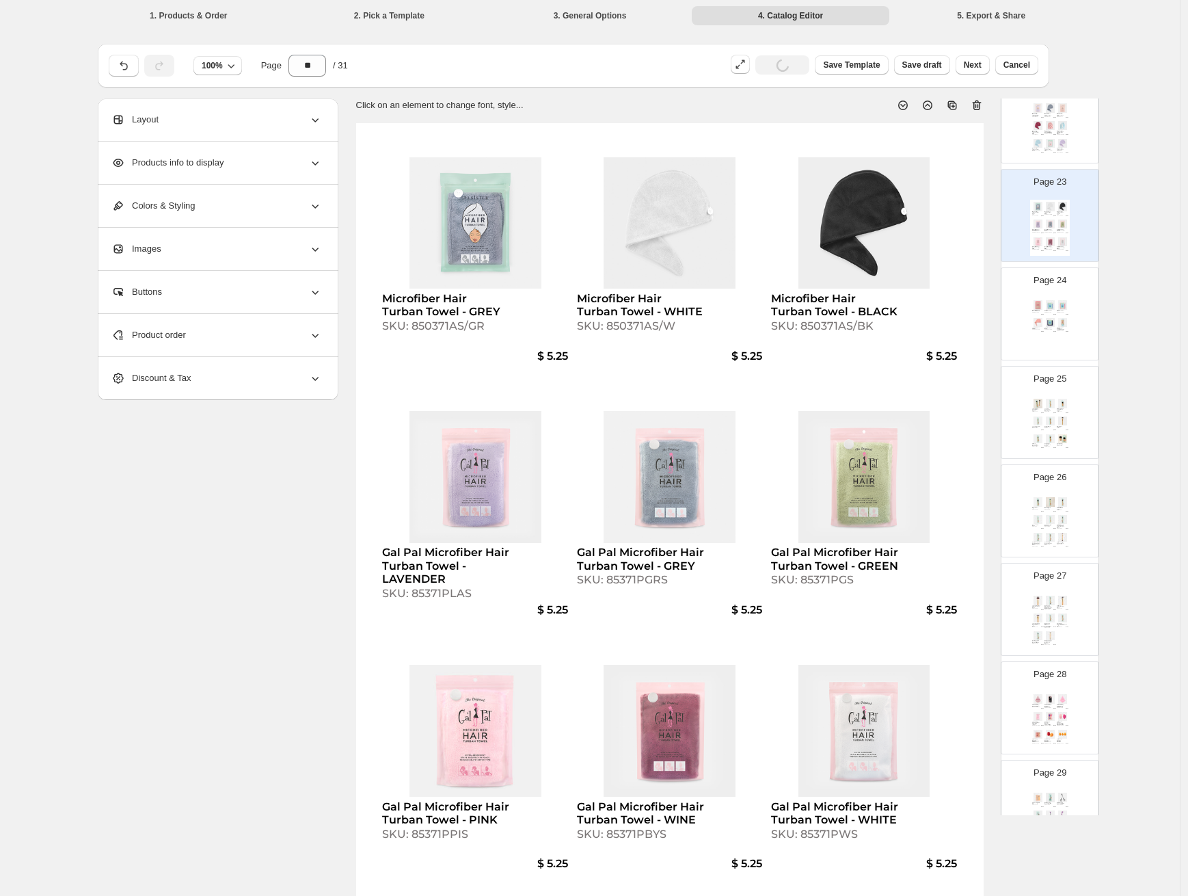
click at [1046, 312] on div "SKU: 85032AB" at bounding box center [1049, 312] width 8 height 1
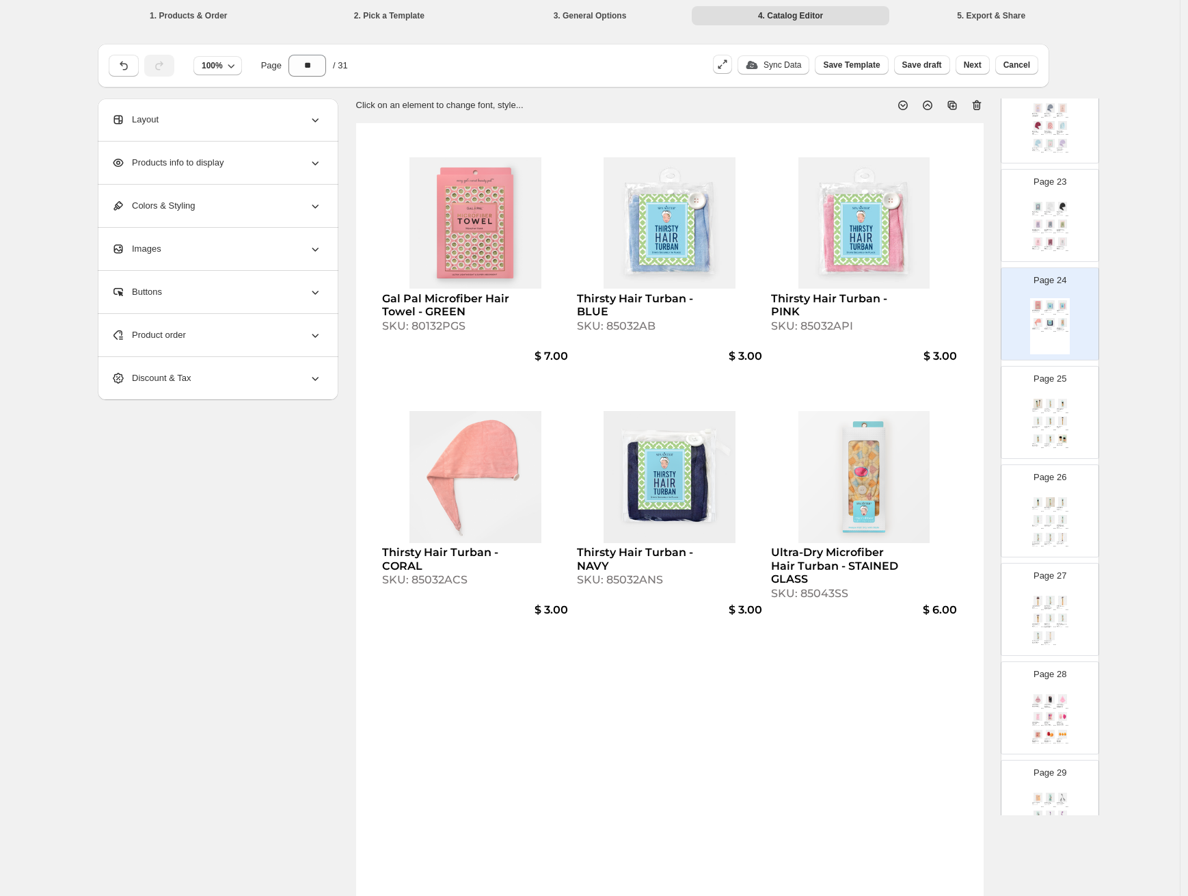
click at [1054, 243] on img at bounding box center [1051, 241] width 12 height 9
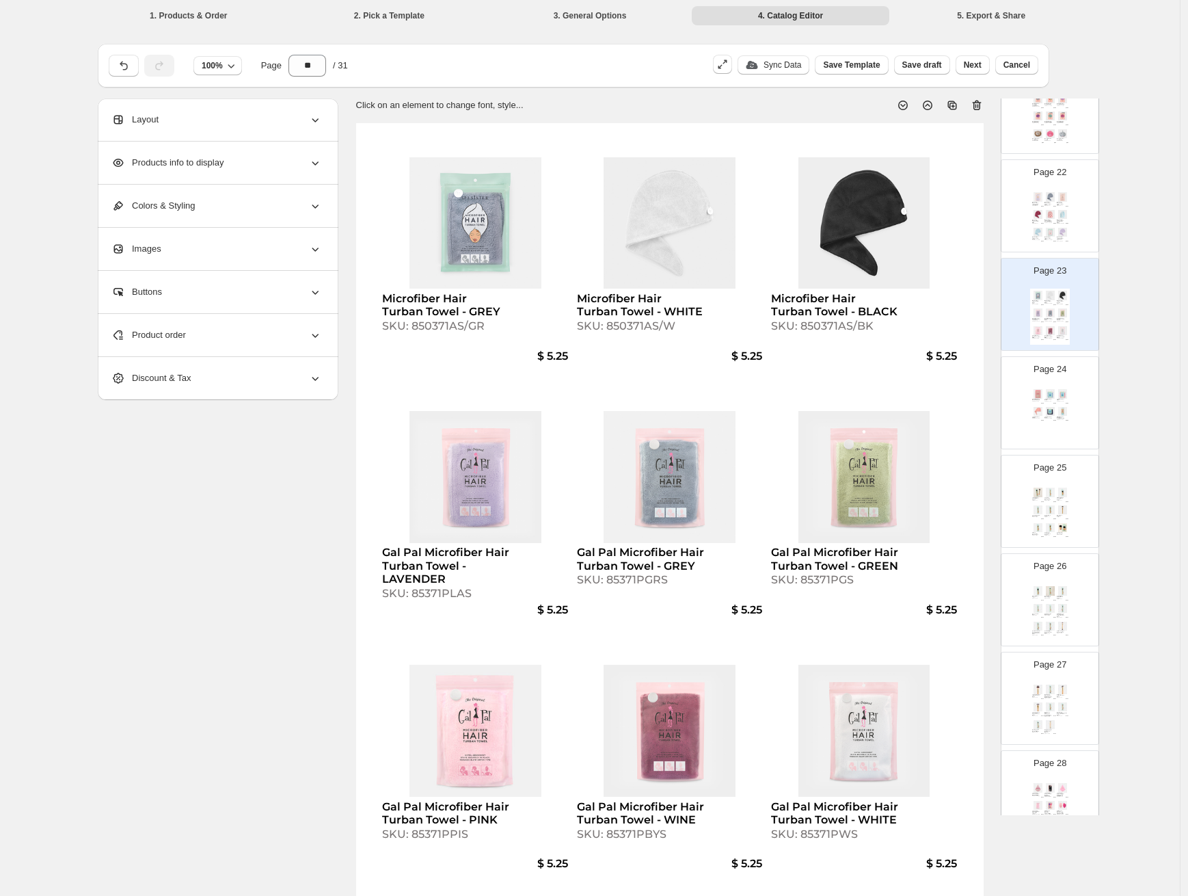
scroll to position [2115, 0]
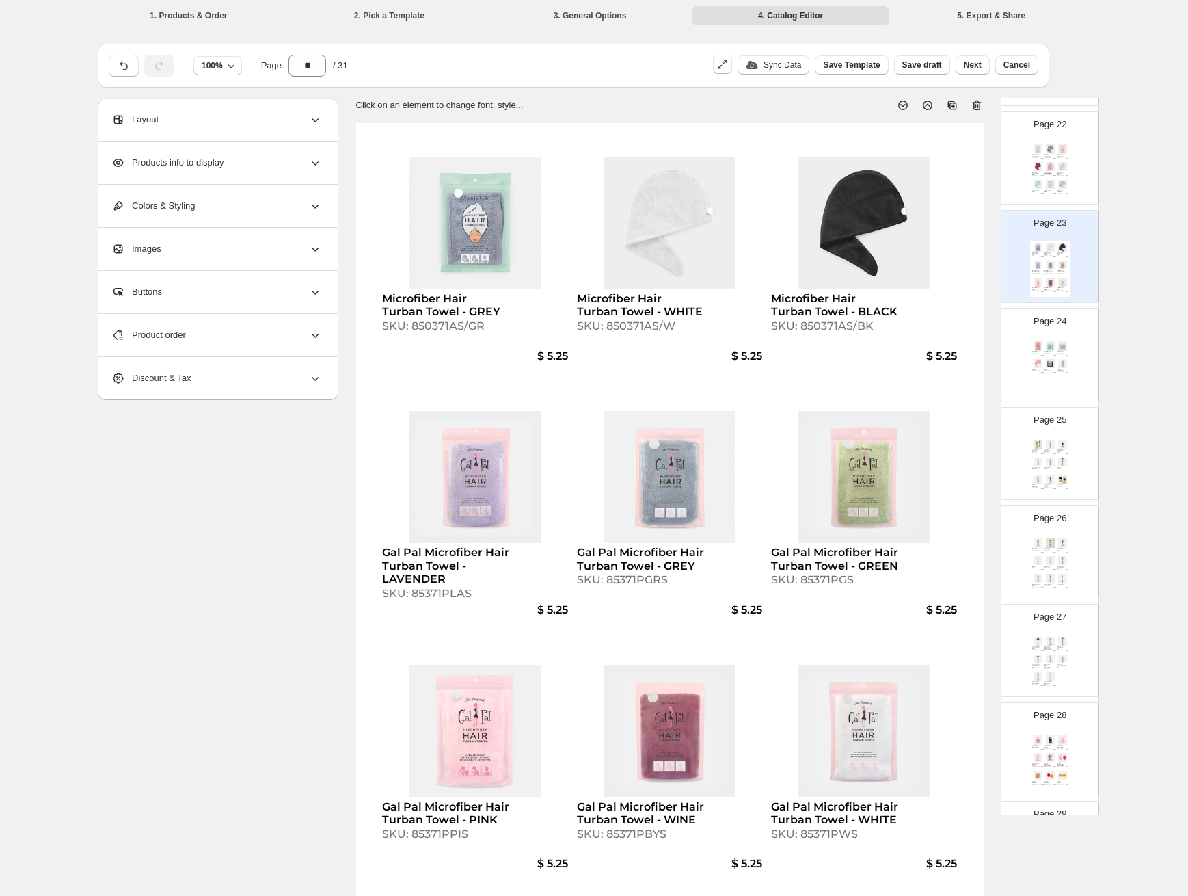
click at [1045, 185] on img at bounding box center [1051, 184] width 12 height 9
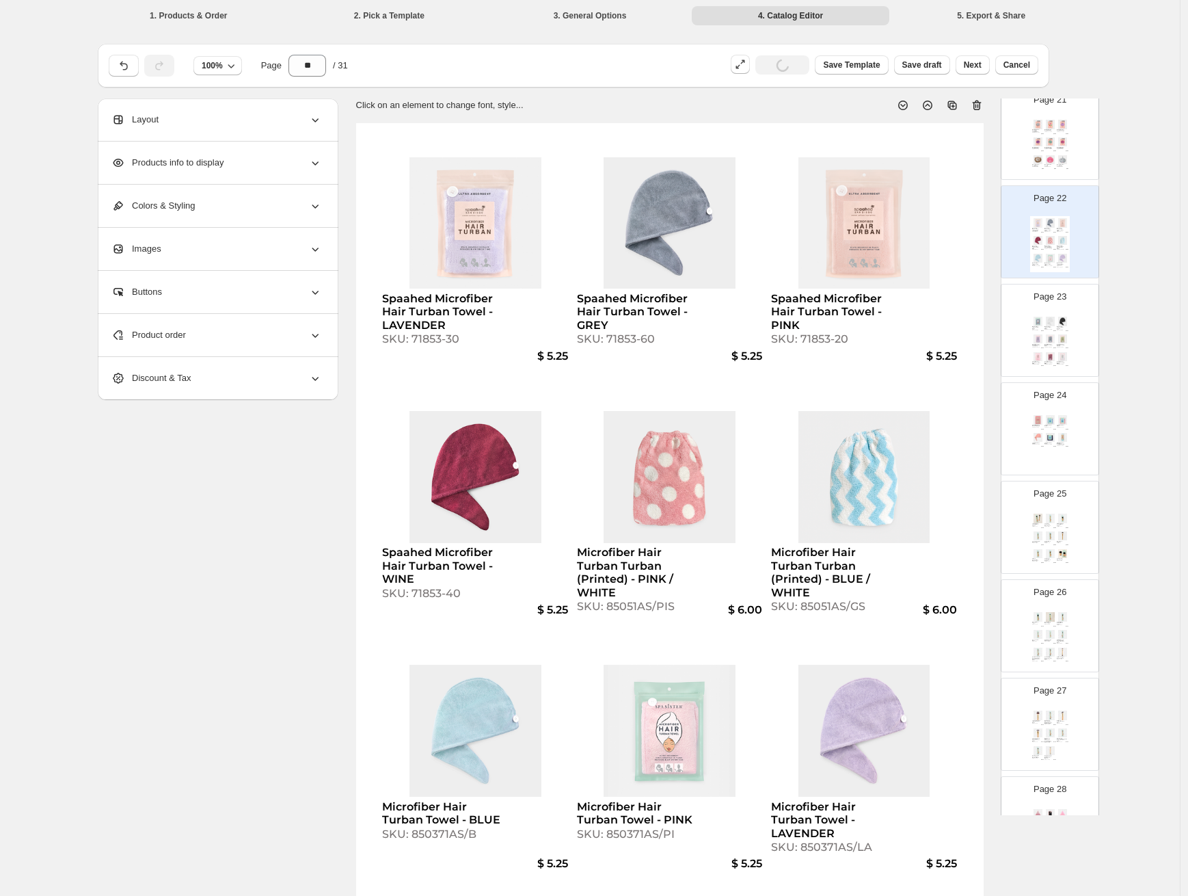
scroll to position [2036, 0]
click at [1054, 162] on img at bounding box center [1051, 164] width 12 height 9
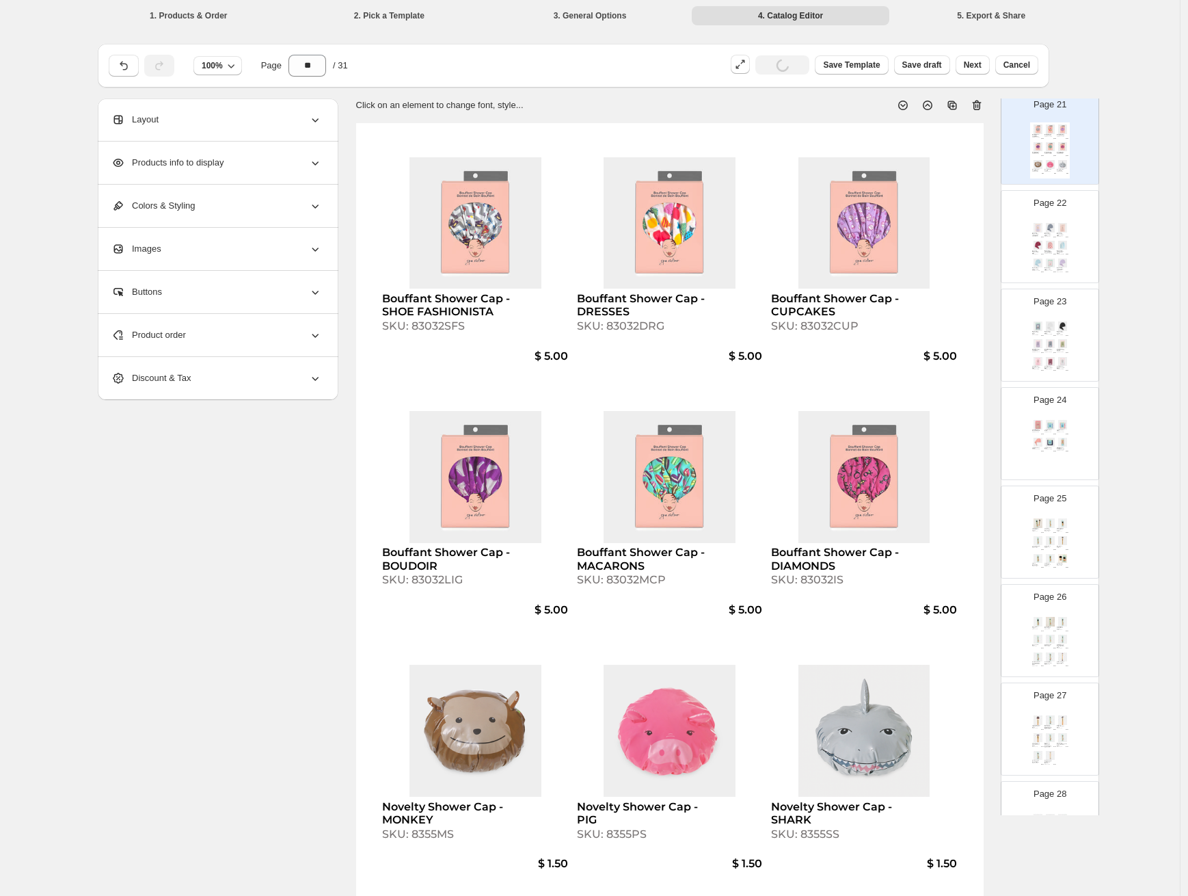
click at [1045, 258] on img at bounding box center [1051, 262] width 12 height 9
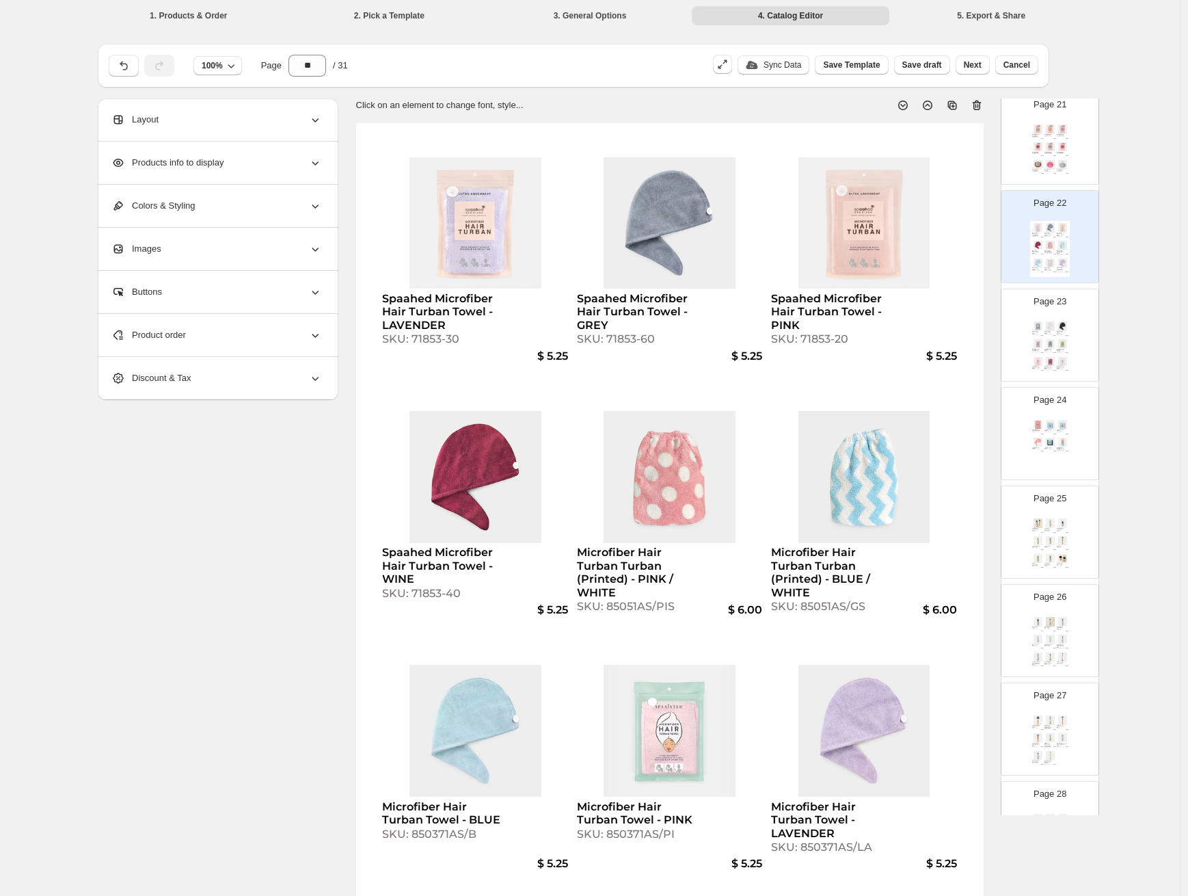
click at [1048, 550] on div "Large Flat Top Kabuki Brush - Vegan SKU: 7000V $ 7.00 Tapered Foundation Brush …" at bounding box center [1050, 544] width 40 height 56
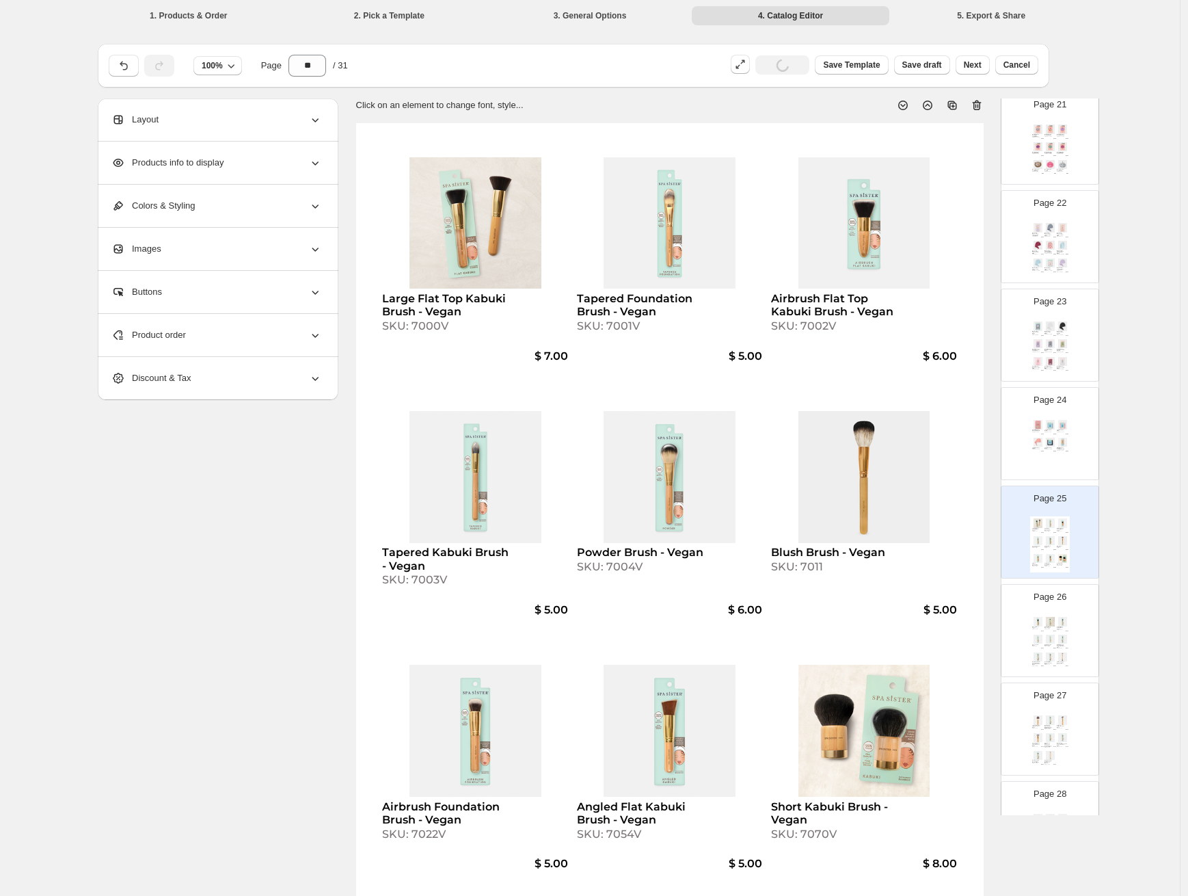
click at [1053, 440] on img at bounding box center [1051, 442] width 12 height 9
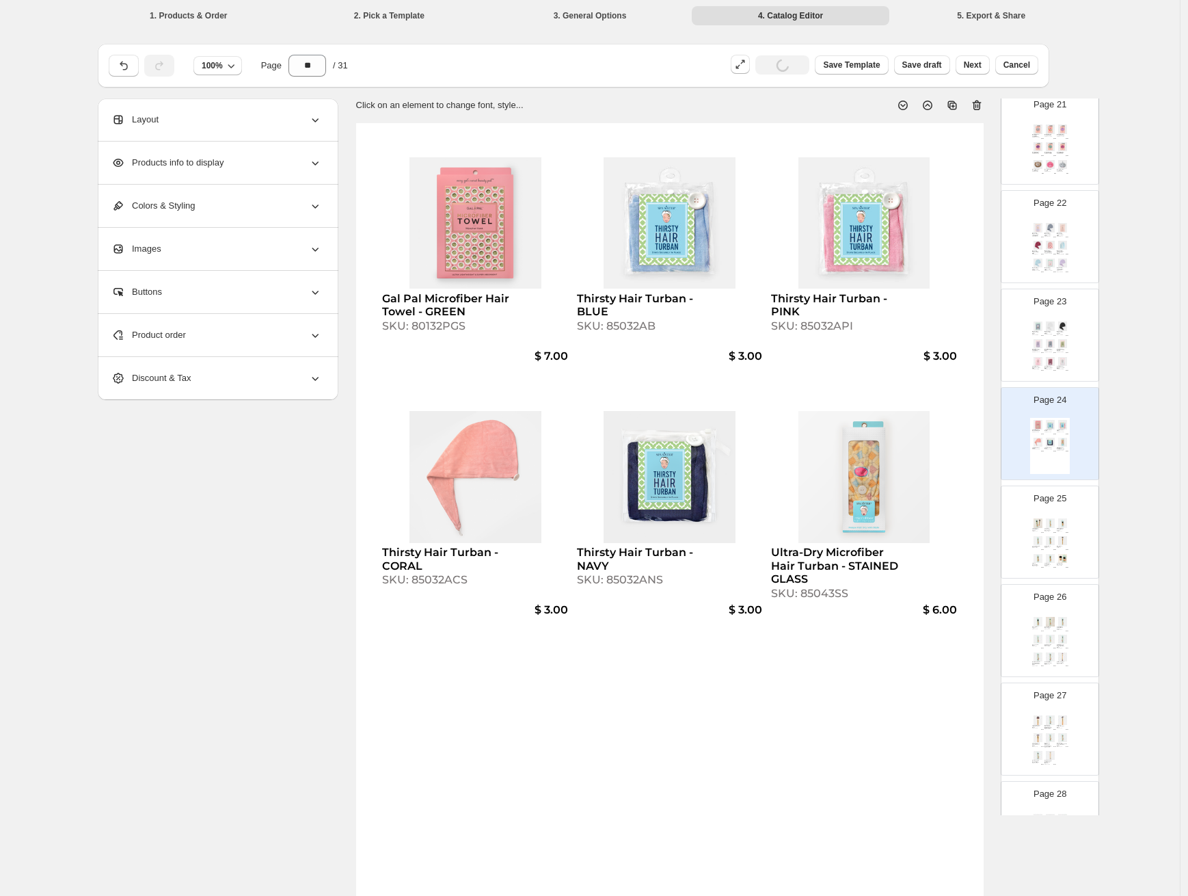
click at [1058, 609] on div "Page 26 Bronzer Brush - Vegan SKU: 7025V $ 7.00 Domed Blush Brush - Vegan SKU: …" at bounding box center [1045, 625] width 86 height 92
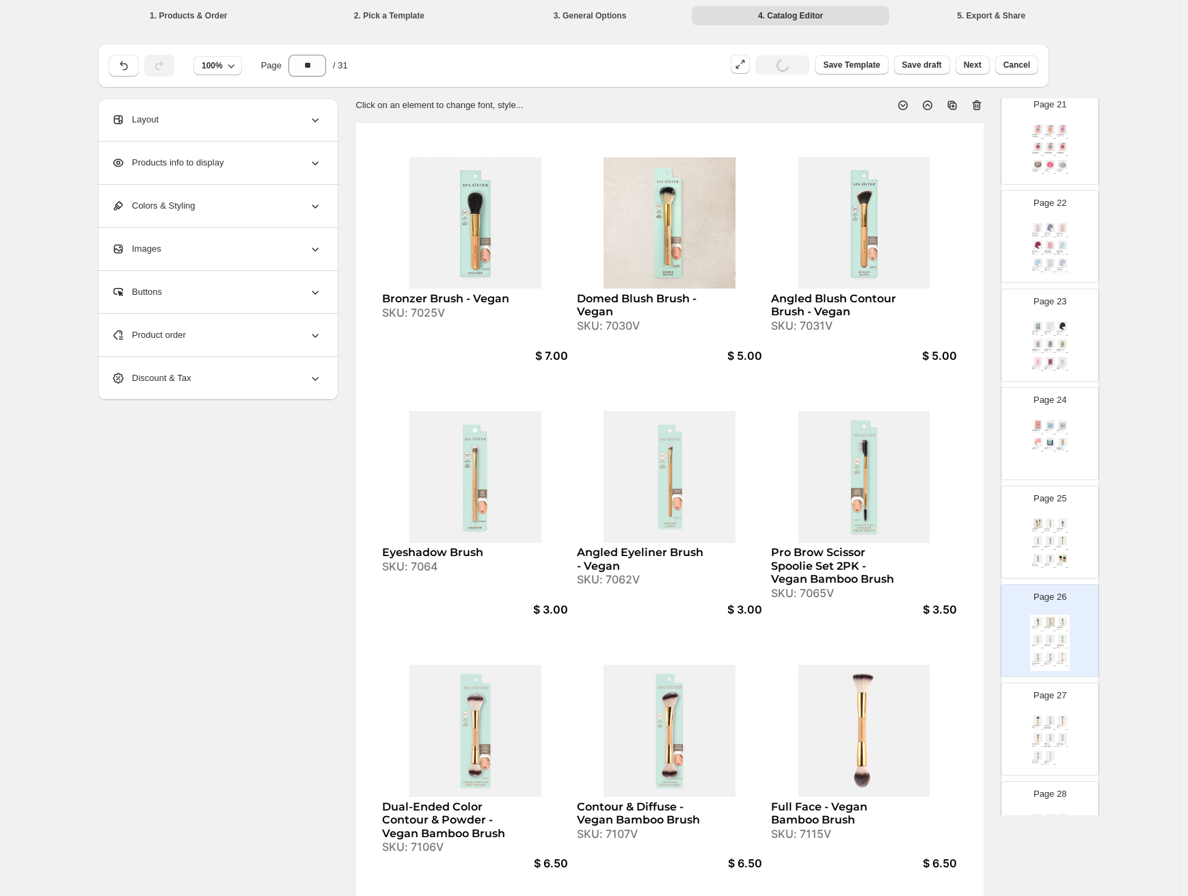
click at [1055, 511] on div "Page 25 Large Flat Top Kabuki Brush - Vegan SKU: 7000V $ 7.00 Tapered Foundatio…" at bounding box center [1045, 527] width 86 height 92
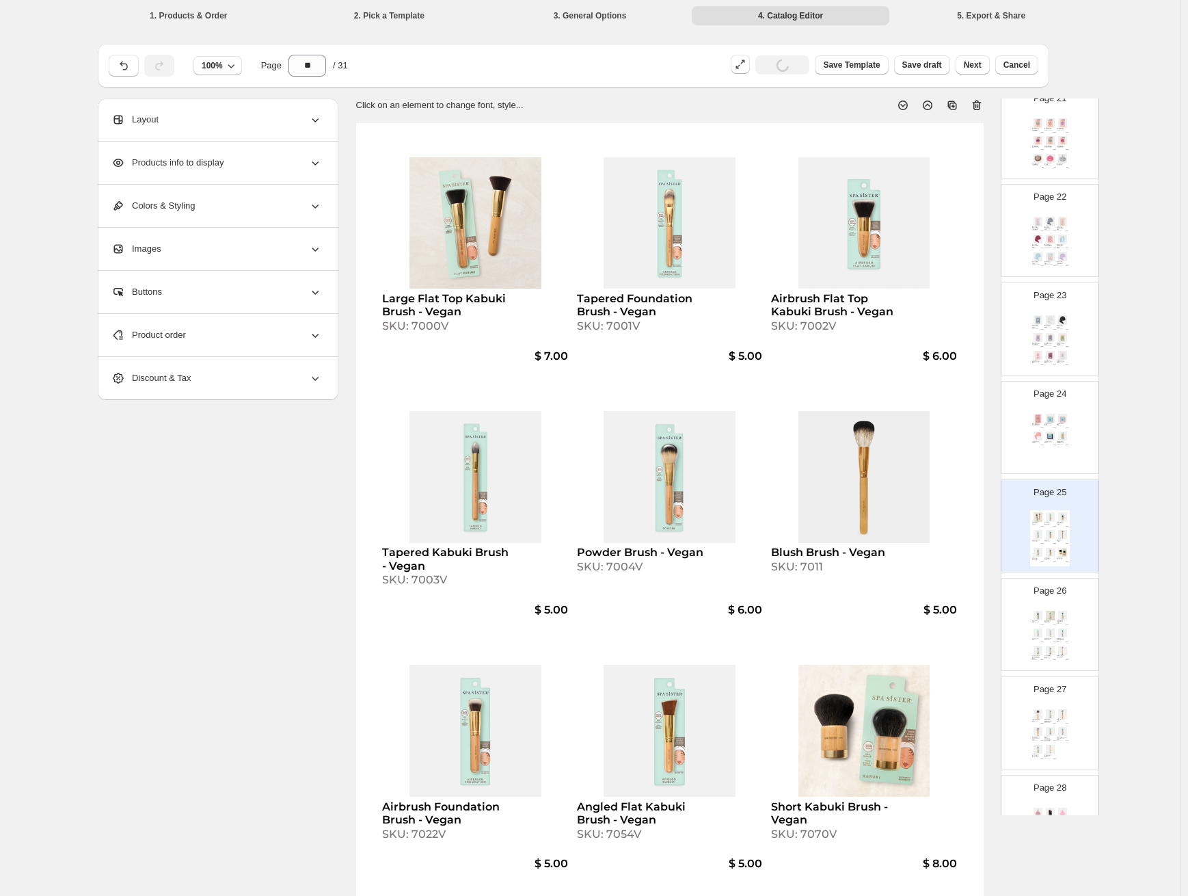
scroll to position [2046, 0]
click at [1072, 715] on div "Page 27 Large Powder Veil - Vegan Bamboo Brush SKU: 7010V $ 5.00 Dual-Ended Blu…" at bounding box center [1045, 713] width 86 height 92
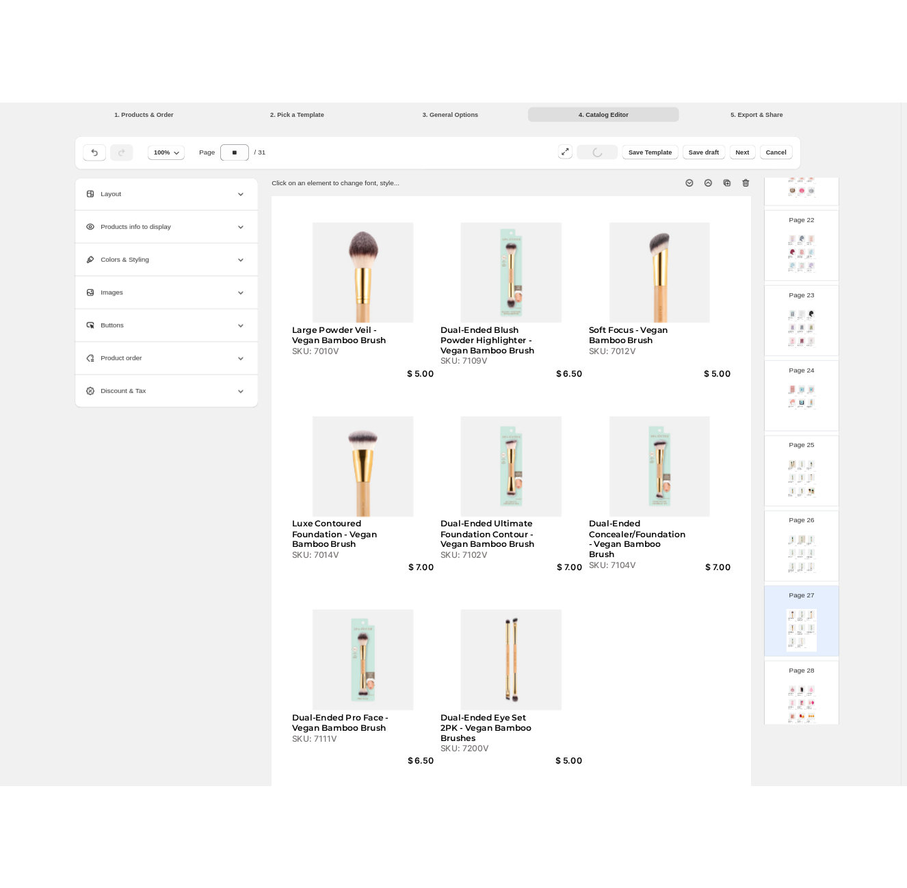
scroll to position [2165, 0]
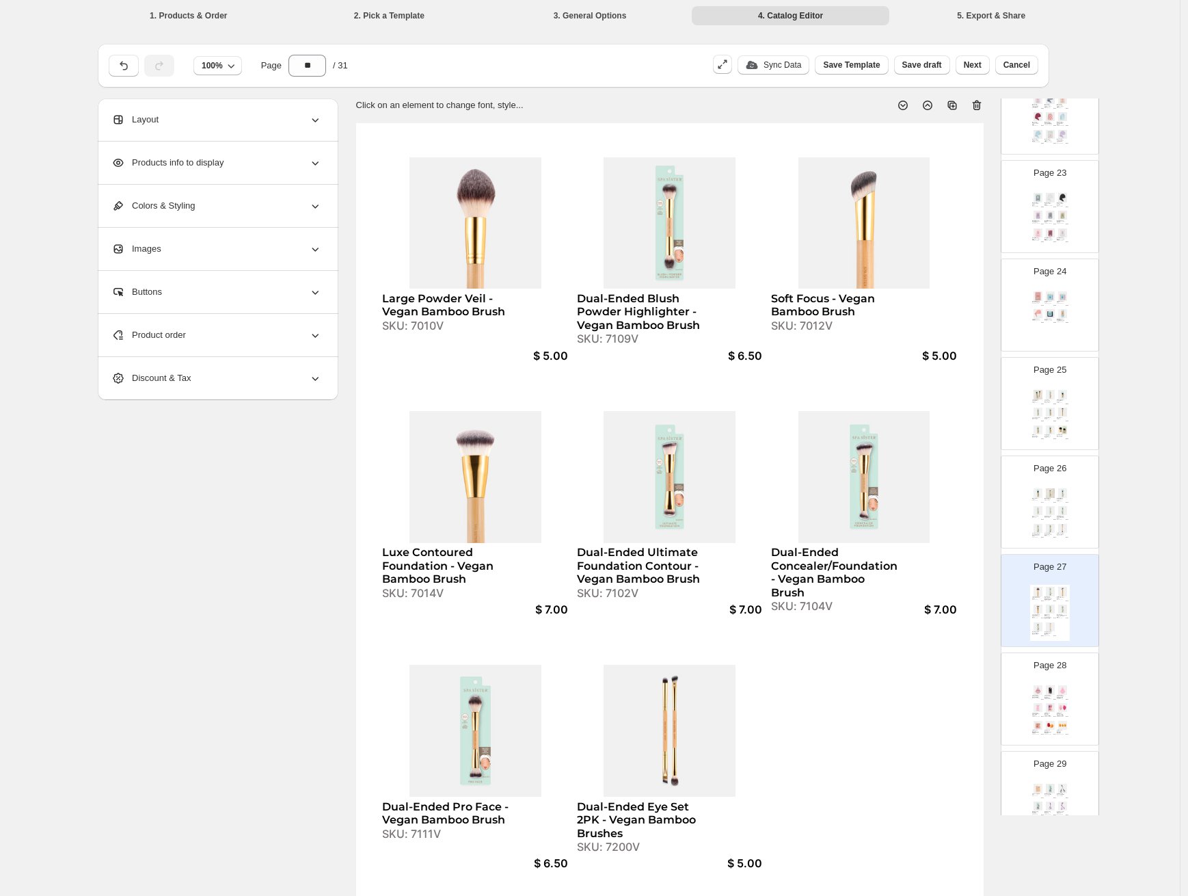
click at [1065, 420] on div "Large Flat Top Kabuki Brush - Vegan SKU: 7000V $ 7.00 Tapered Foundation Brush …" at bounding box center [1050, 416] width 40 height 56
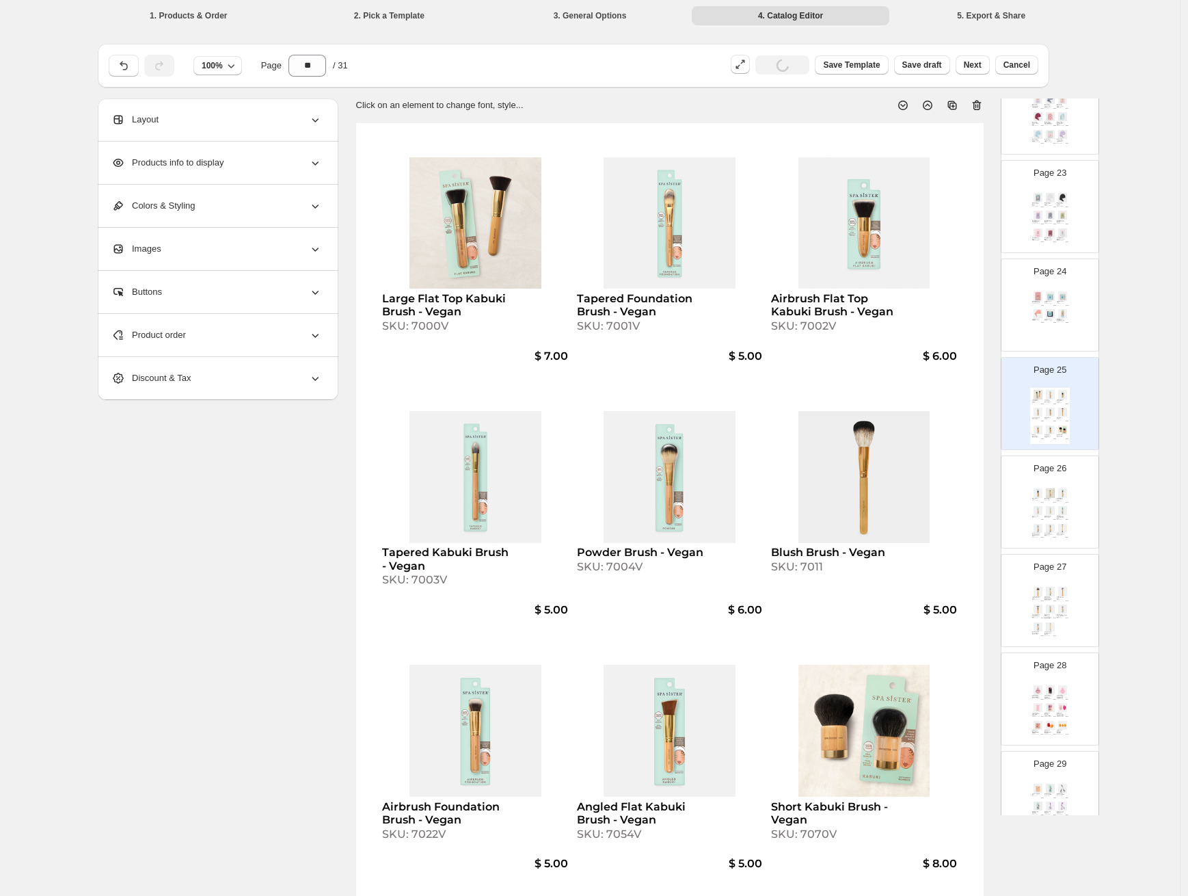
click at [1059, 518] on div "Pro Brow Scissor Spoolie Set 2PK - Vegan Bamboo Brush" at bounding box center [1061, 516] width 8 height 3
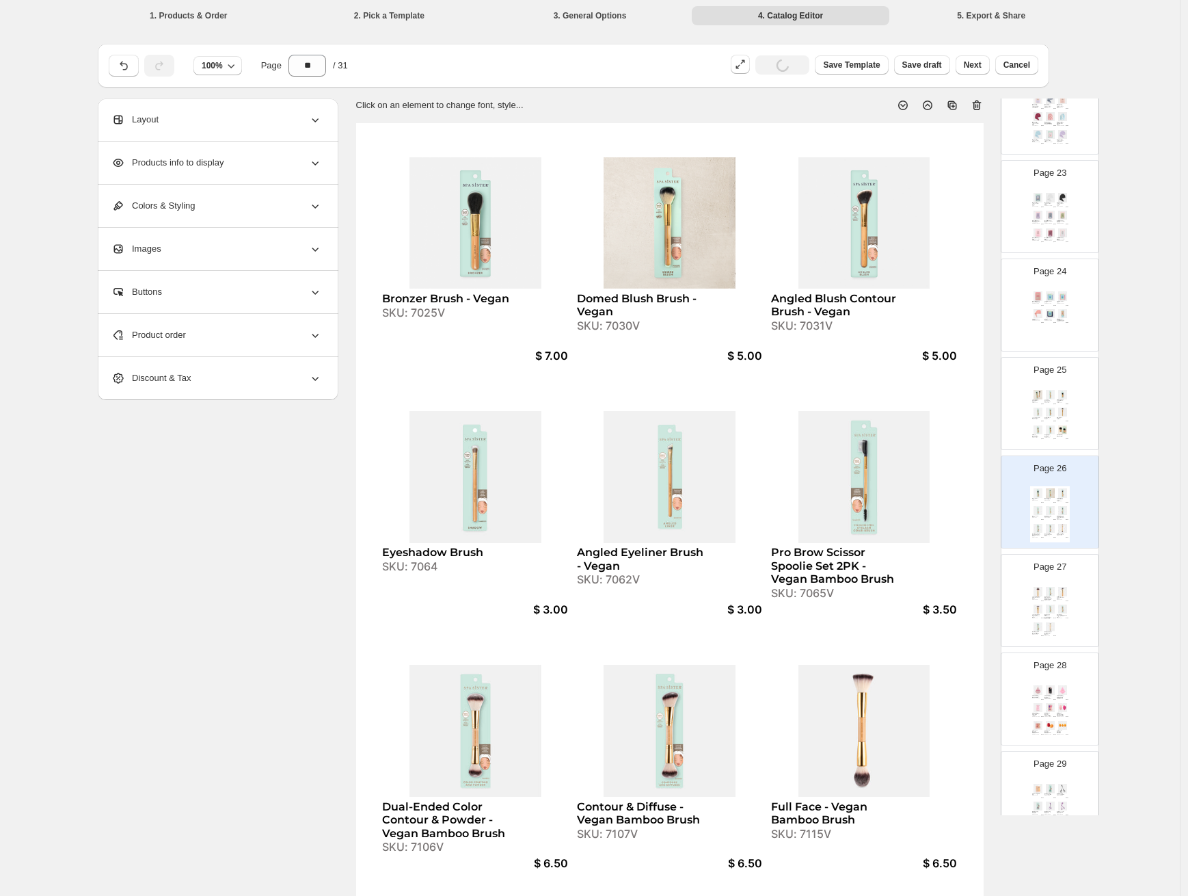
click at [1061, 266] on p "Page 24" at bounding box center [1050, 272] width 33 height 14
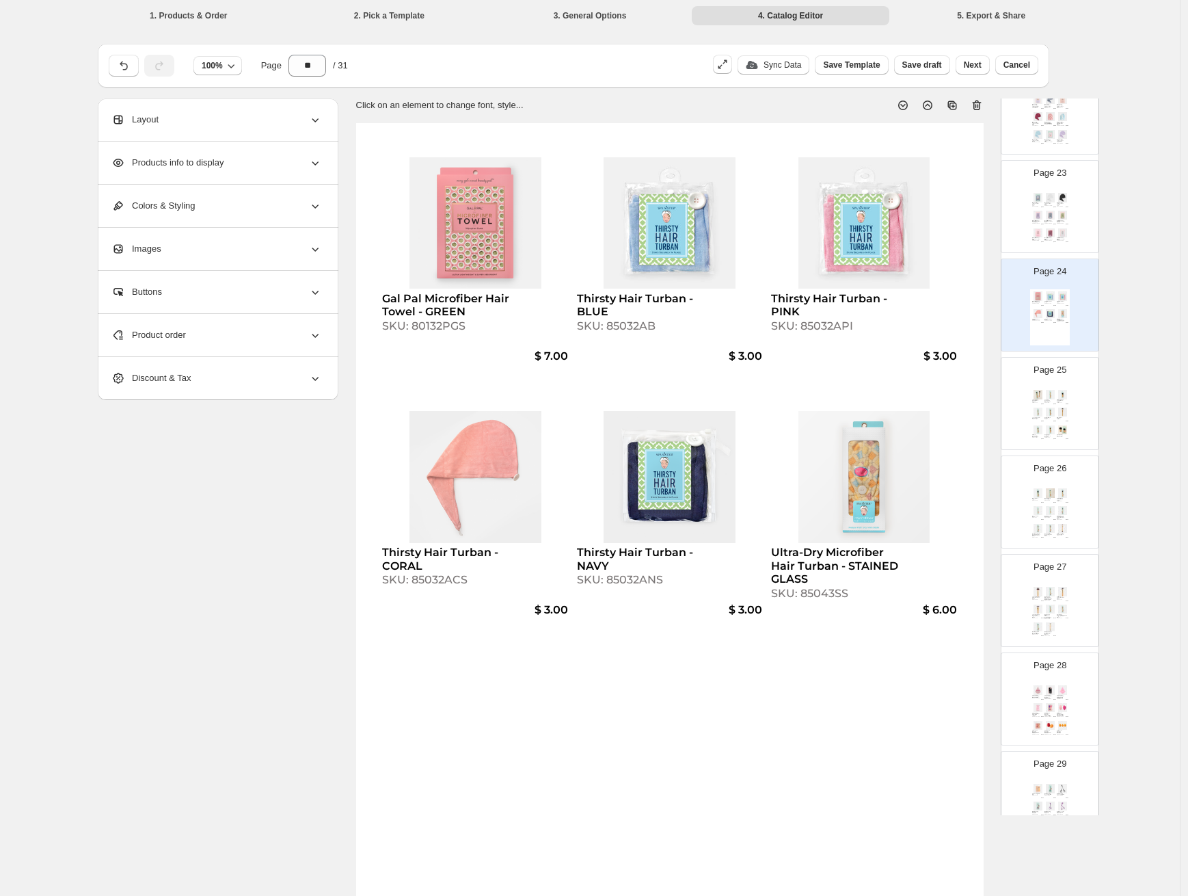
click at [1036, 228] on img at bounding box center [1038, 232] width 12 height 9
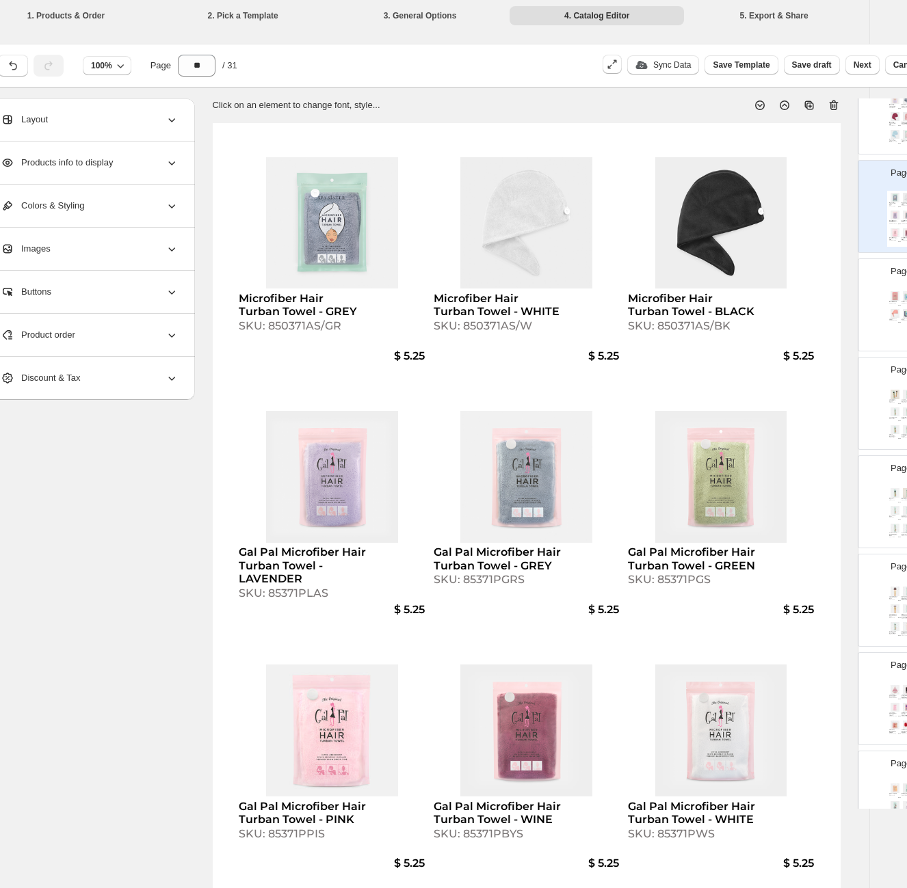
scroll to position [0, 79]
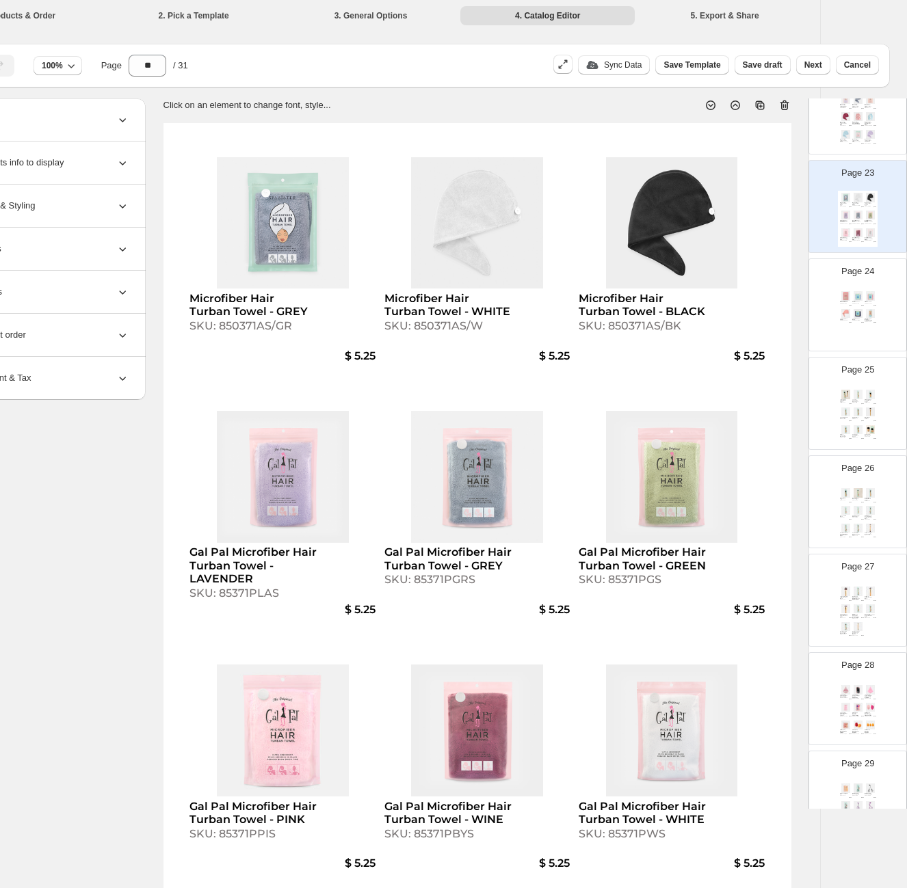
click at [858, 135] on div "Spaahed Microfiber Hair Turban Towel - LAVENDER SKU: 71853-30 $ 5.25 Spaahed Mi…" at bounding box center [858, 120] width 40 height 56
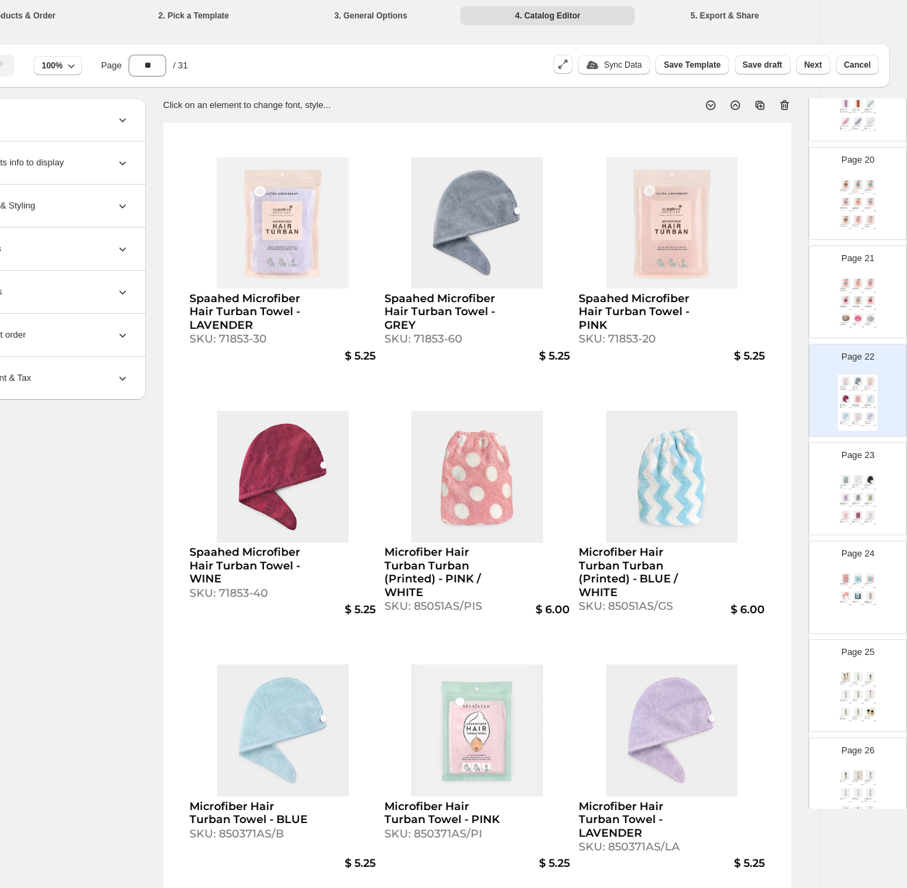
scroll to position [1758, 0]
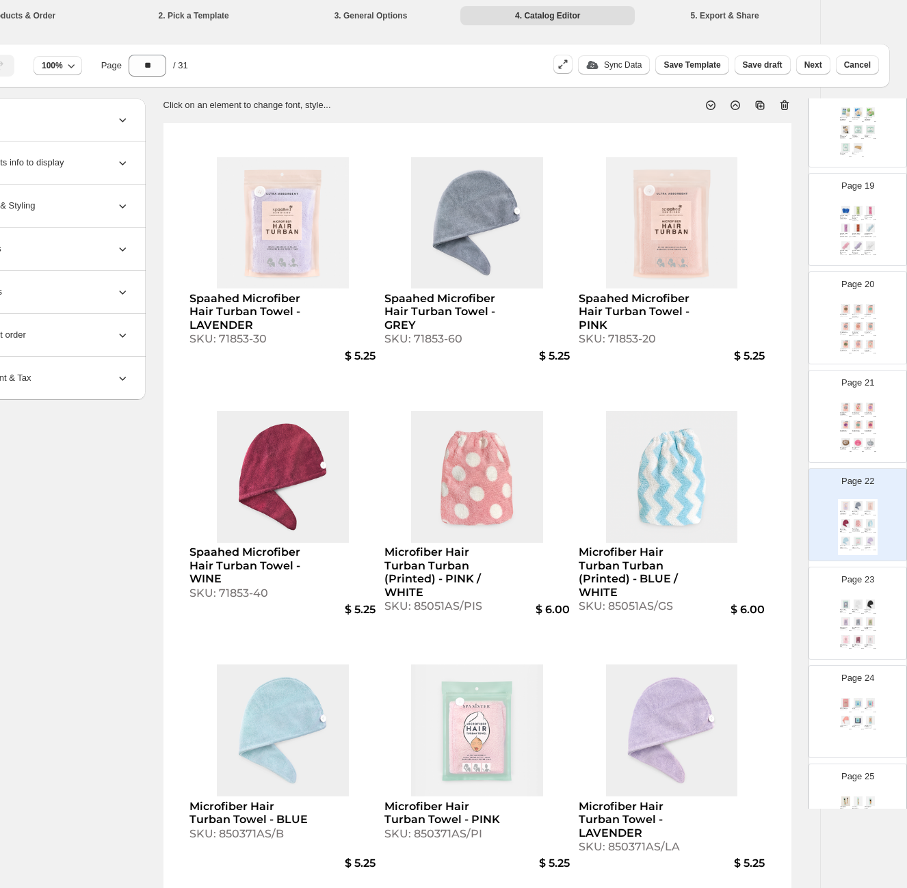
click at [831, 419] on div "Page 21 Bouffant Shower Cap - SHOE FASHIONISTA SKU: 83032SFS $ 5.00 Bouffant Sh…" at bounding box center [852, 411] width 86 height 92
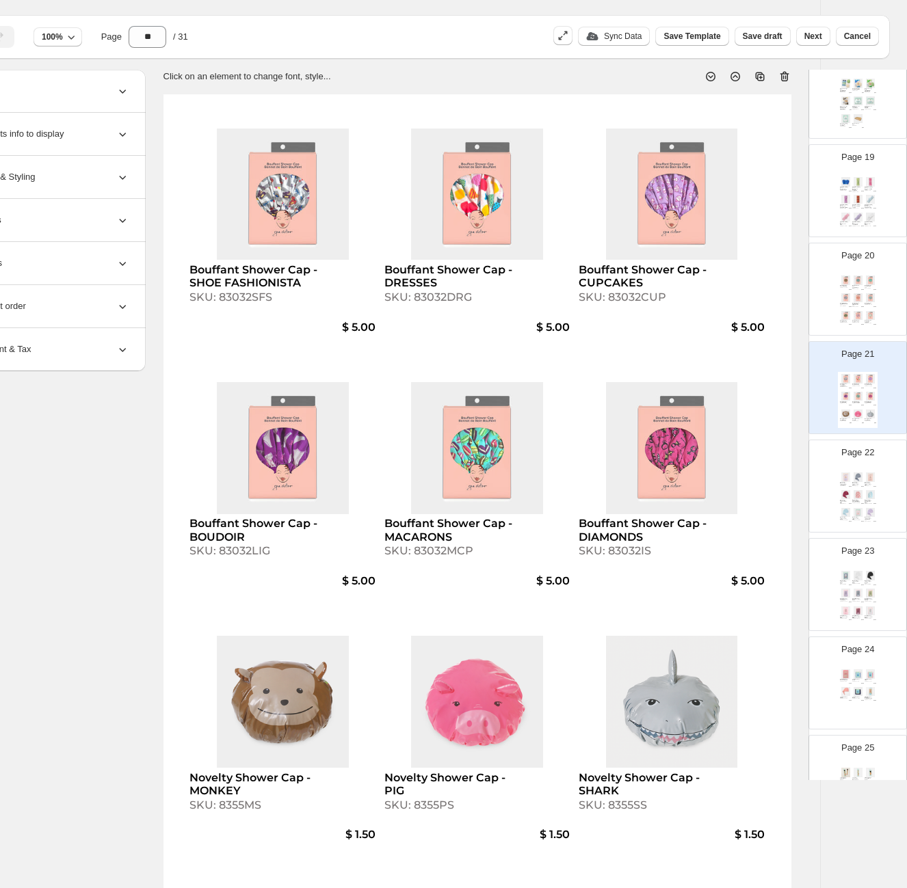
scroll to position [41, 79]
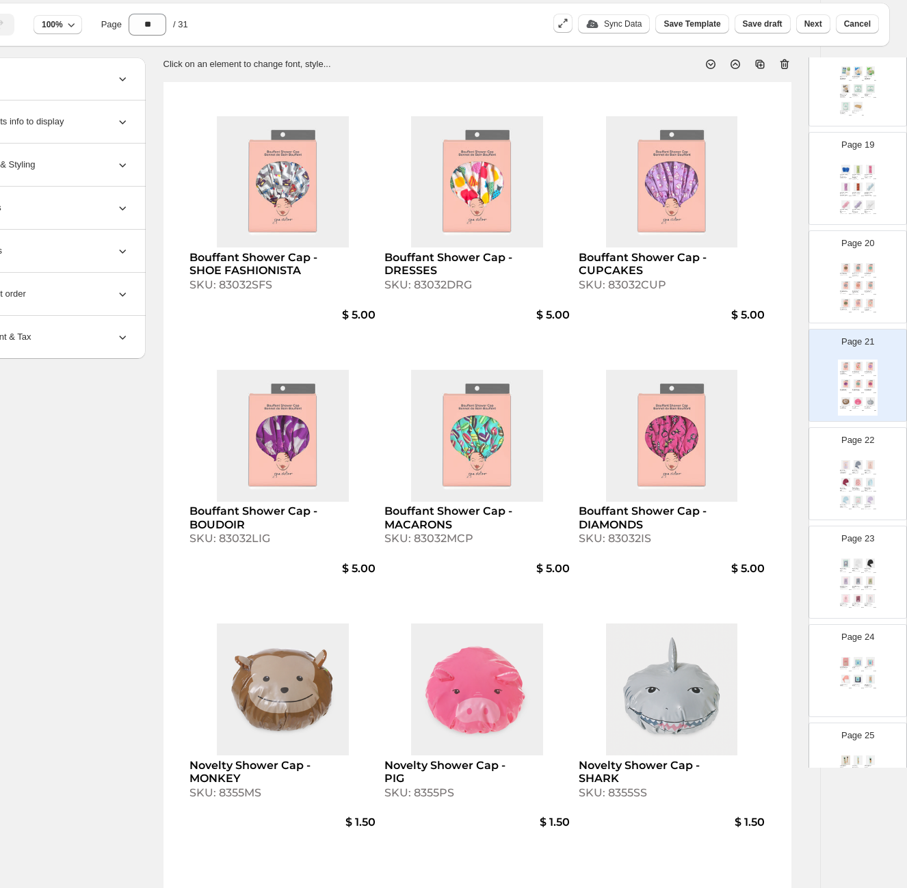
click at [852, 276] on div "SKU: 83032ELSS" at bounding box center [856, 277] width 8 height 2
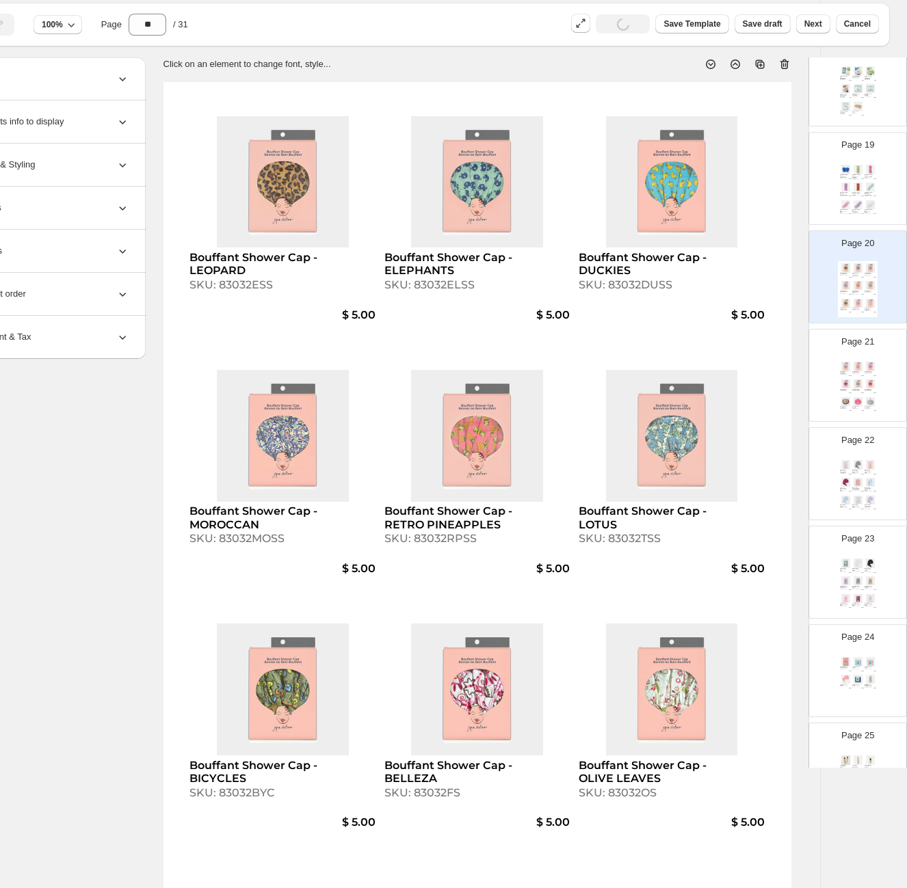
click at [852, 193] on div "Georgette Stretch Lace Headband - RED LILLIES" at bounding box center [856, 193] width 8 height 3
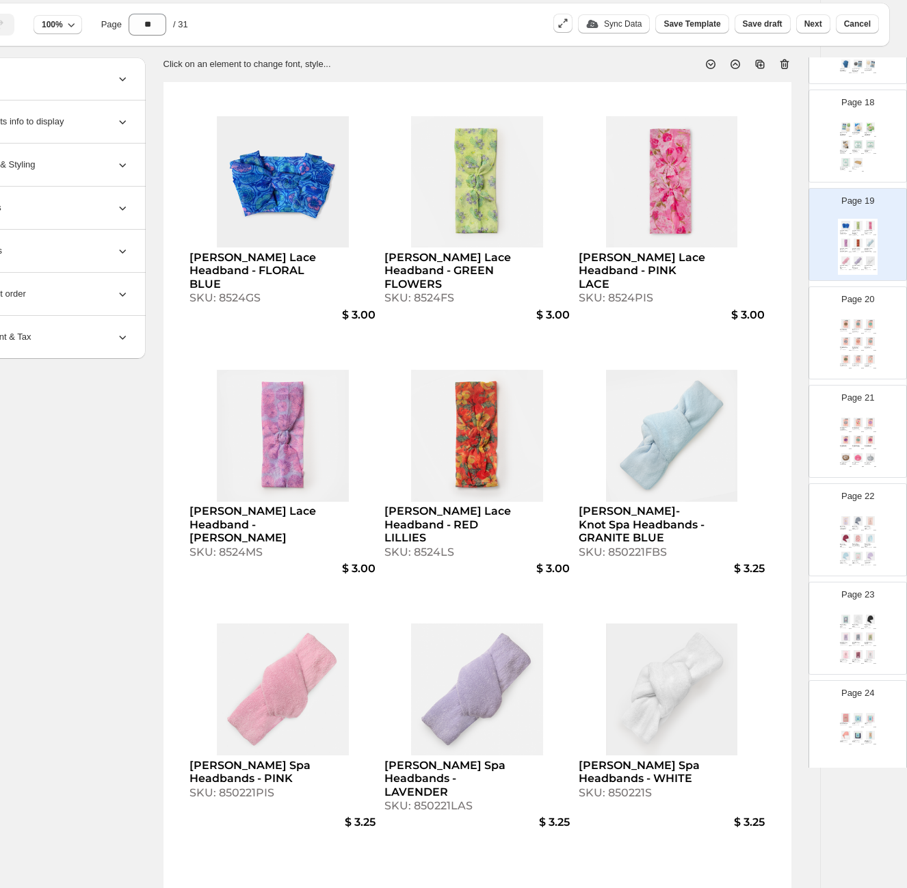
click at [853, 135] on div "Konjac Sponge - Box - ANTIOXIDANT GREEN TEA SKU: 12012GS $ 2.00 Konjac Sponge -…" at bounding box center [858, 148] width 40 height 56
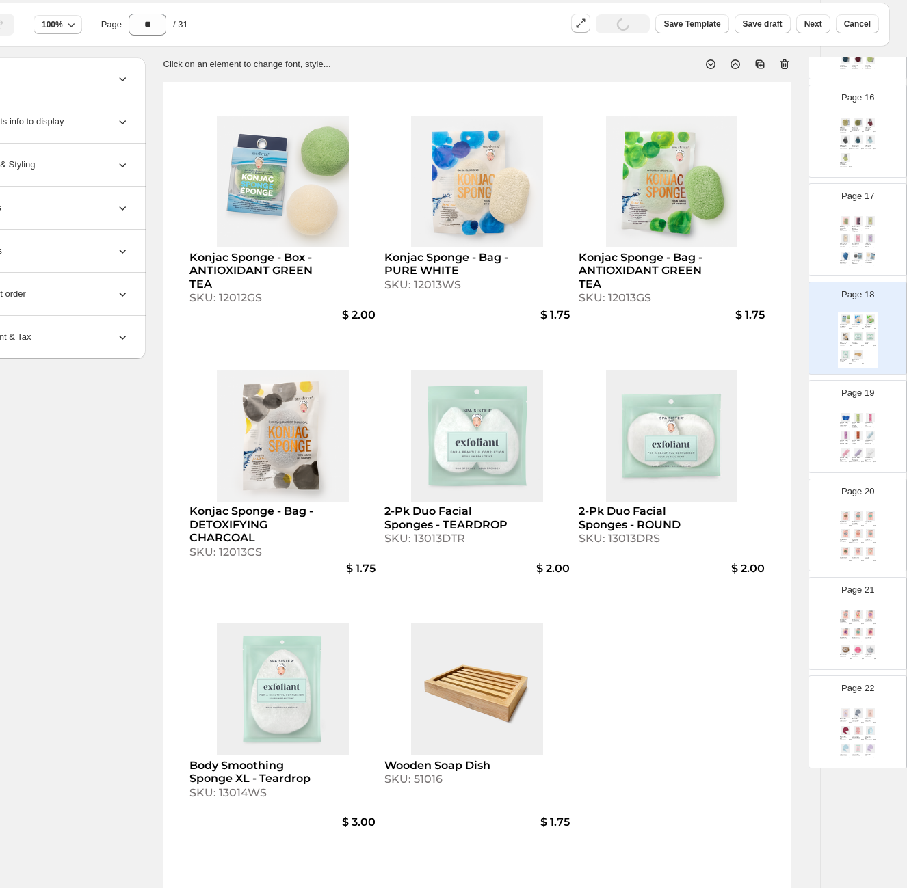
scroll to position [1507, 0]
click at [858, 152] on div "Well Groomed Jumbo Extra Rough Shower Sponge - LIGHT GREEN SKU: 11018WGKB $ 1.5…" at bounding box center [858, 146] width 40 height 56
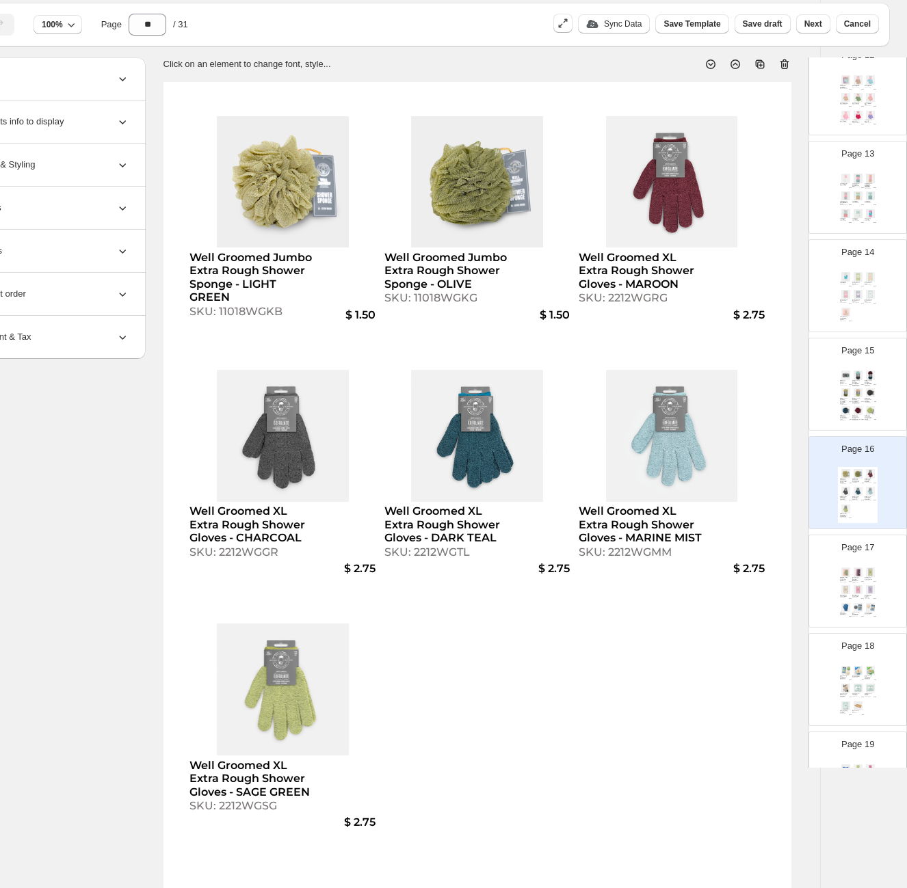
scroll to position [1155, 0]
click at [848, 267] on div "Page 14 Skin Polishing Towel - WHITE SKU: 23112WS $ 2.50 Seriously Smooth Back …" at bounding box center [852, 283] width 86 height 92
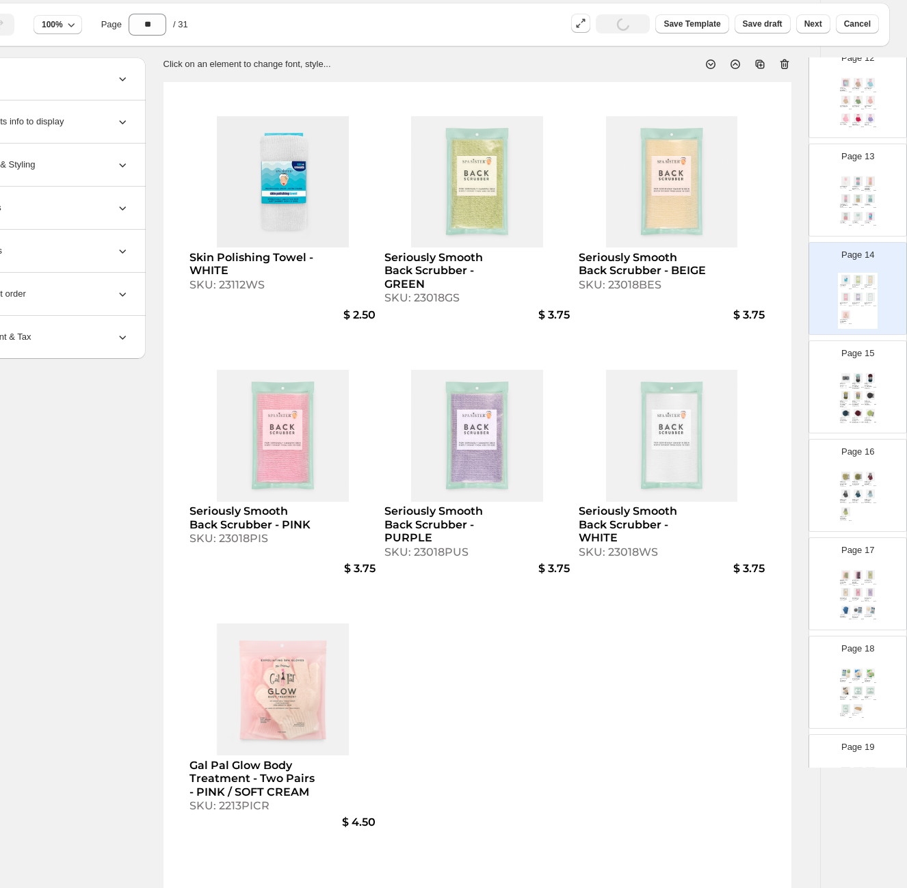
click at [874, 389] on div "Page 15 Well Groomed Deodorant Remover Sponges - Two Pack SKU: 85002GW $ 3.00 W…" at bounding box center [852, 382] width 86 height 92
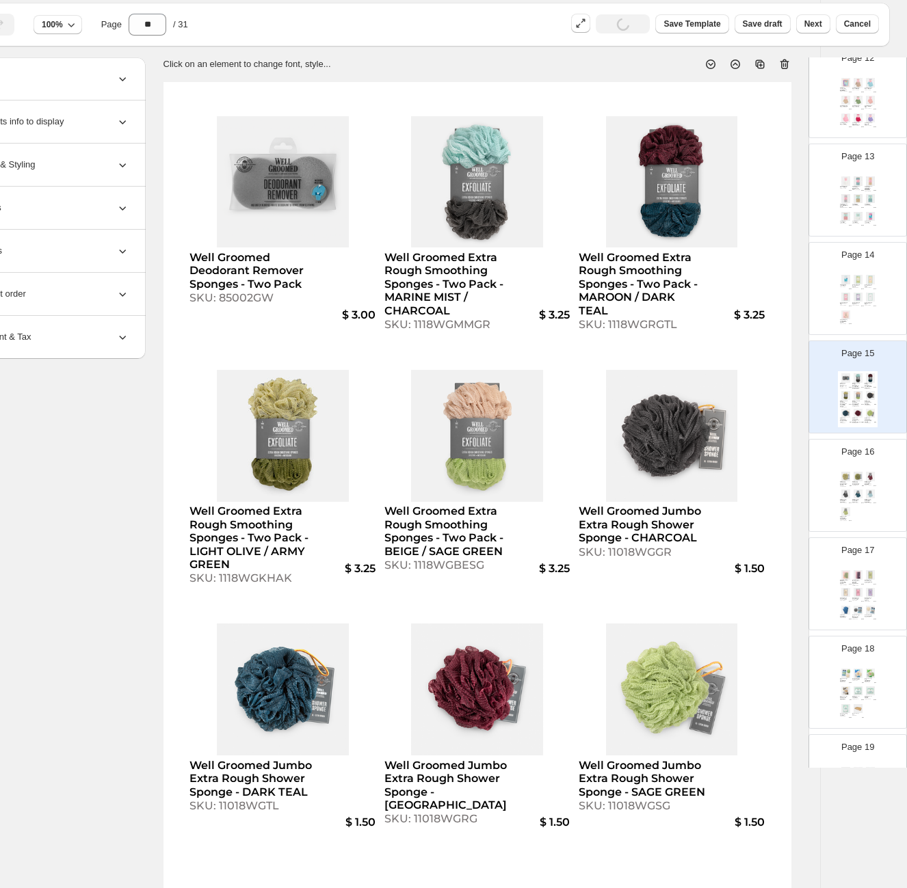
click at [876, 251] on div "Page 14 Skin Polishing Towel - WHITE SKU: 23112WS $ 2.50 Seriously Smooth Back …" at bounding box center [852, 283] width 86 height 92
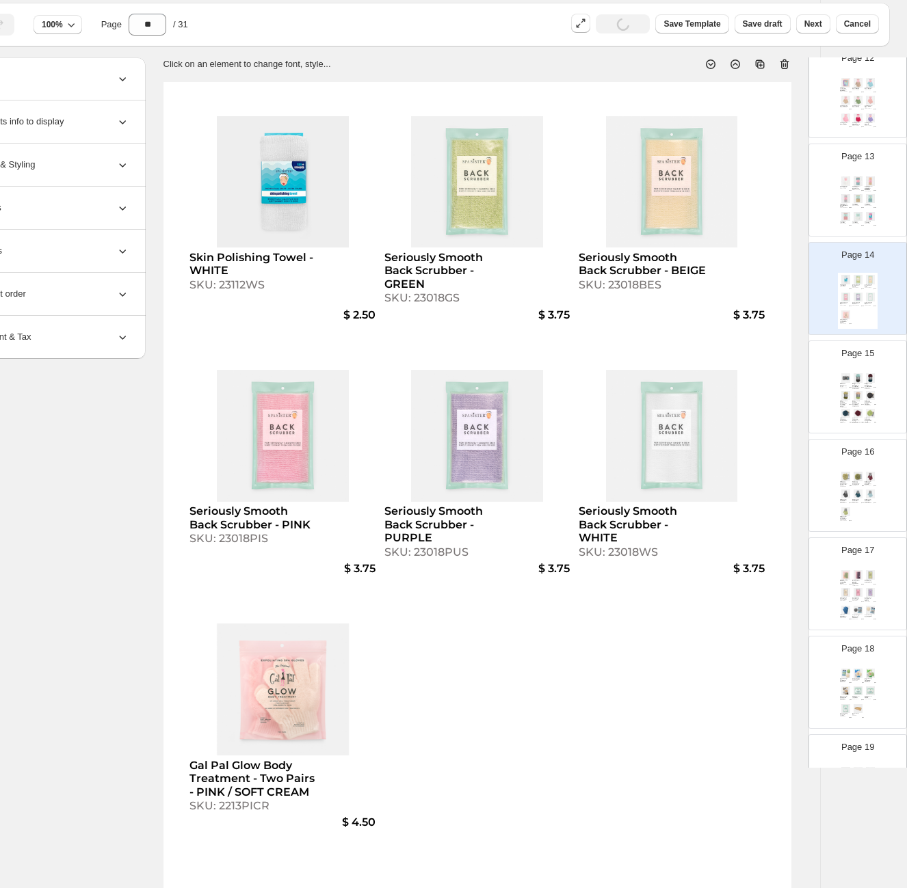
click at [869, 188] on div "Exfoliating Shower Towels - 4PK - BEIGE / WHITE / LIGHT PINK / MEDIUM PINK SKU:…" at bounding box center [870, 188] width 12 height 5
type input "**"
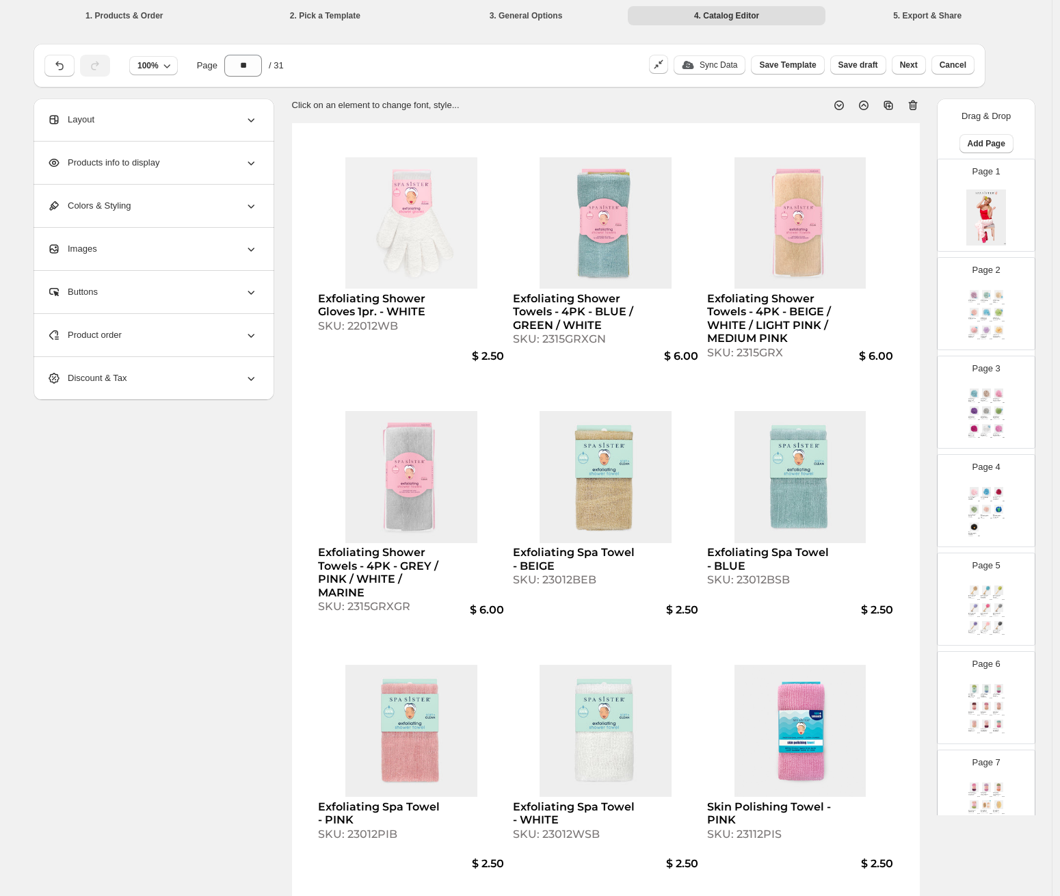
scroll to position [95, 0]
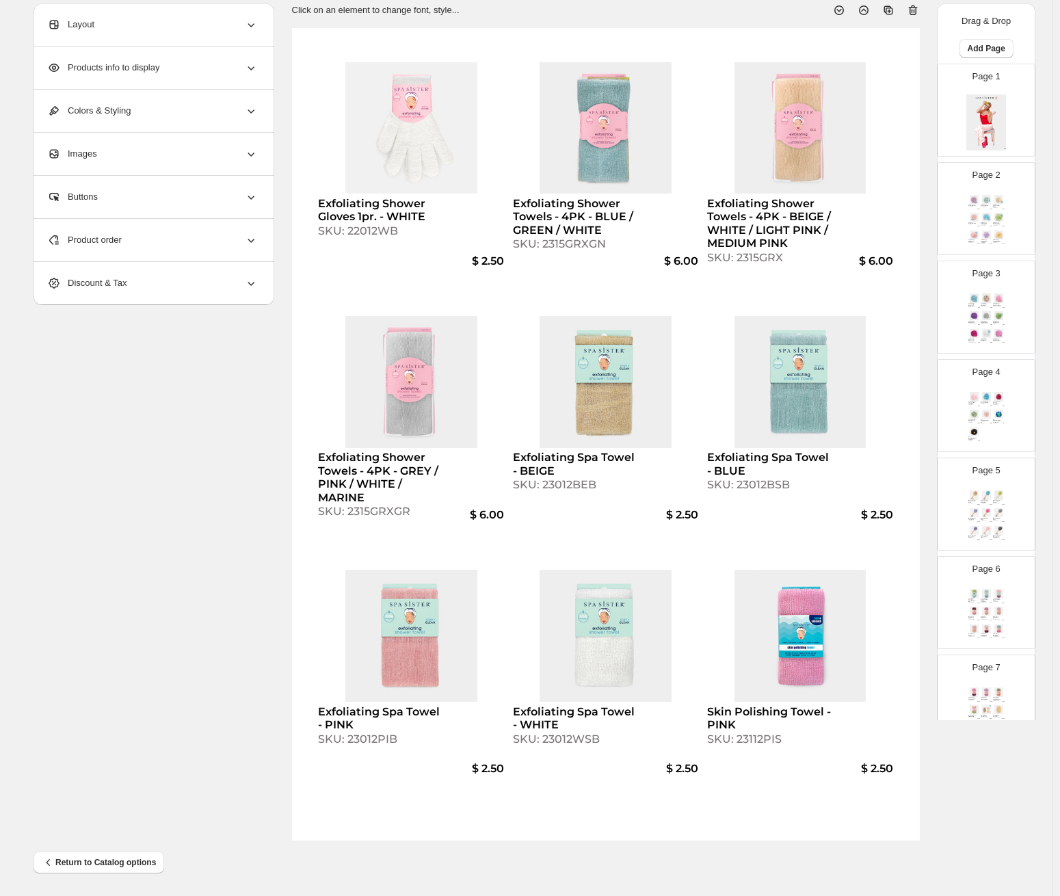
click at [989, 498] on img at bounding box center [986, 494] width 12 height 9
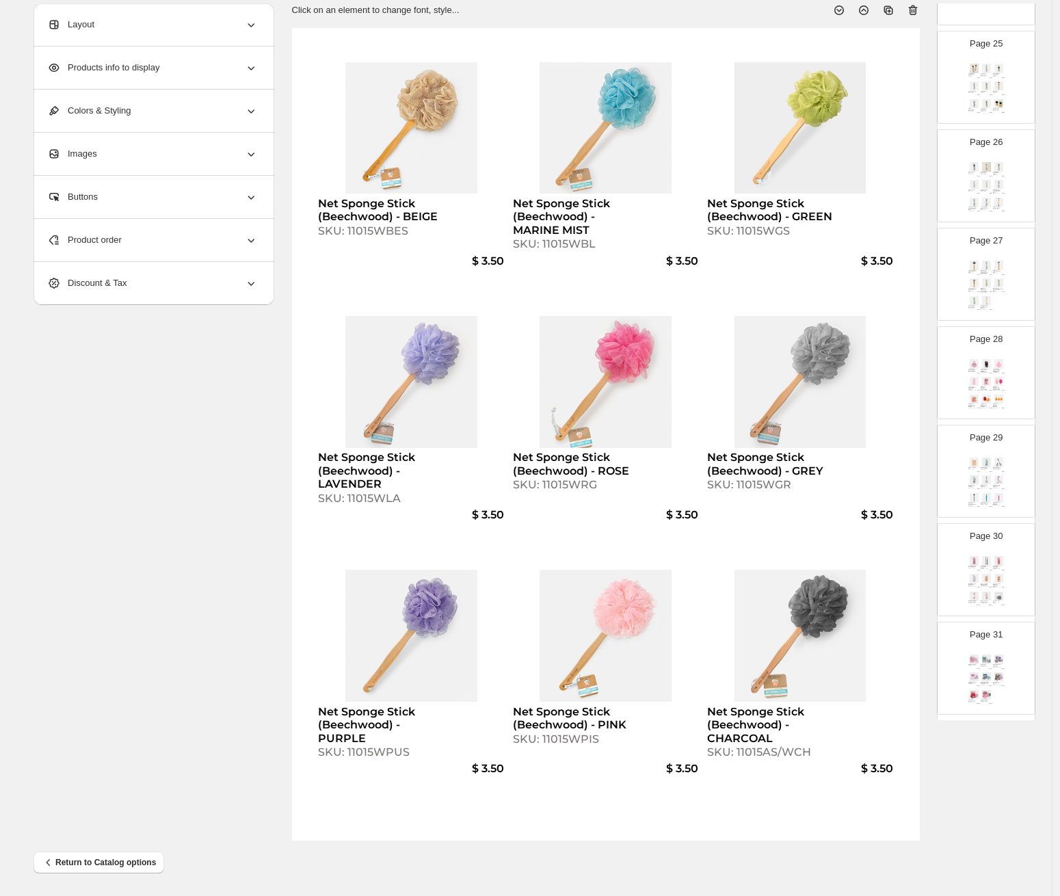
scroll to position [2426, 0]
click at [988, 493] on div "Page 30 Gal Pal Brow-Tastic Grooming Kit - BLUE SKU: 30225BS $ 3.00 Gal Pal Bro…" at bounding box center [980, 534] width 86 height 92
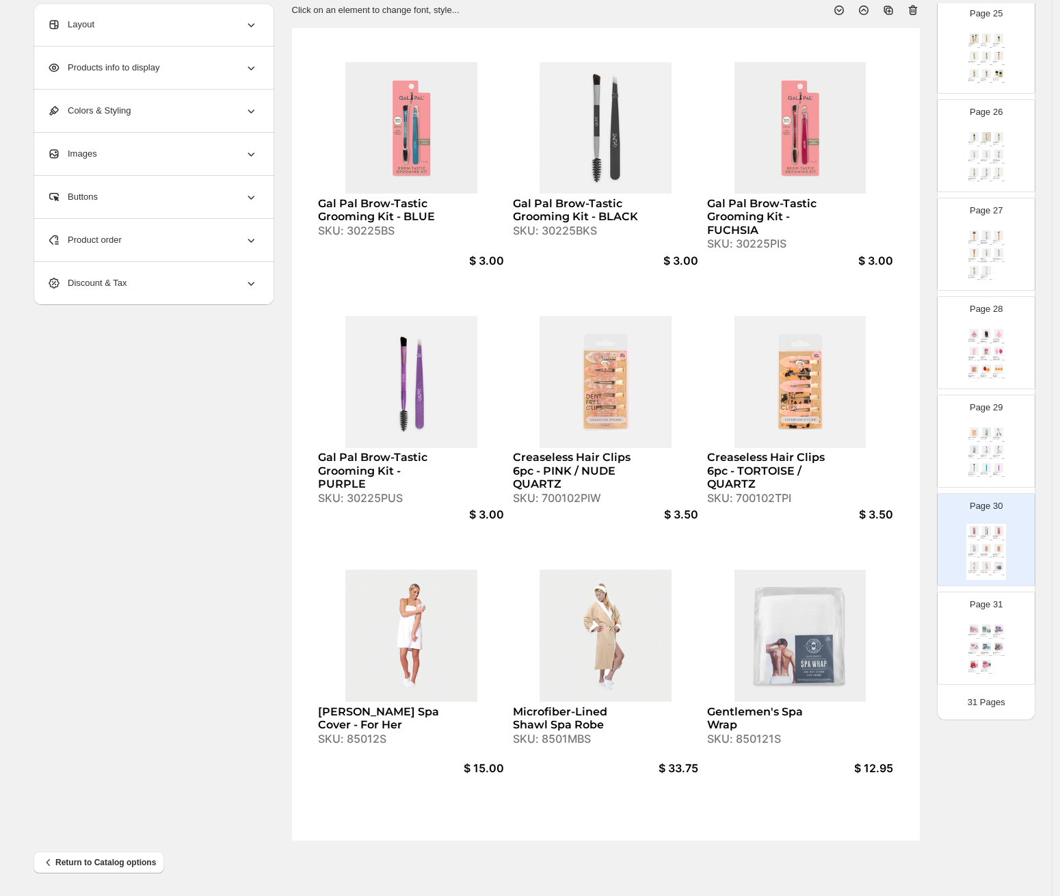
click at [991, 663] on div "Piggy Pamper Set SKU: 36006PIS $ 12.00 Head-to-Toe Pamper Set SKU: 36003BS $ 10…" at bounding box center [986, 650] width 40 height 56
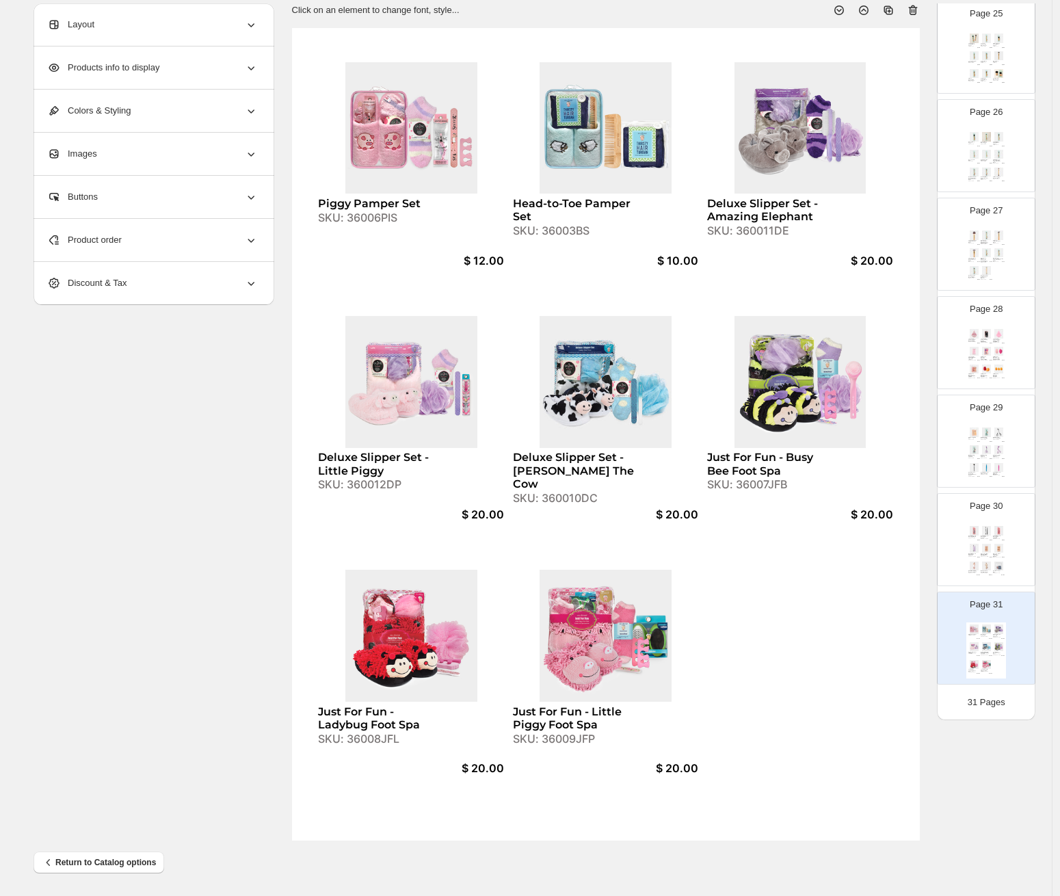
click at [985, 540] on div "Gal Pal Brow-Tastic Grooming Kit - BLUE SKU: 30225BS $ 3.00 Gal Pal Brow-Tastic…" at bounding box center [986, 552] width 40 height 56
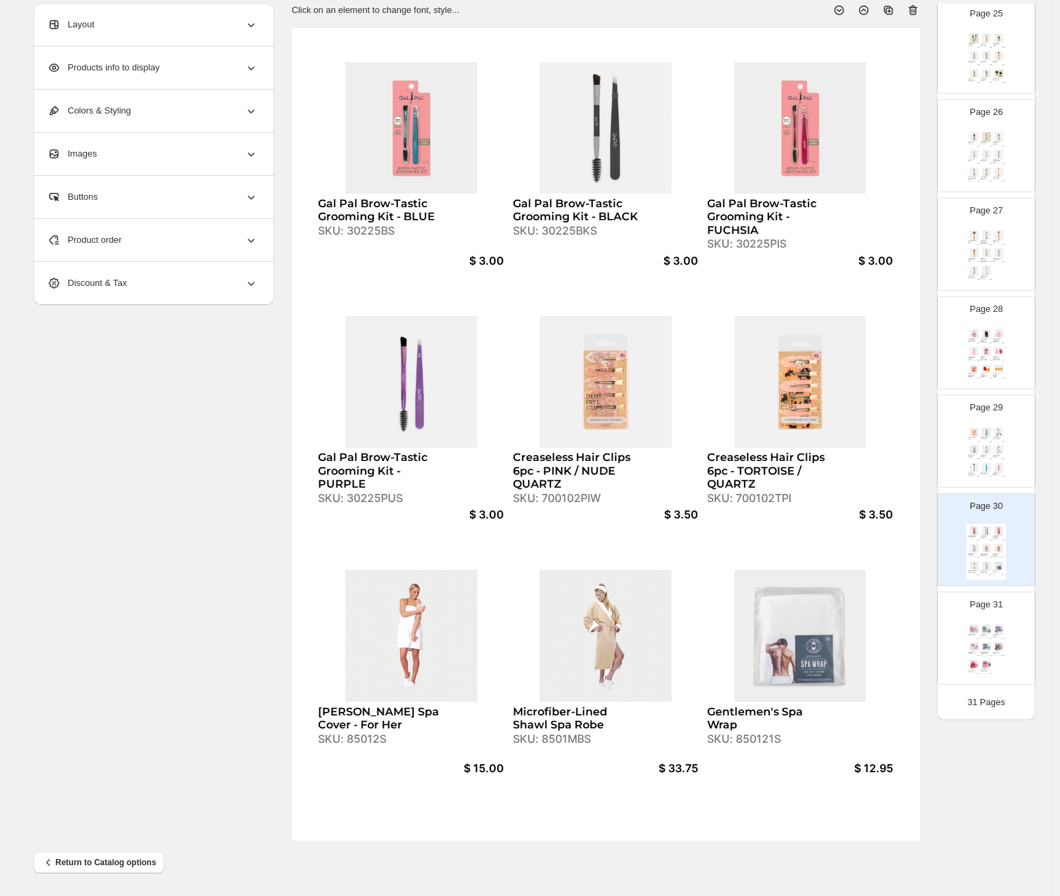
click at [993, 463] on img at bounding box center [999, 467] width 12 height 9
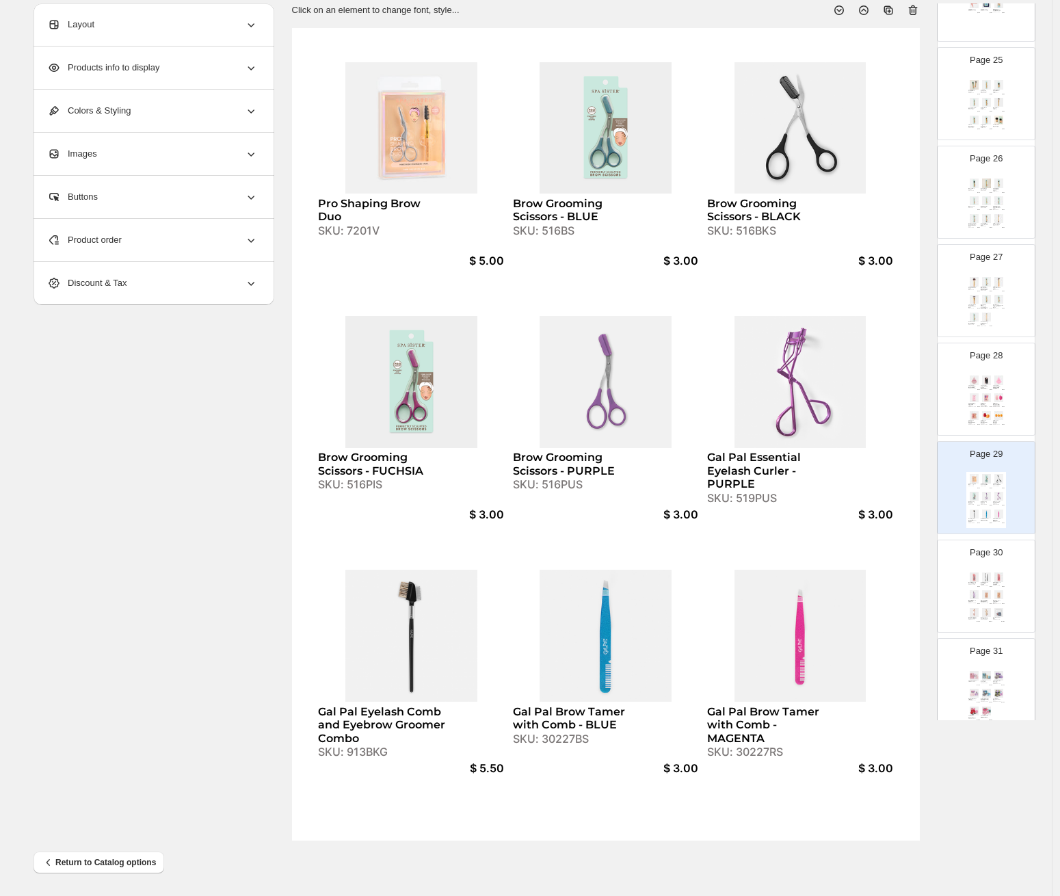
scroll to position [2366, 0]
click at [988, 420] on div "$ 5.50" at bounding box center [990, 420] width 4 height 1
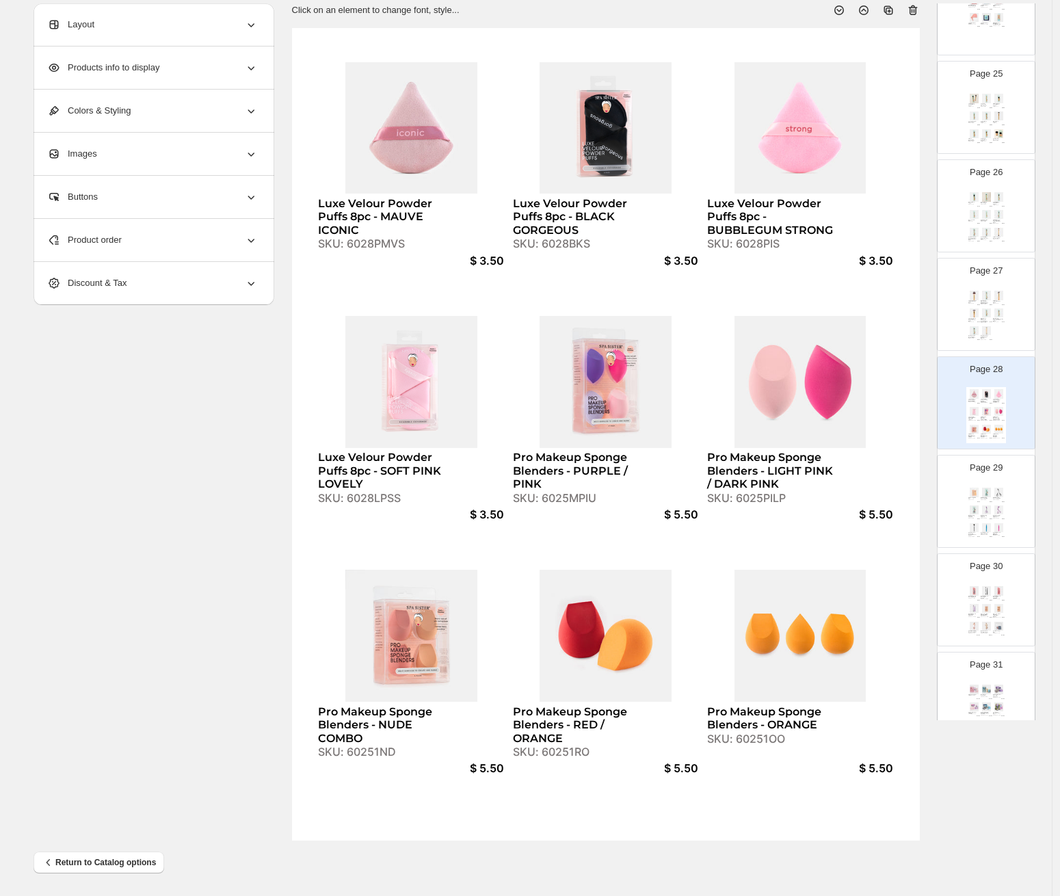
click at [974, 318] on div "Luxe Contoured Foundation - Vegan Bamboo Brush" at bounding box center [972, 319] width 8 height 3
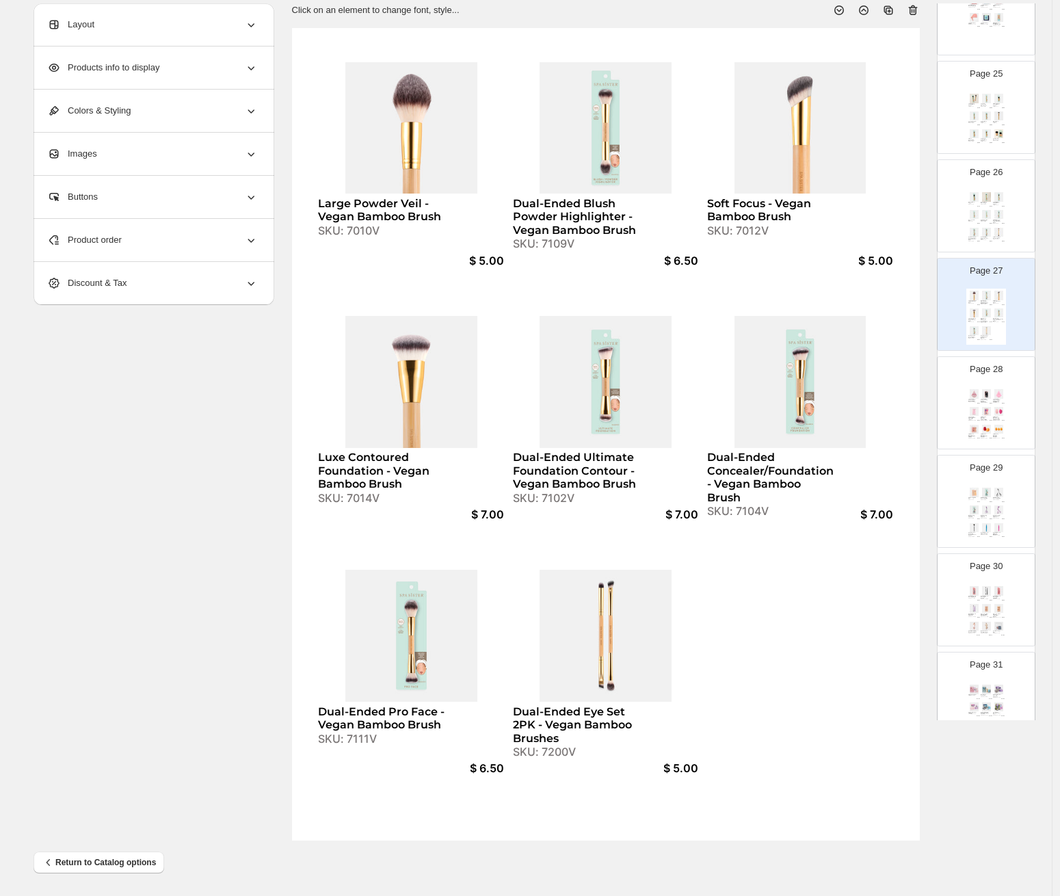
scroll to position [2119, 0]
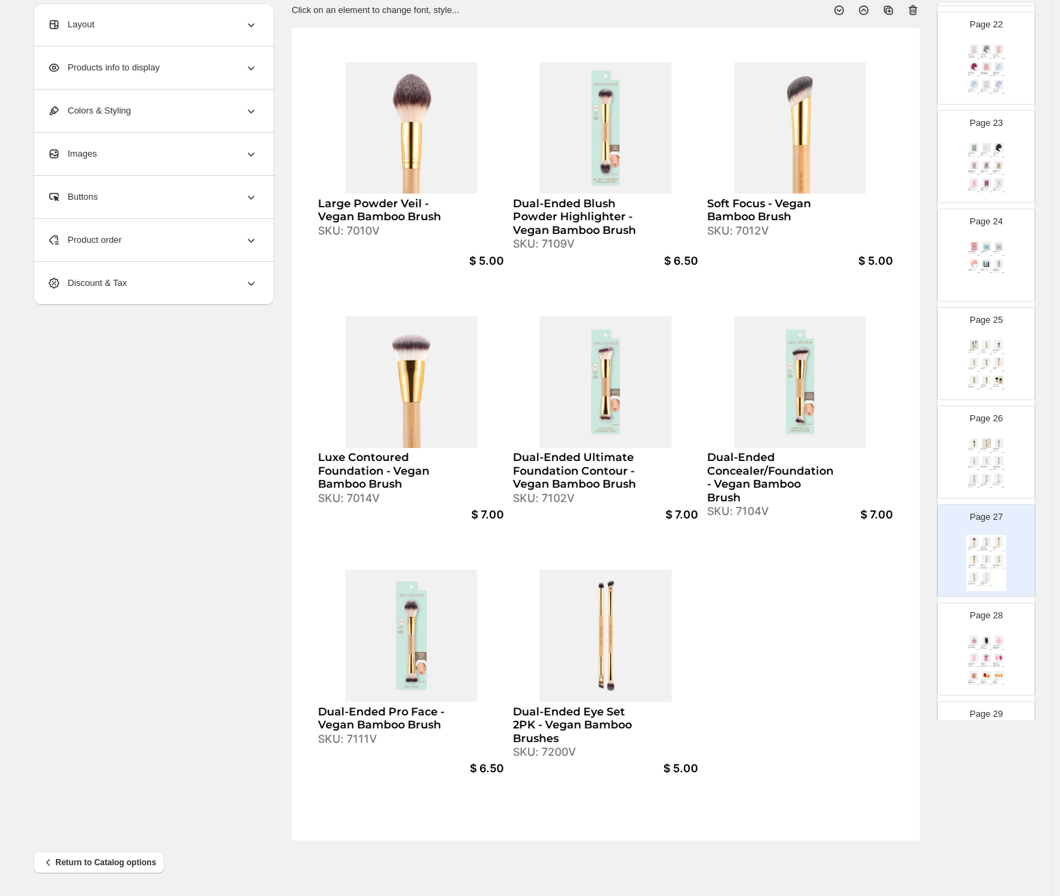
click at [986, 354] on div "Large Flat Top Kabuki Brush - Vegan SKU: 7000V $ 7.00 Tapered Foundation Brush …" at bounding box center [986, 366] width 40 height 56
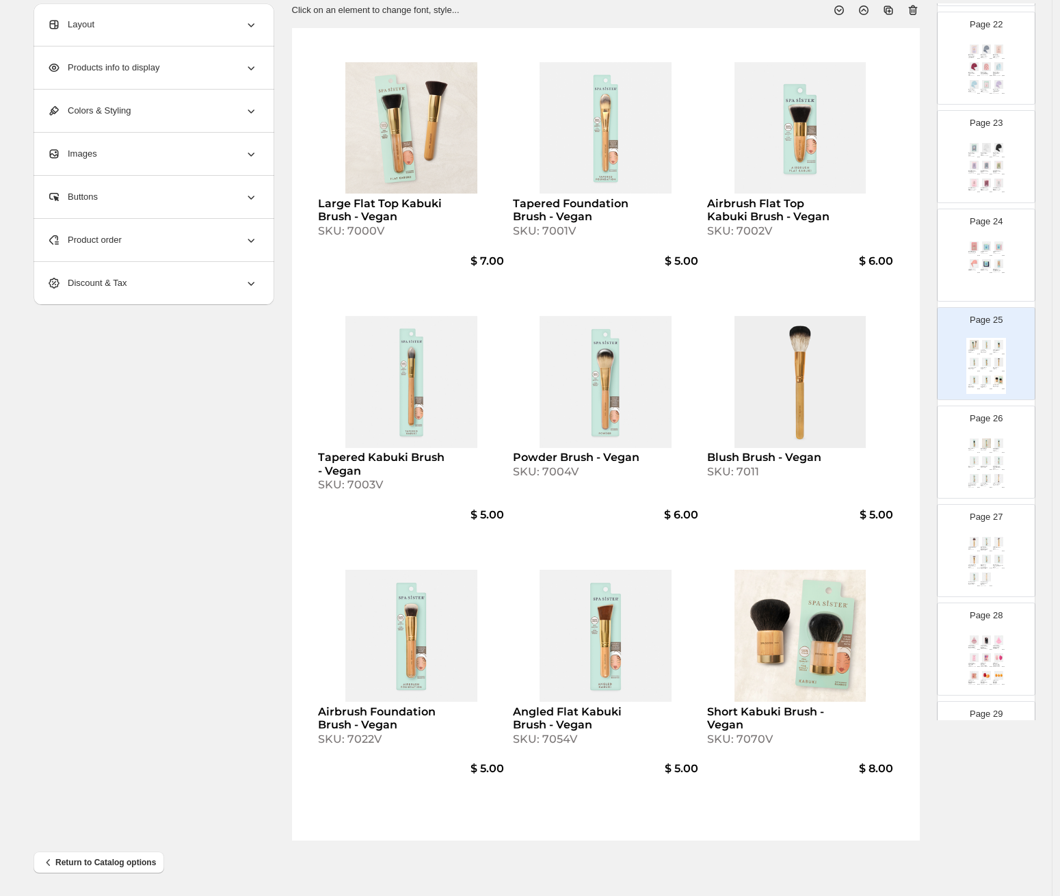
click at [988, 280] on div "Gal Pal Microfiber Hair Towel - GREEN SKU: 80132PGS $ 7.00 Thirsty Hair Turban …" at bounding box center [986, 267] width 40 height 56
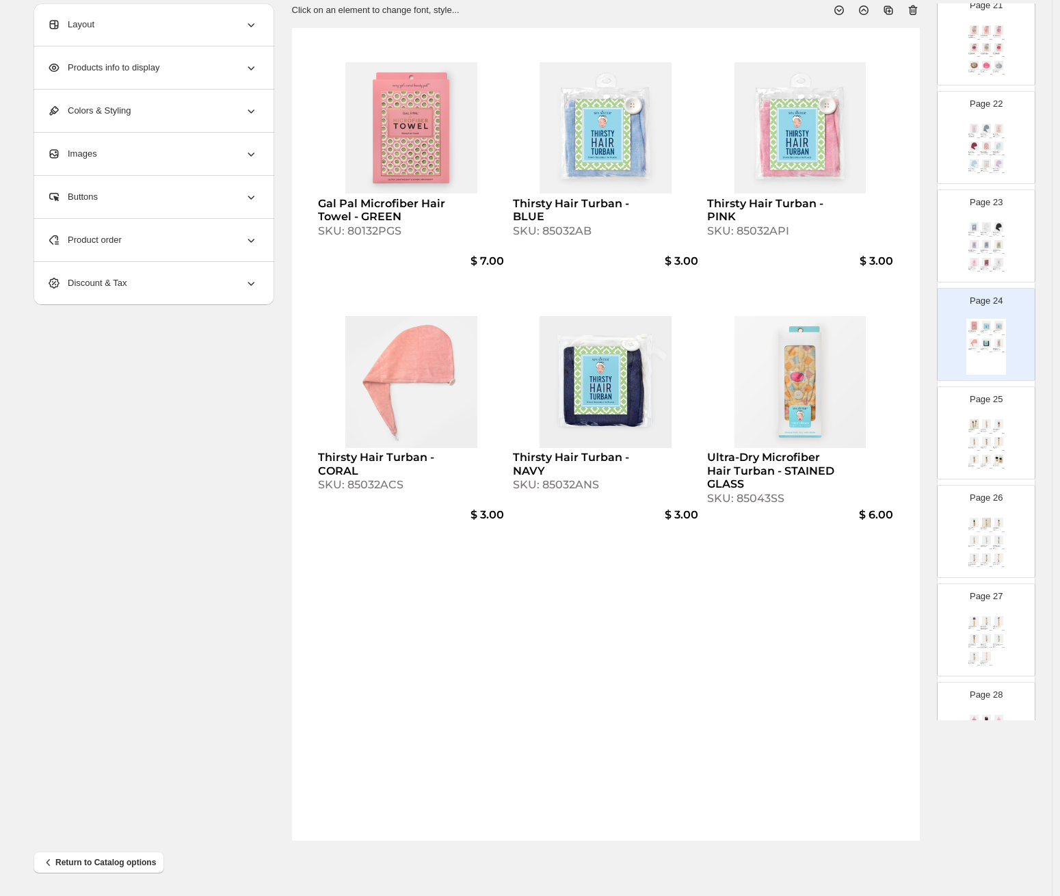
scroll to position [2031, 0]
click at [985, 227] on div "Page 23 Microfiber Hair Turban Towel - GREY SKU: 850371AS/GR $ 5.25 Microfiber …" at bounding box center [980, 240] width 86 height 92
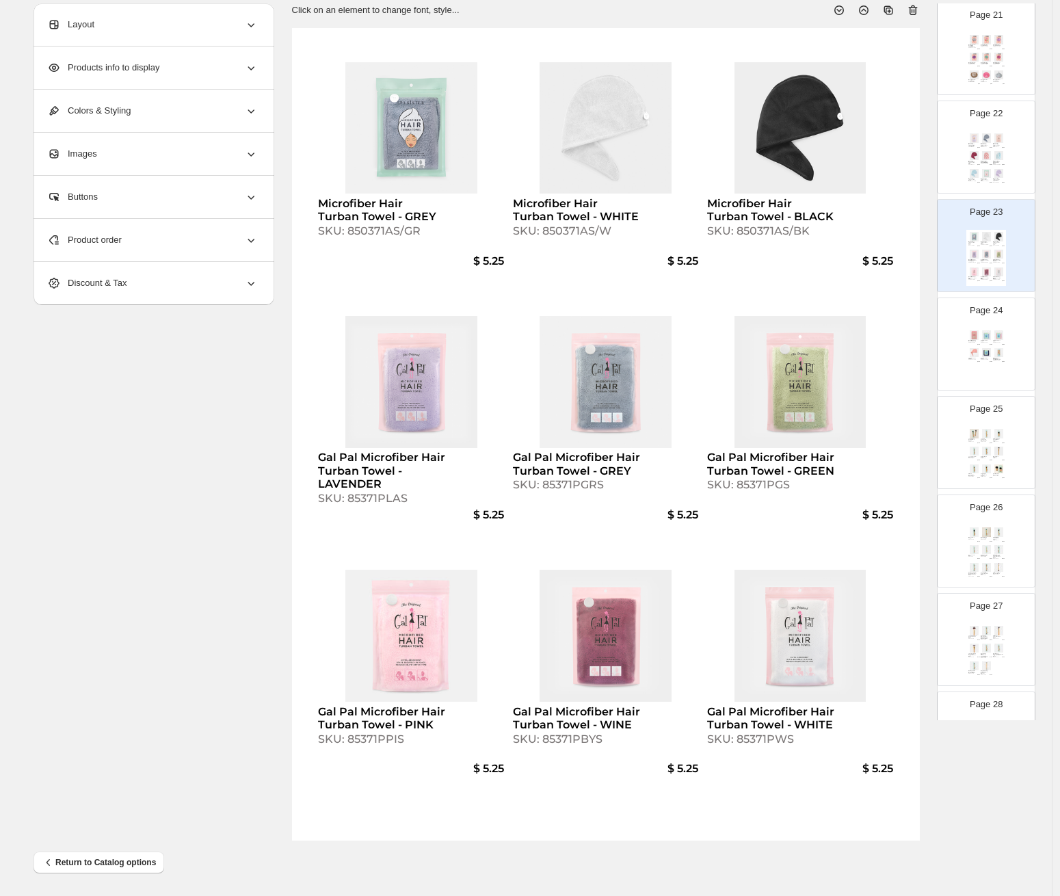
click at [988, 164] on div "$ 6.00" at bounding box center [990, 164] width 4 height 1
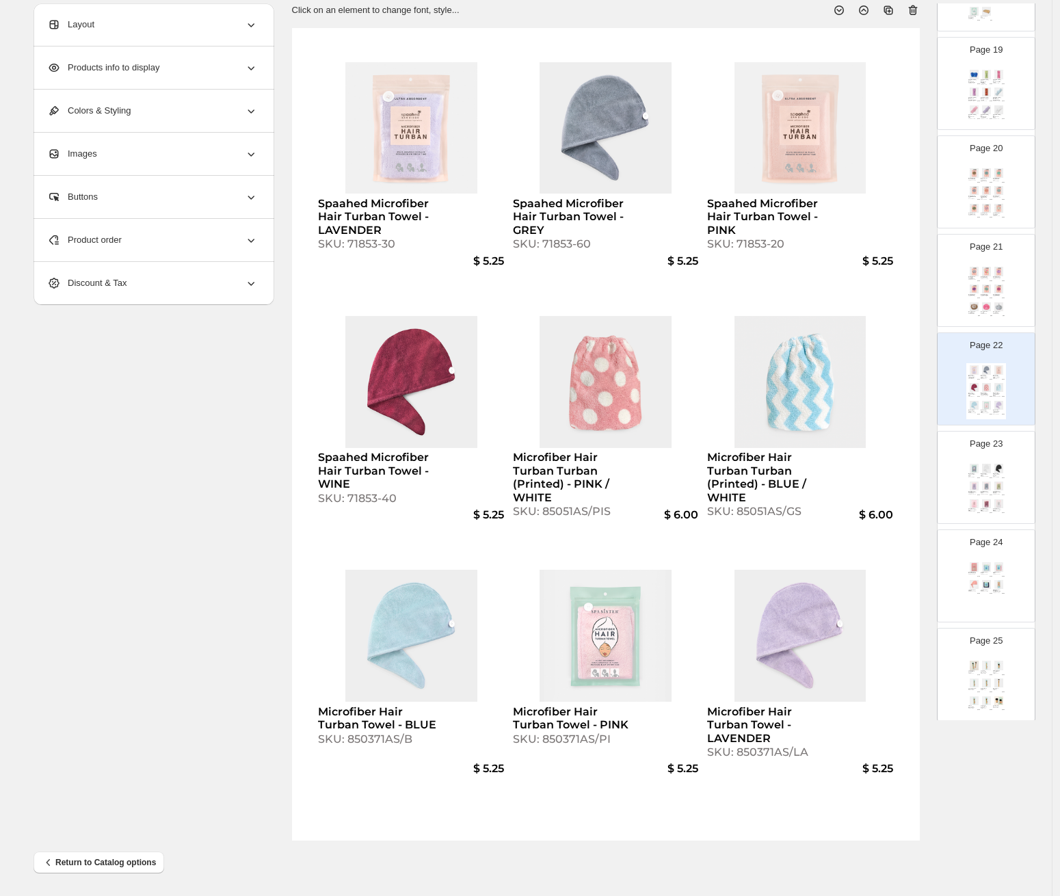
scroll to position [1792, 0]
click at [983, 200] on img at bounding box center [986, 197] width 12 height 9
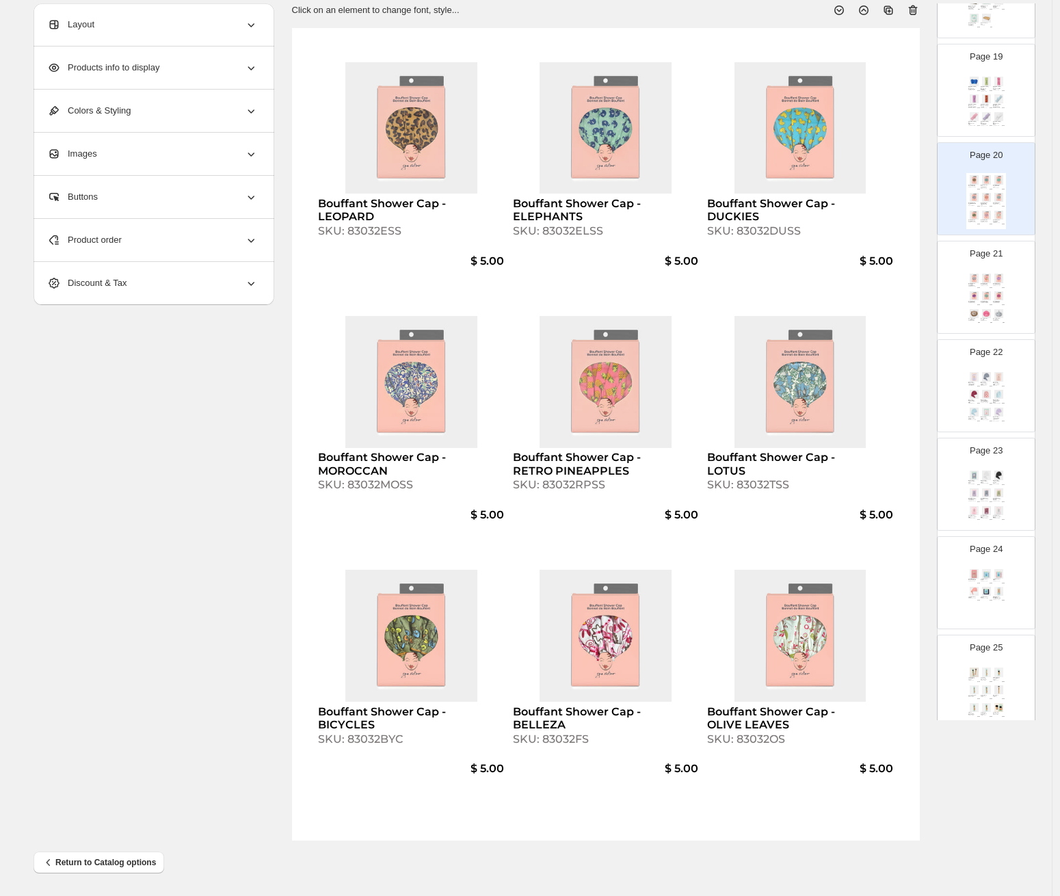
click at [985, 91] on div "SKU: 8524FS" at bounding box center [984, 91] width 8 height 1
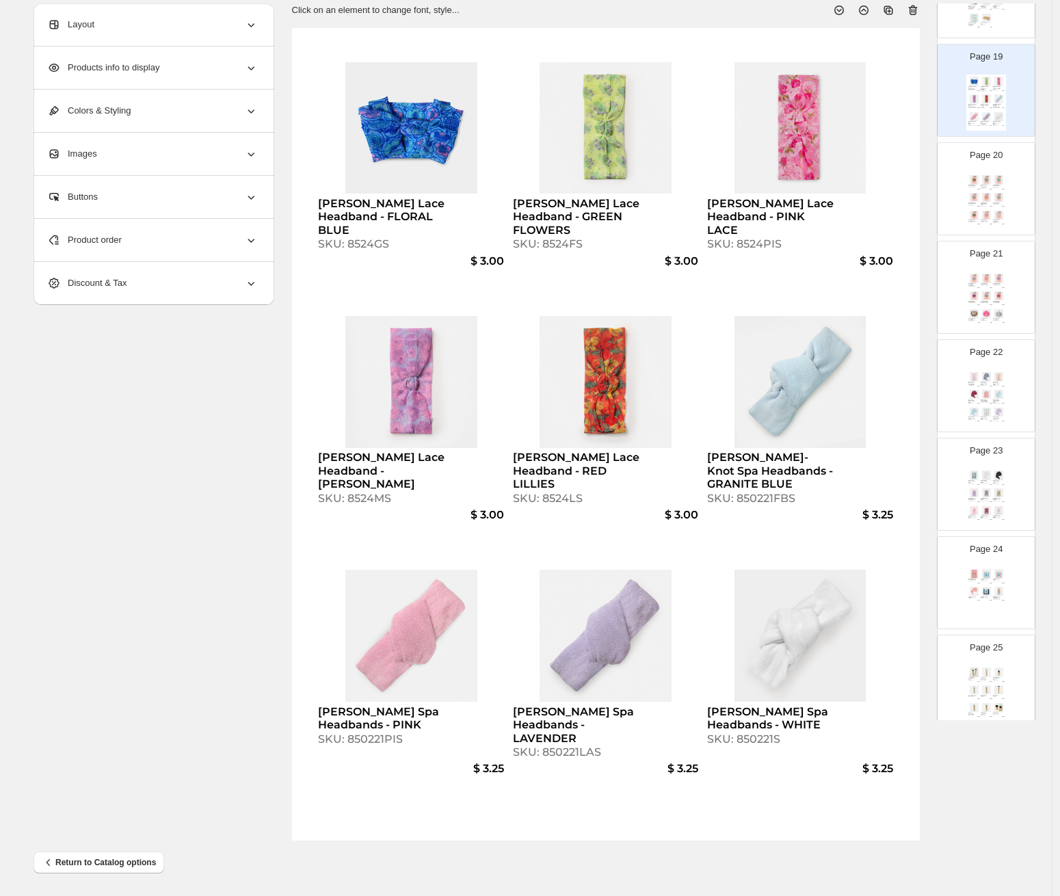
scroll to position [1505, 0]
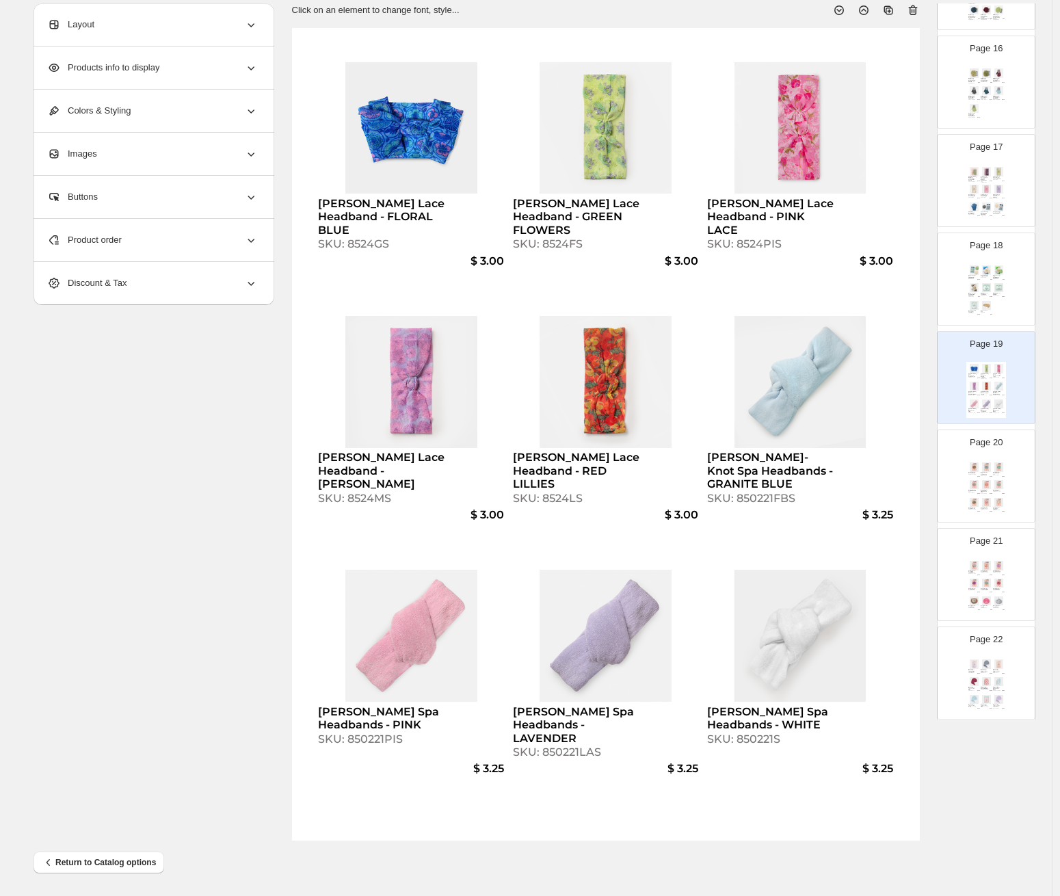
click at [993, 271] on img at bounding box center [999, 269] width 12 height 9
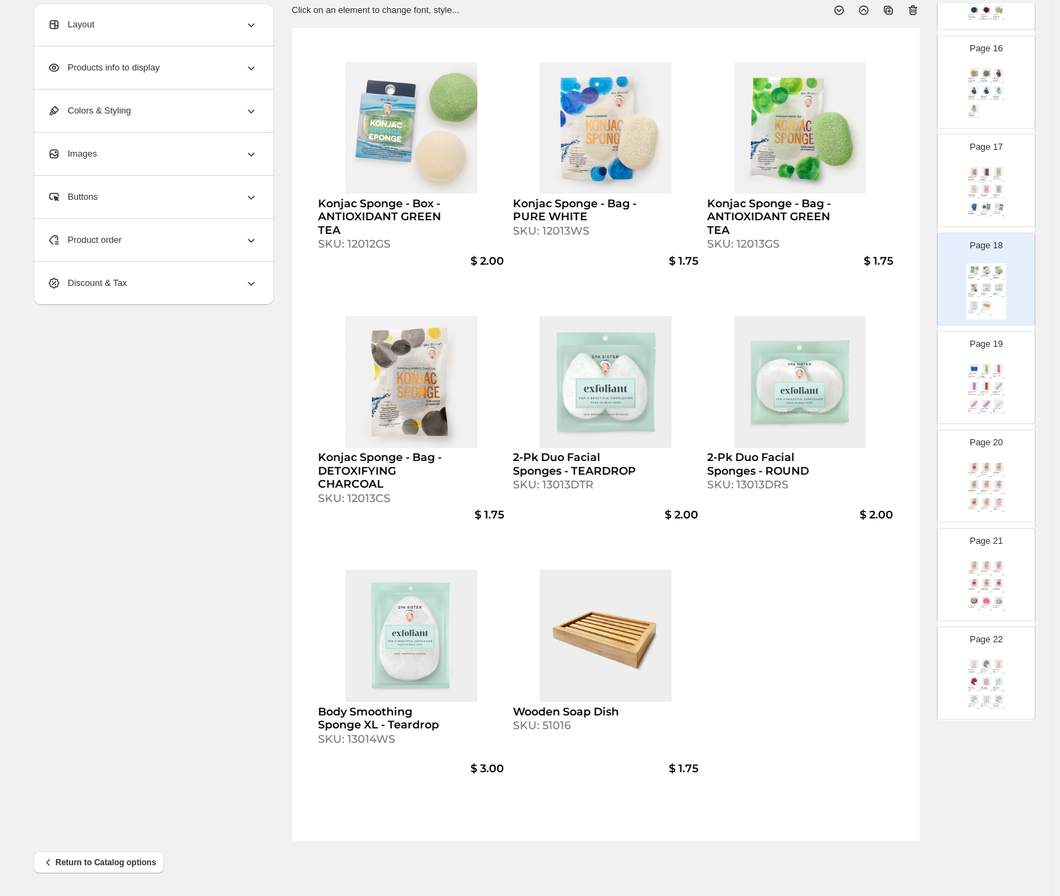
click at [993, 192] on img at bounding box center [999, 189] width 12 height 9
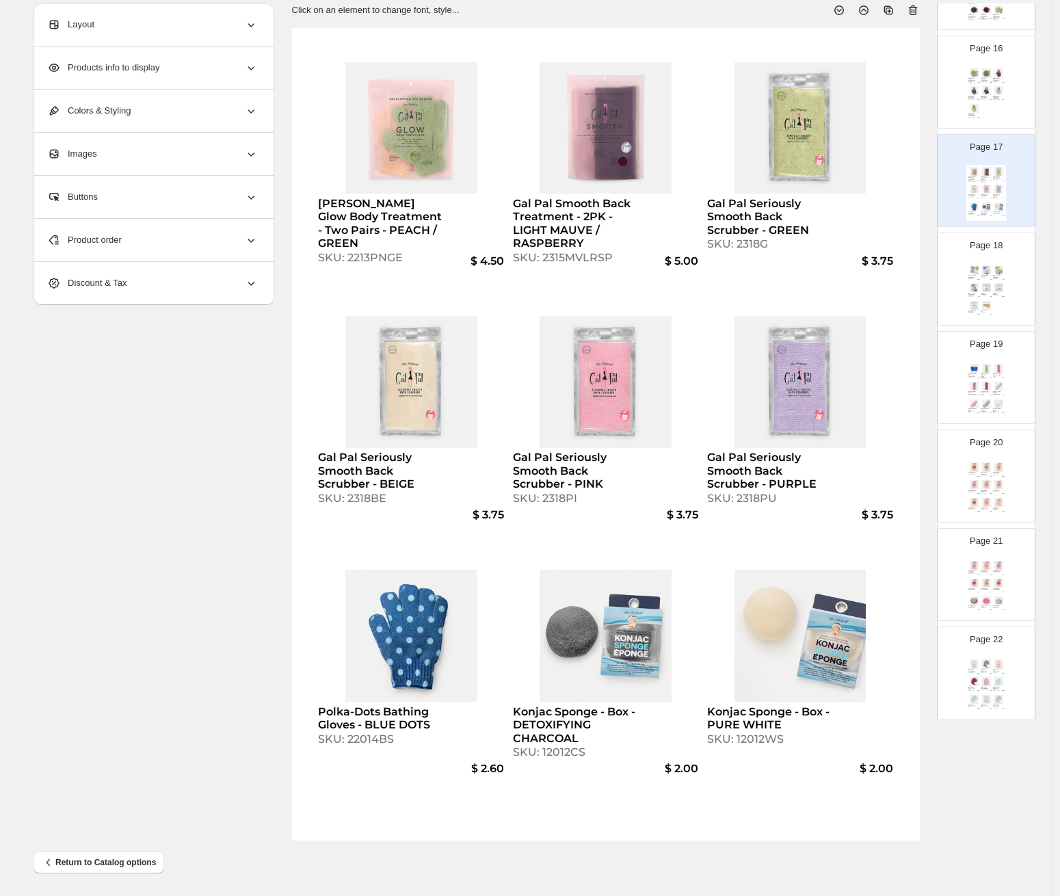
click at [996, 83] on div "Well Groomed Jumbo Extra Rough Shower Sponge - LIGHT GREEN SKU: 11018WGKB $ 1.5…" at bounding box center [986, 94] width 40 height 56
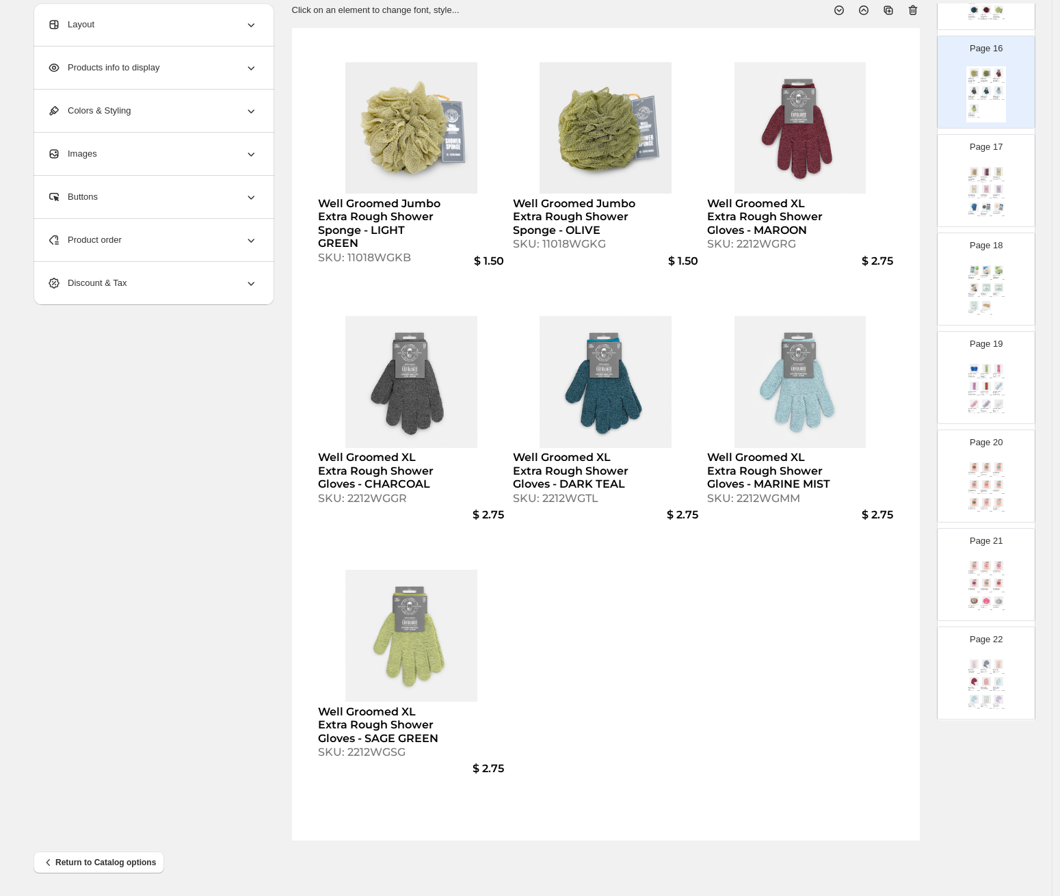
scroll to position [1236, 0]
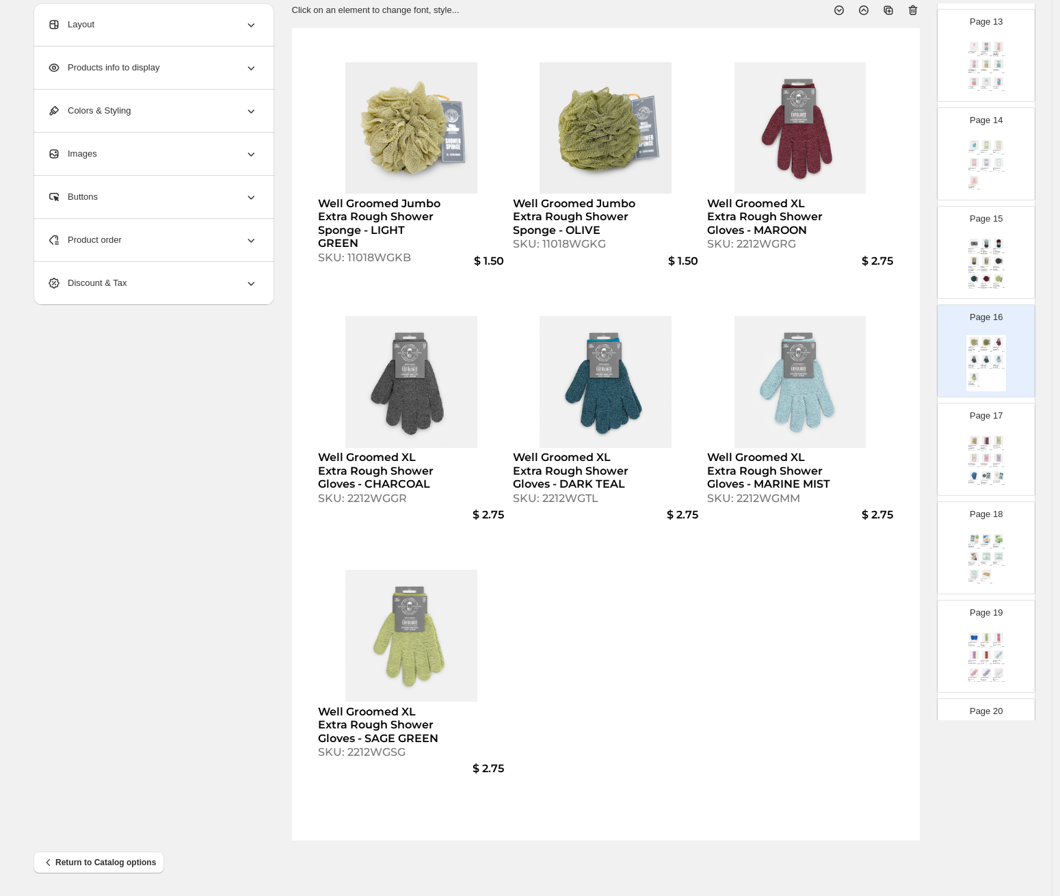
click at [1002, 252] on div "$ 3.25" at bounding box center [1002, 252] width 4 height 1
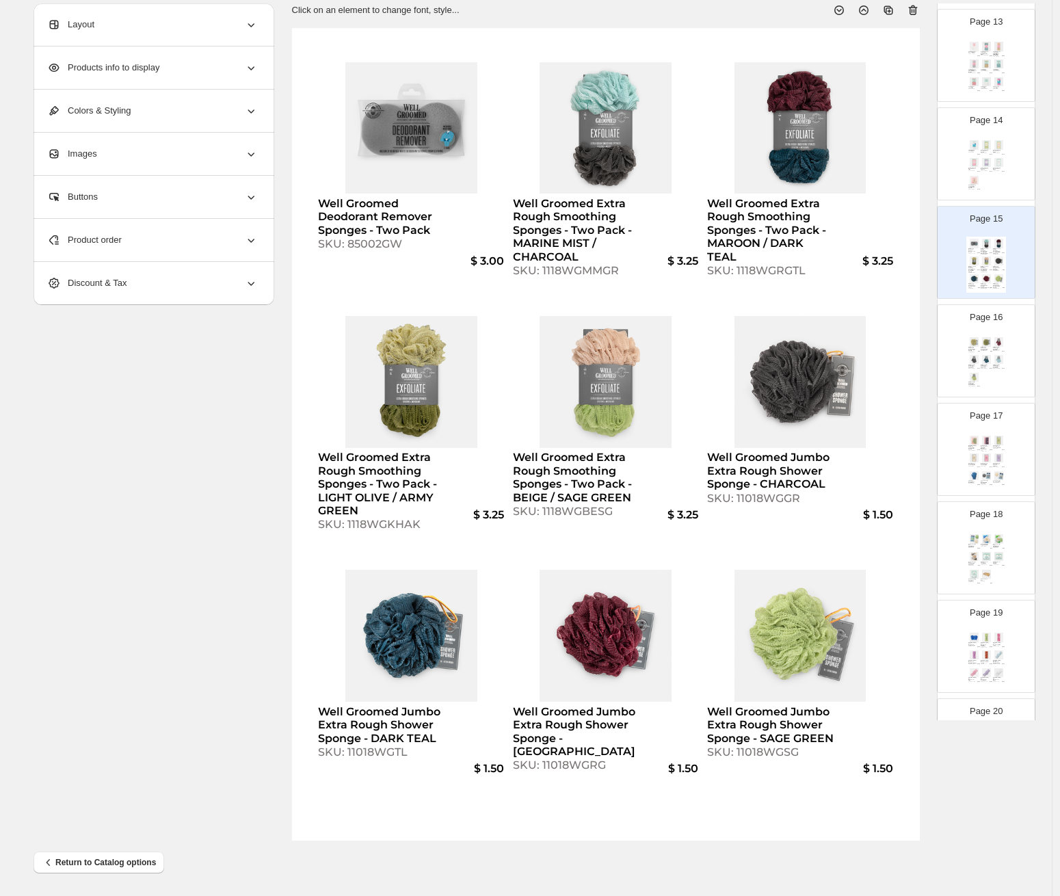
click at [1001, 162] on img at bounding box center [999, 162] width 12 height 9
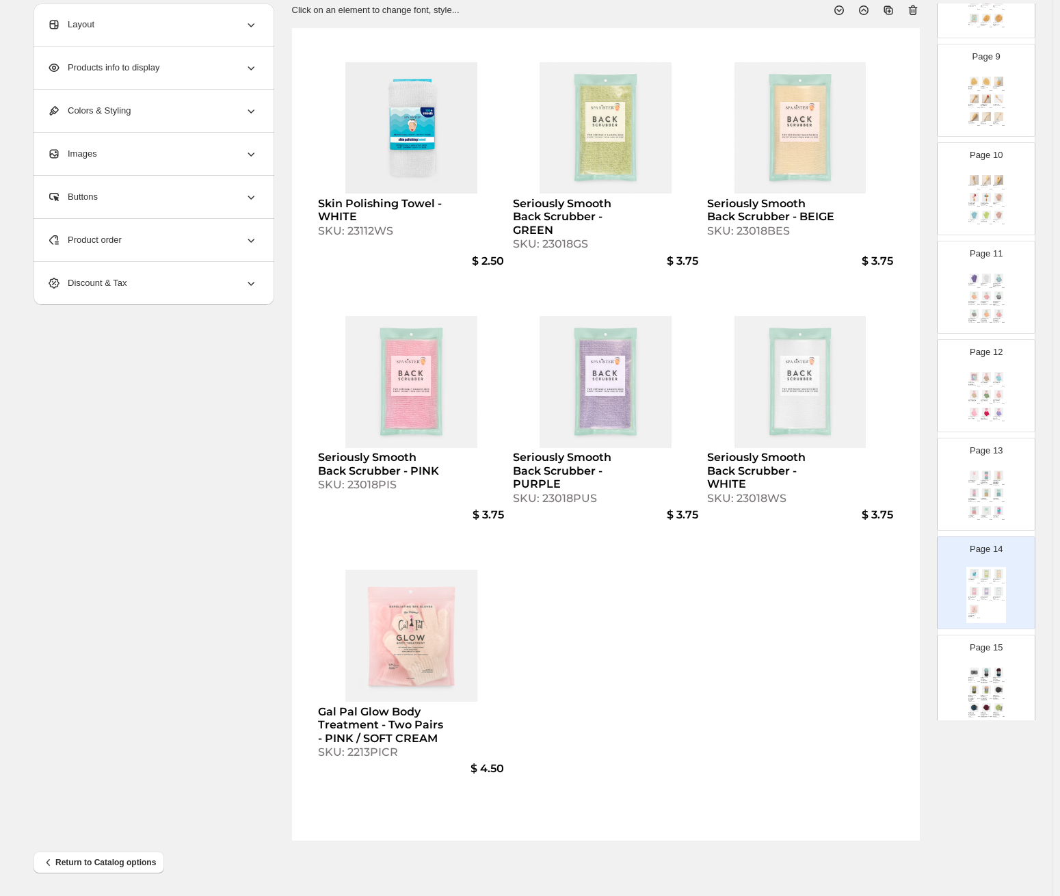
scroll to position [804, 0]
click at [995, 209] on div "Spa Body Brush SKU: 460241S $ 3.00 Long Dry Body Brush - Bamboo SKU: 630324S $ …" at bounding box center [986, 204] width 40 height 56
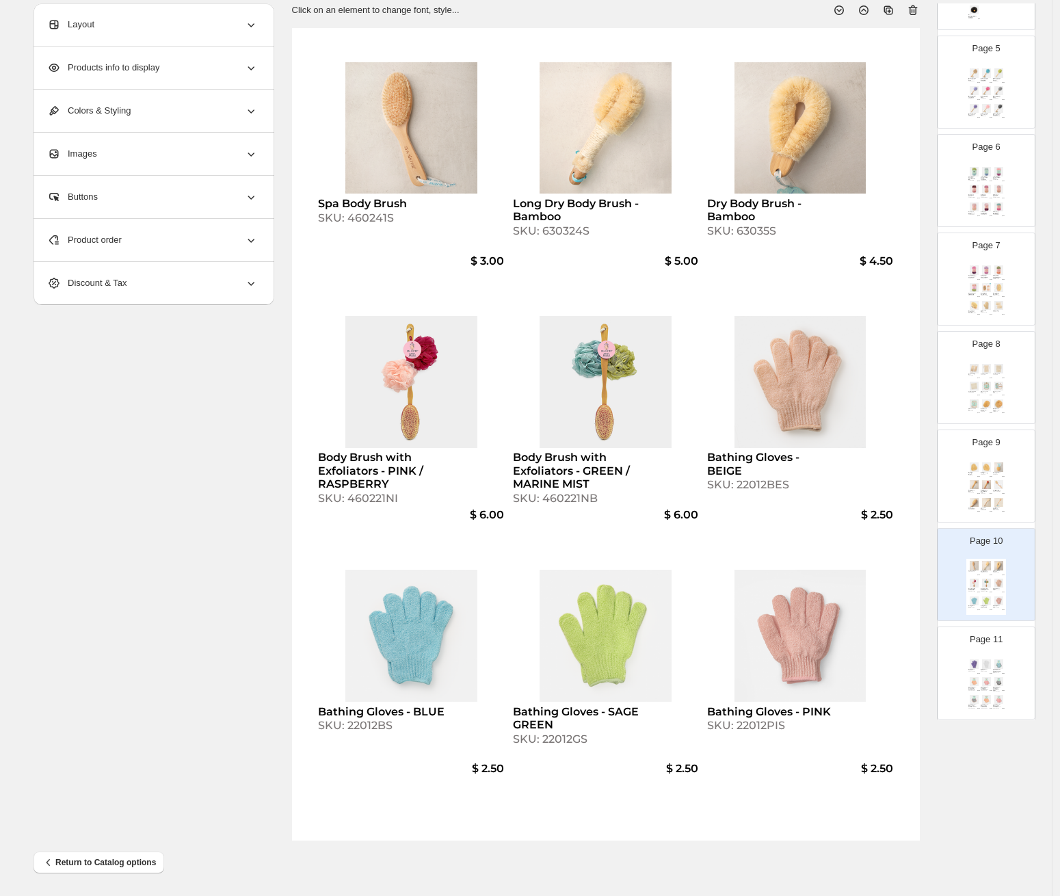
click at [991, 198] on div "Clean Big Spa Sponges - GREEN / MARINE MIST SKU: 113SGMM $ 3.25 Tie Dye Big Spa…" at bounding box center [986, 193] width 40 height 56
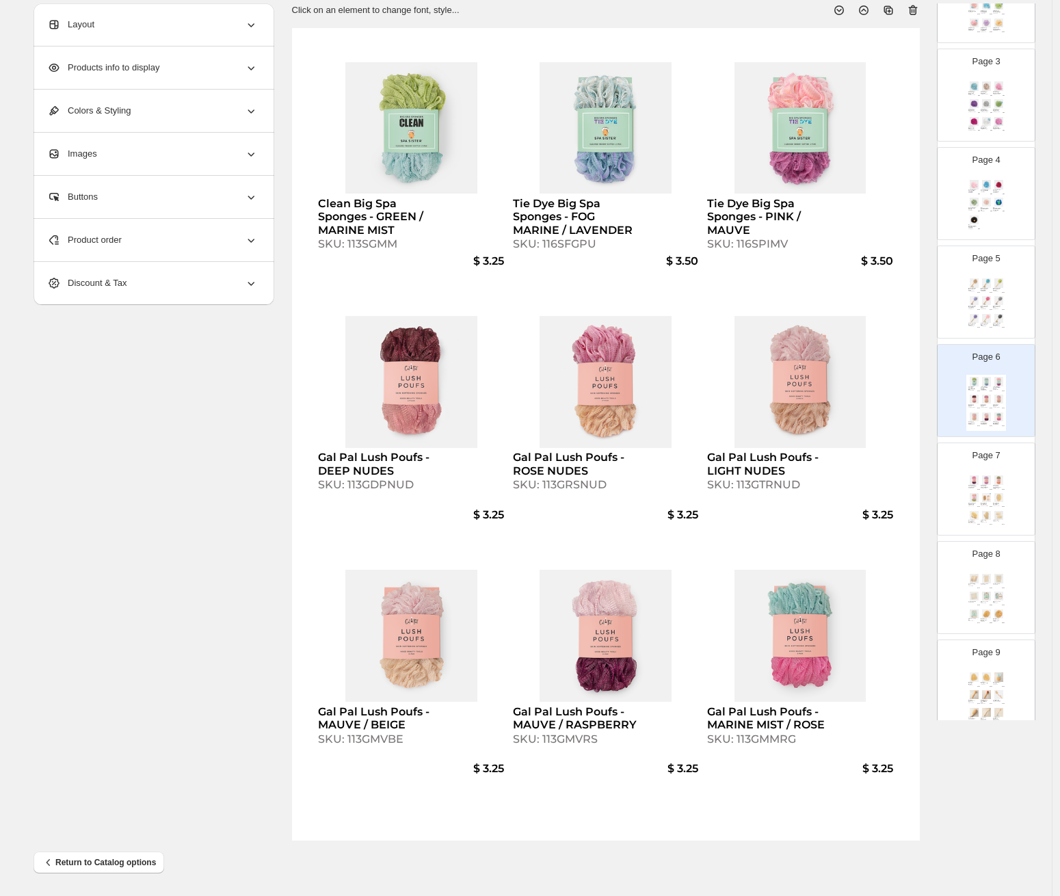
scroll to position [152, 0]
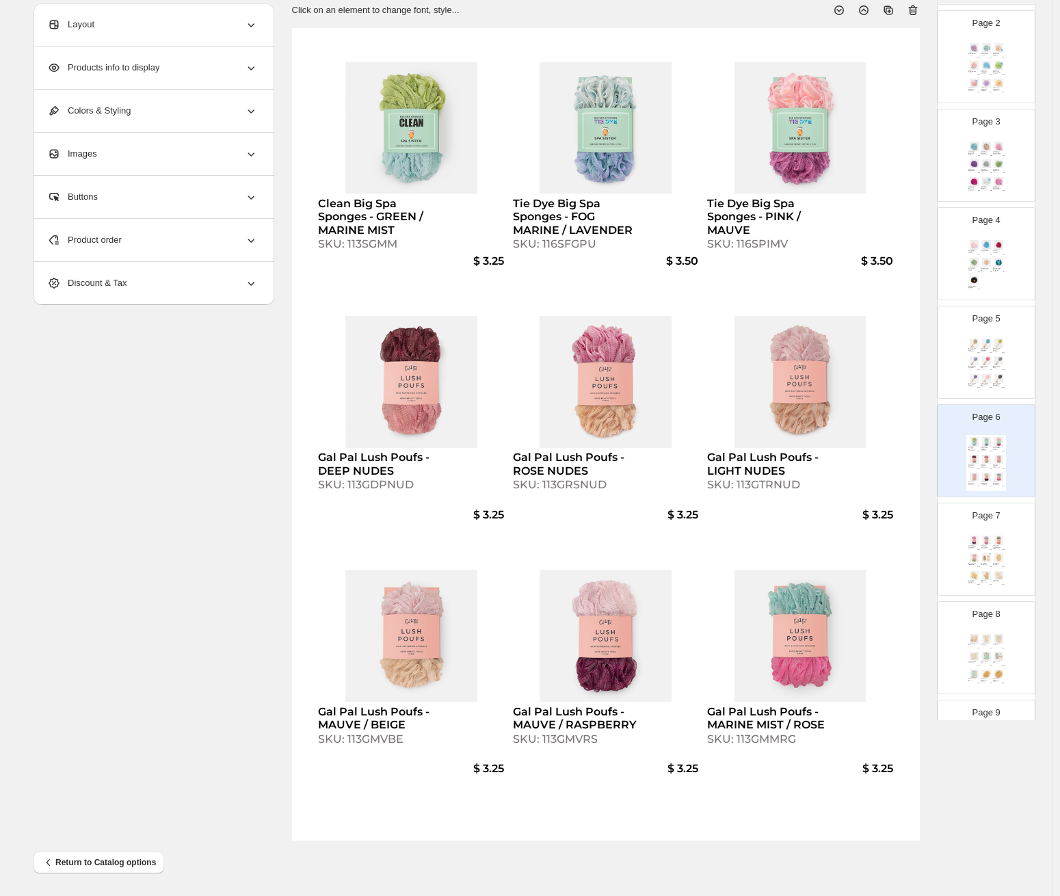
click at [976, 347] on img at bounding box center [974, 342] width 12 height 9
type input "*"
